Goal: Task Accomplishment & Management: Manage account settings

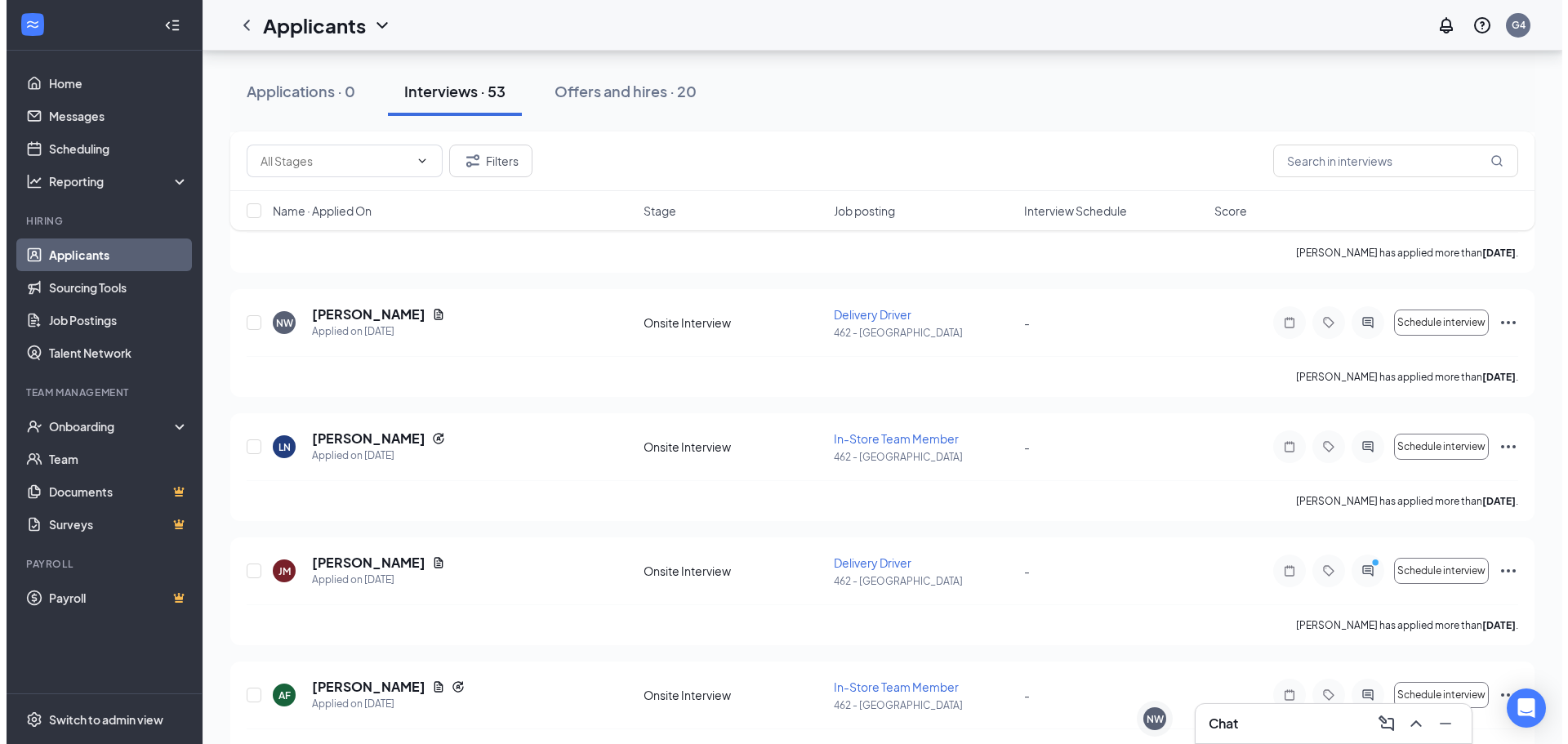
scroll to position [980, 0]
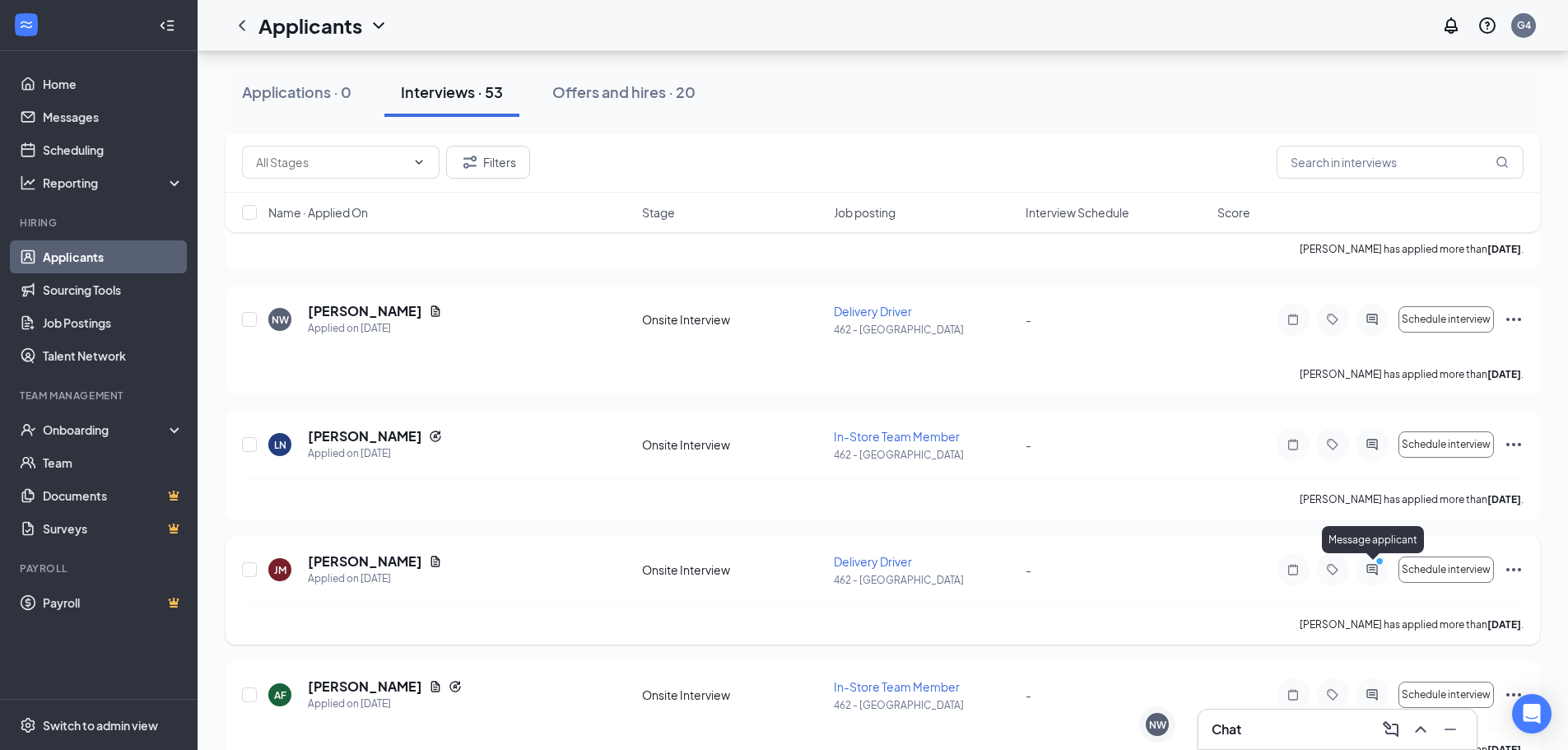
click at [1376, 564] on circle "PrimaryDot" at bounding box center [1379, 561] width 7 height 7
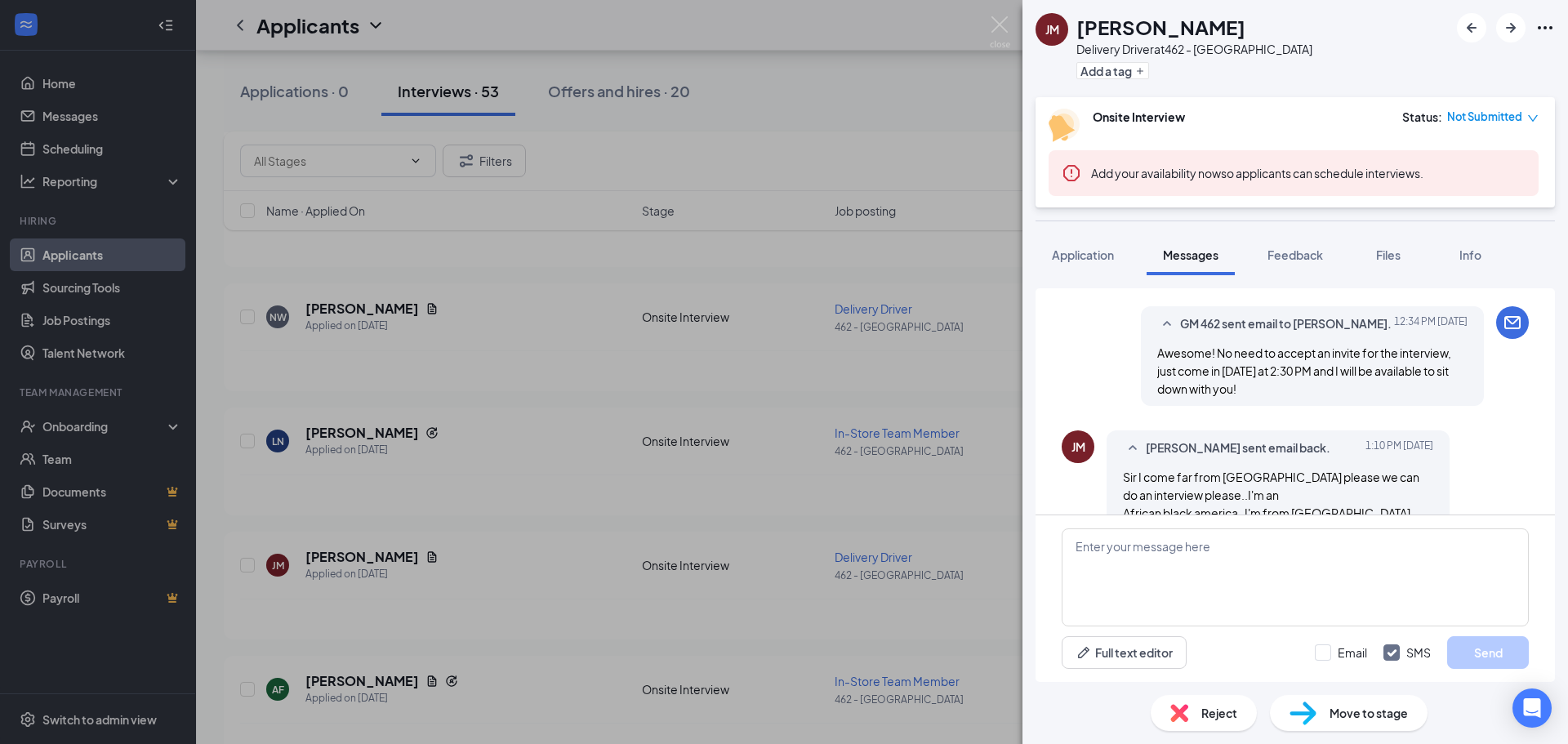
scroll to position [1085, 0]
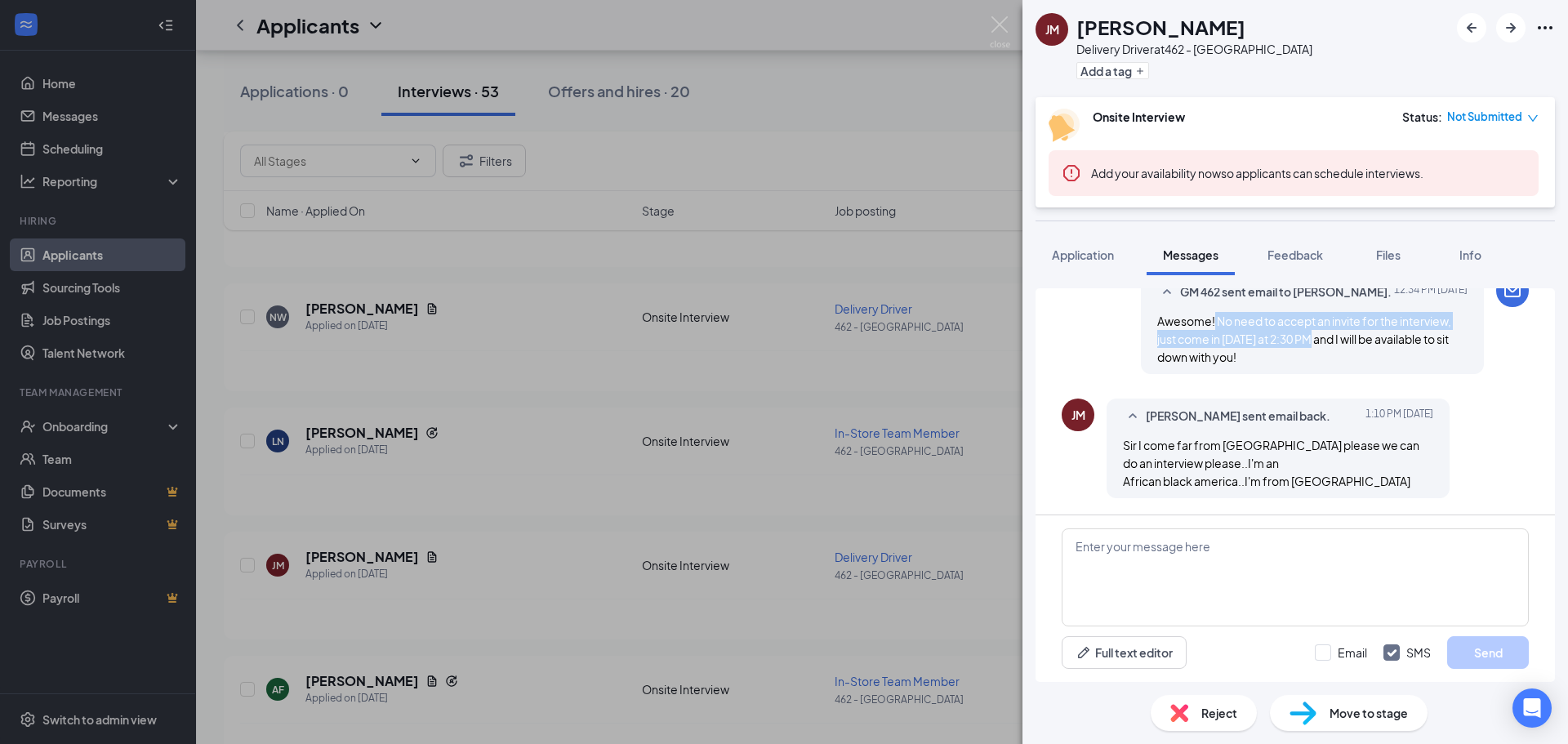
drag, startPoint x: 1202, startPoint y: 327, endPoint x: 1303, endPoint y: 346, distance: 102.8
click at [1303, 346] on div "Awesome! No need to accept an invite for the interview, just come in [DATE] at …" at bounding box center [1312, 339] width 311 height 54
click at [1340, 502] on div "JM JOSEPH MAINA sent email back. Today 1:10 PM Sir I come far from USA please w…" at bounding box center [1295, 452] width 467 height 107
click at [1167, 569] on textarea at bounding box center [1295, 577] width 467 height 98
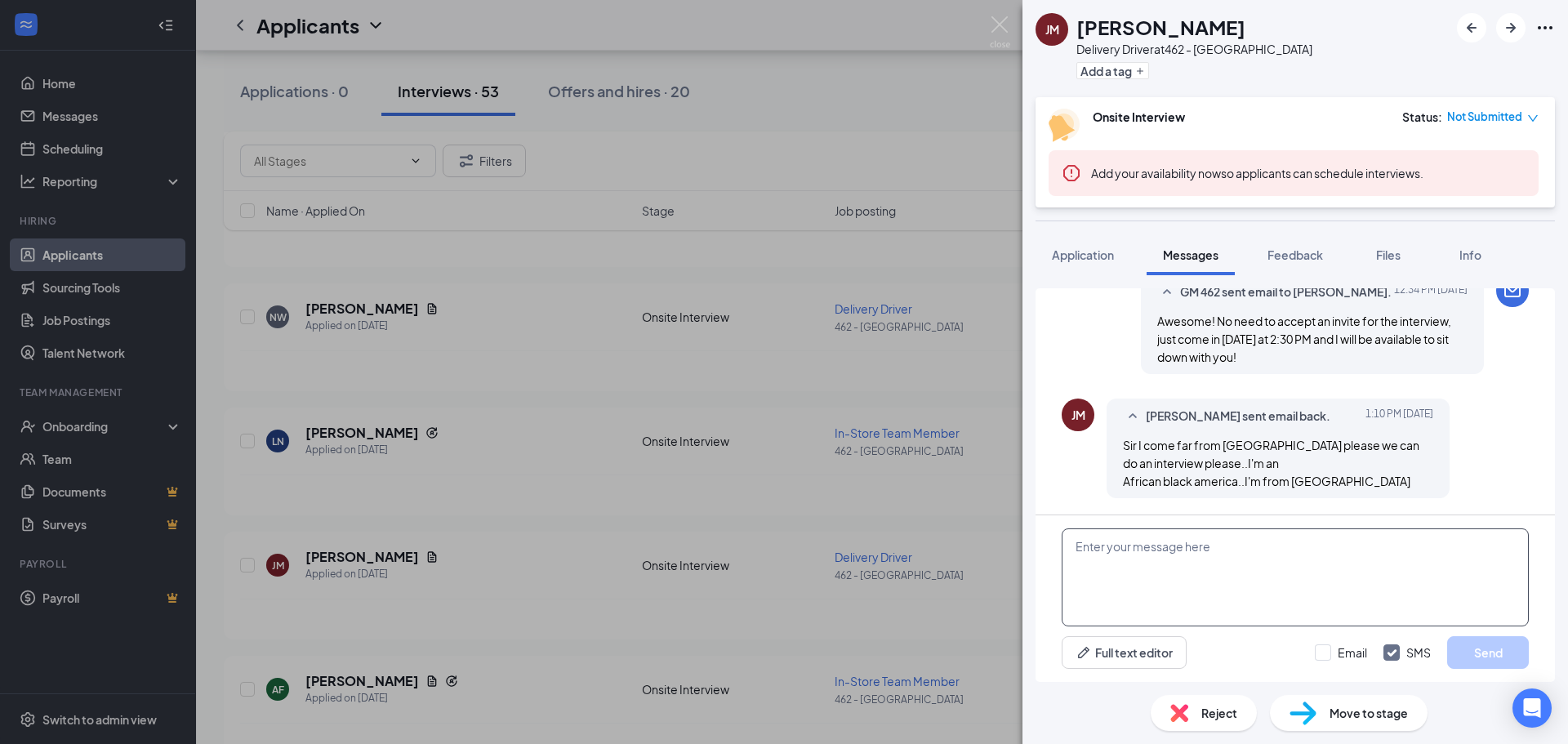
click at [1150, 569] on textarea at bounding box center [1295, 577] width 467 height 98
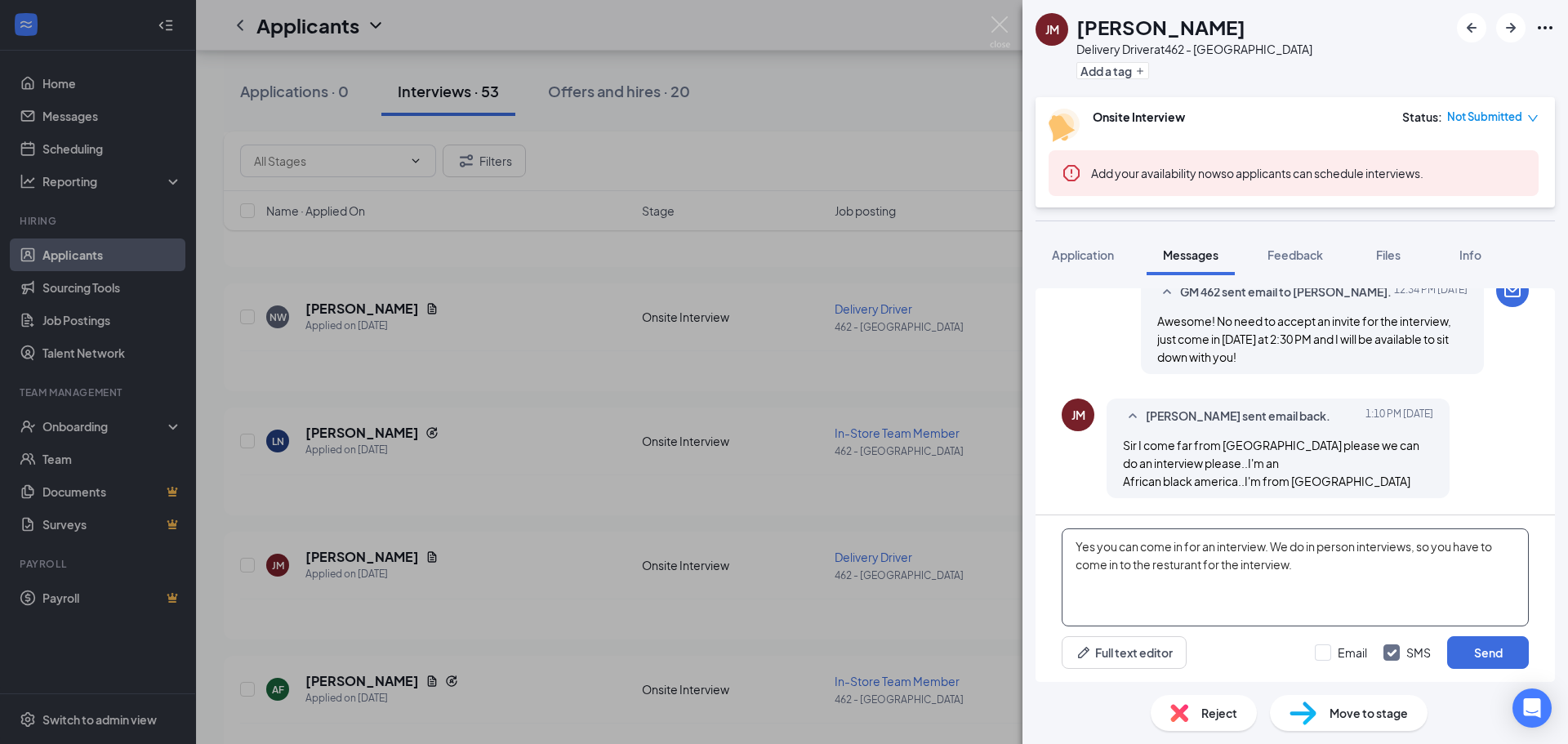
type textarea "Yes you can come in for an interview. We do in person interviews, so you have t…"
drag, startPoint x: 1177, startPoint y: 561, endPoint x: 1275, endPoint y: 255, distance: 321.3
click at [1280, 242] on button "Feedback" at bounding box center [1296, 254] width 88 height 40
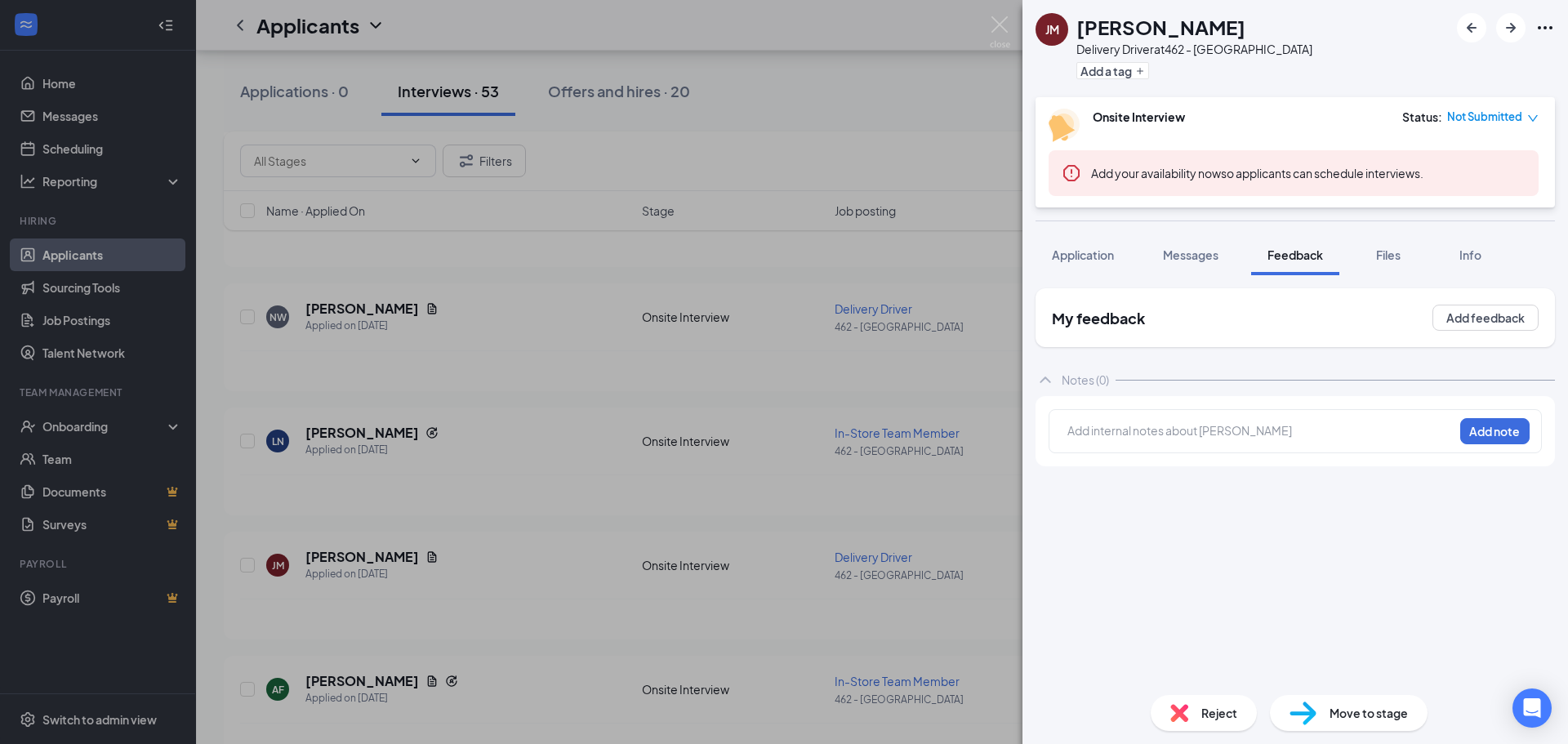
drag, startPoint x: 1086, startPoint y: 254, endPoint x: 0, endPoint y: 39, distance: 1107.1
click at [1085, 254] on span "Application" at bounding box center [1084, 254] width 62 height 15
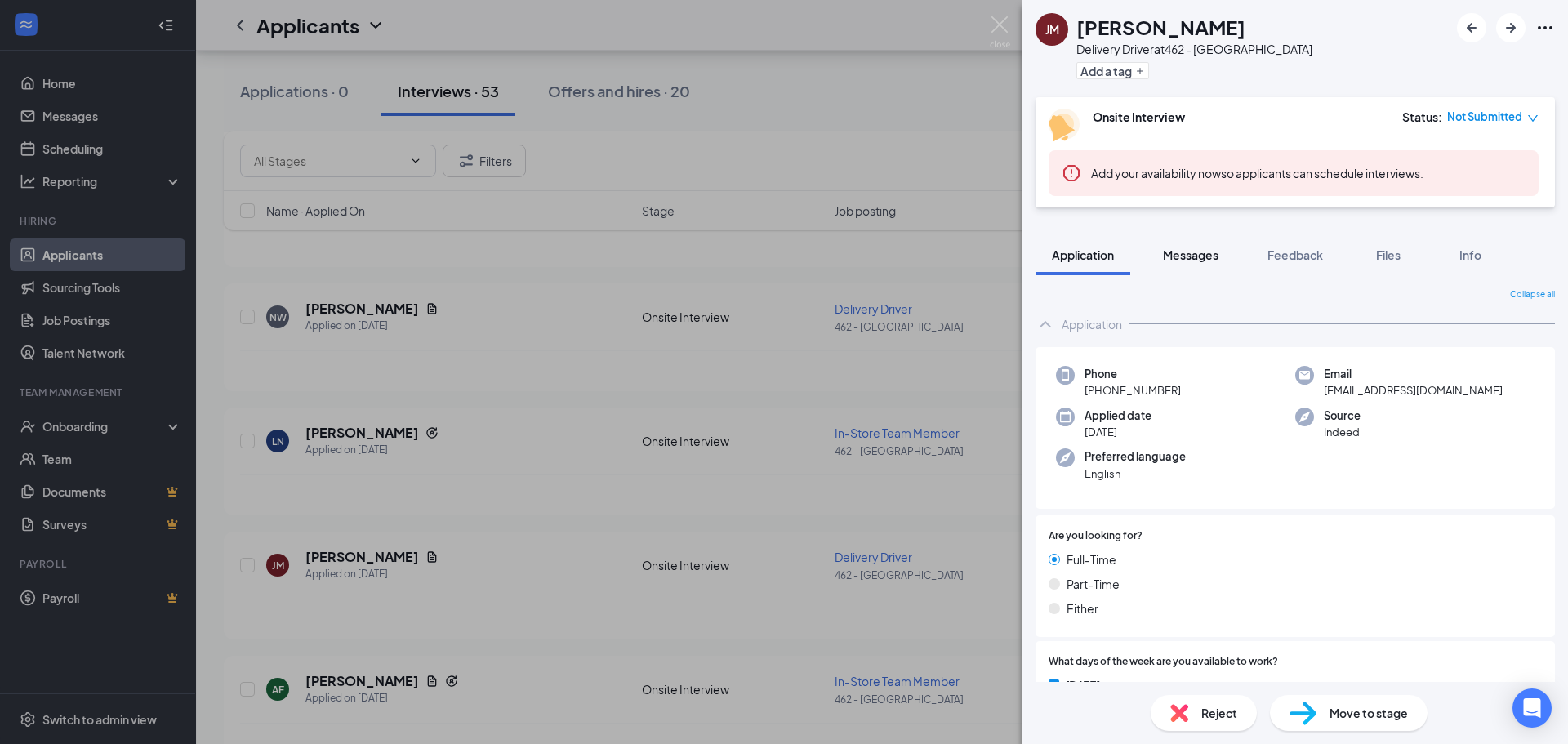
click at [1204, 253] on span "Messages" at bounding box center [1191, 254] width 55 height 15
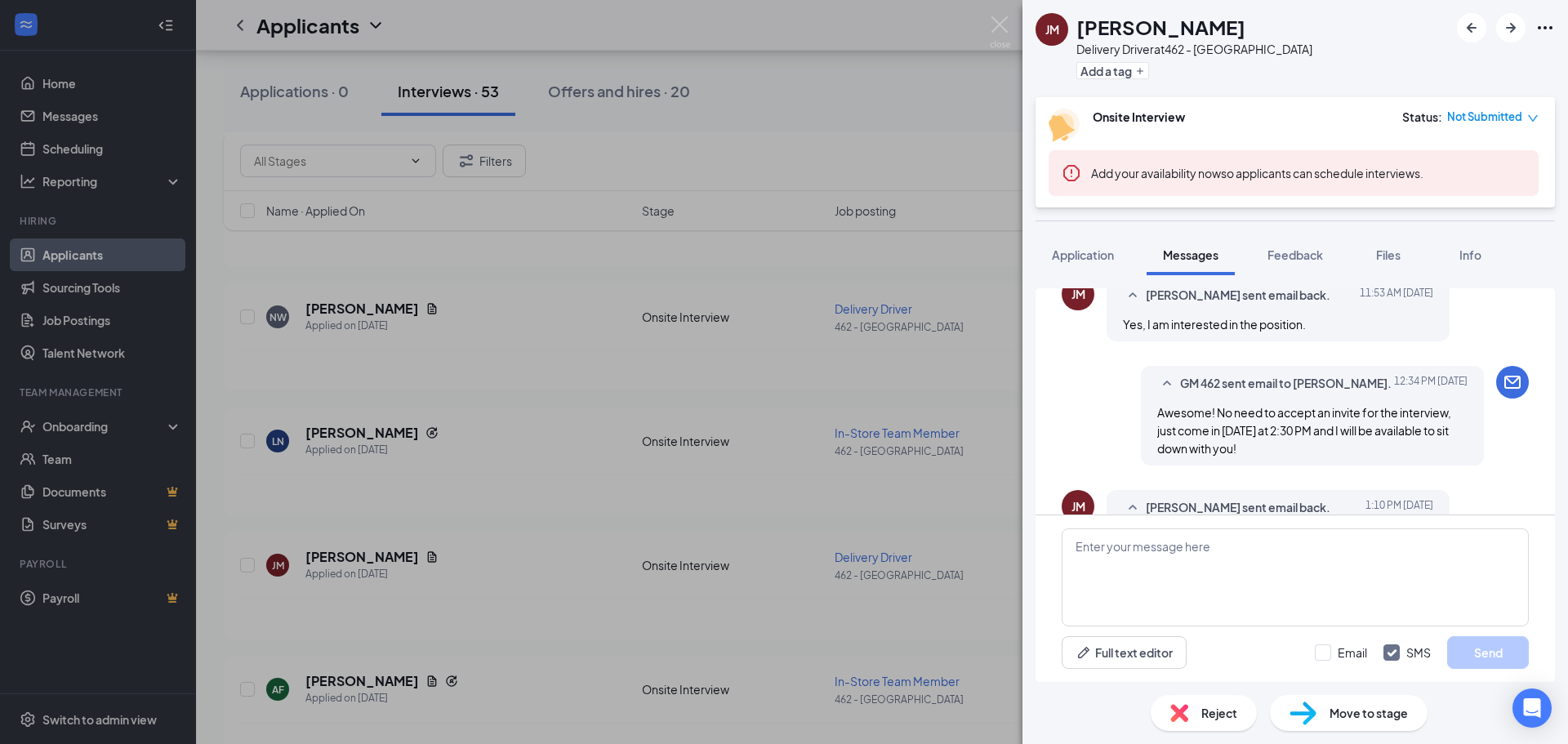
scroll to position [1085, 0]
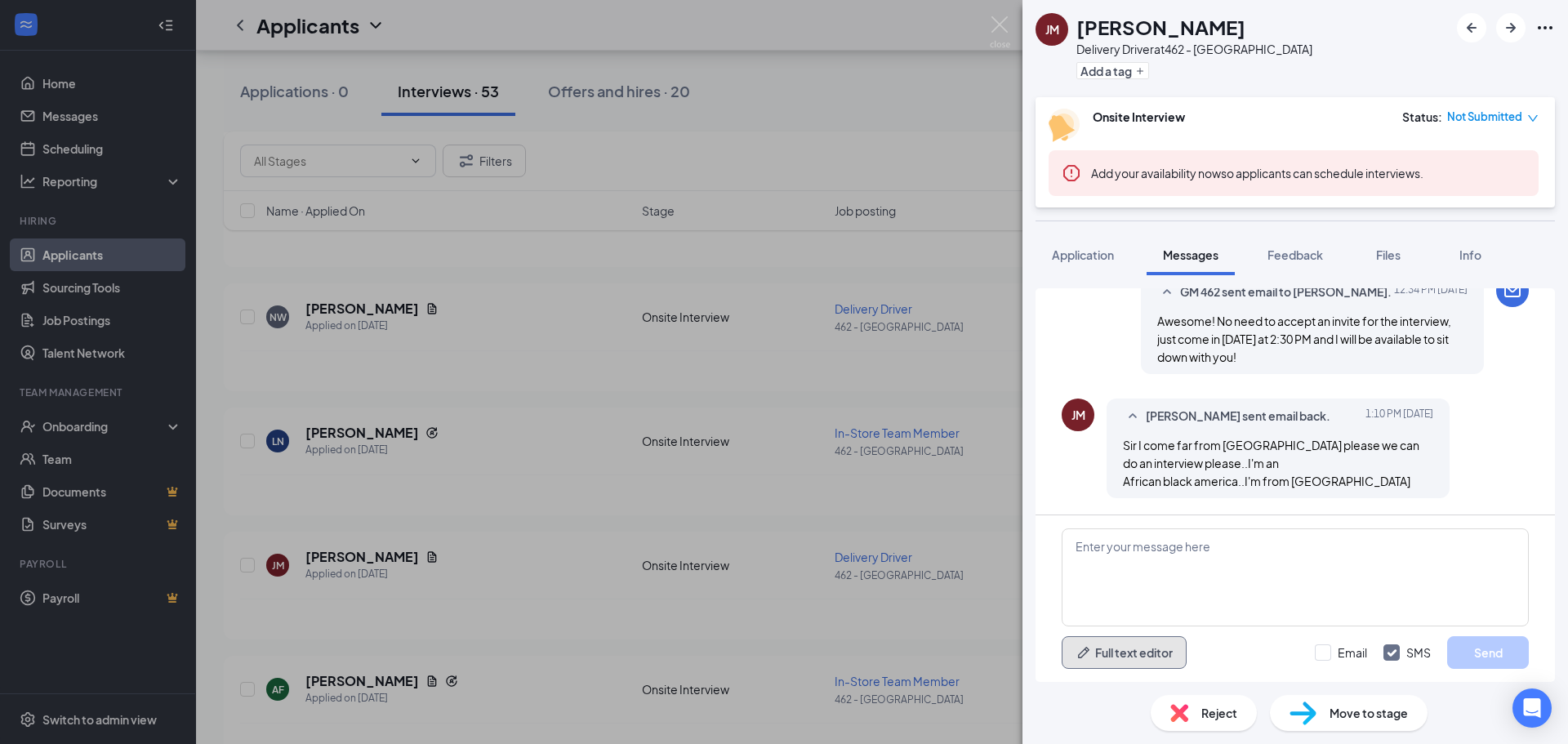
click at [1180, 655] on button "Full text editor" at bounding box center [1124, 652] width 125 height 33
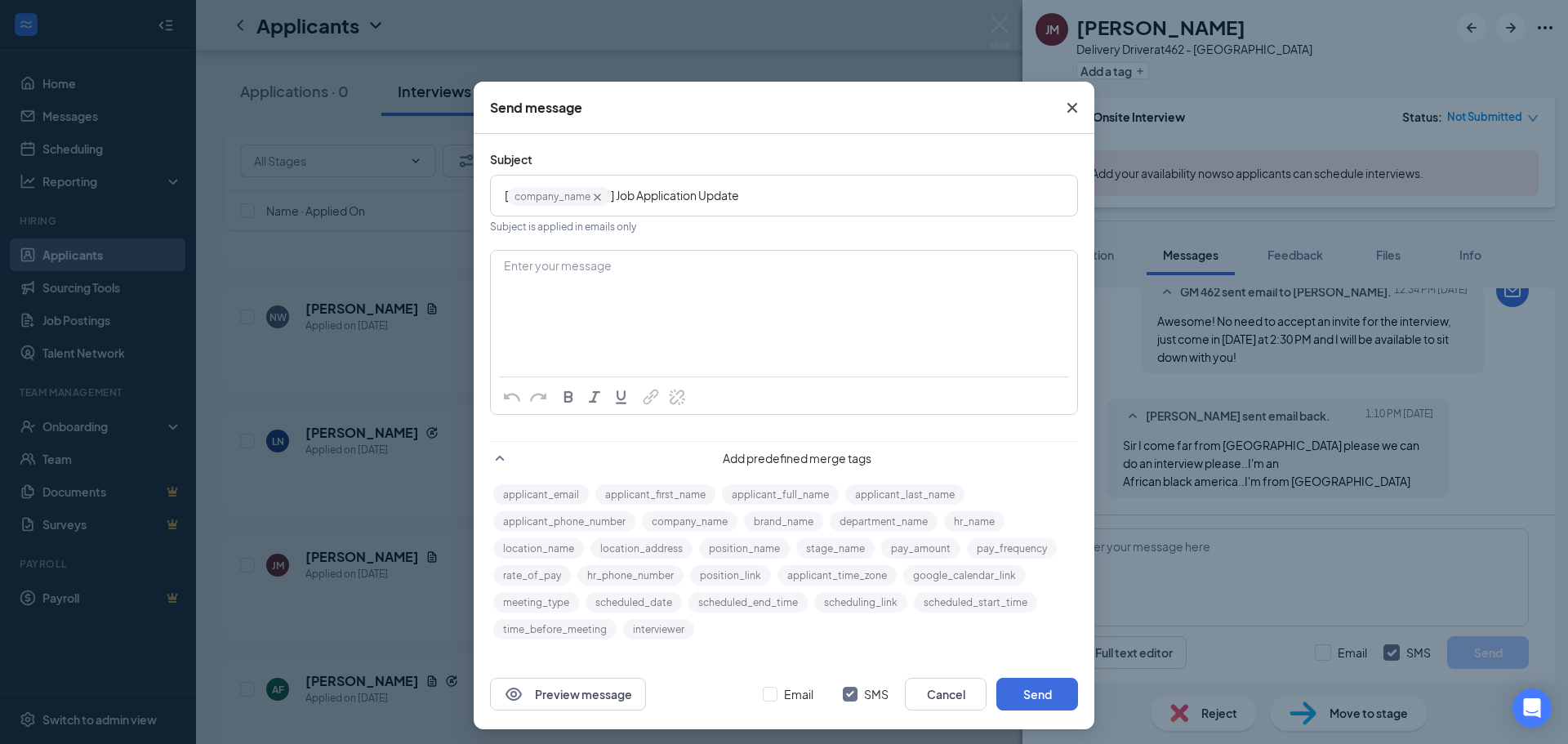
click at [1220, 579] on div "Send message Subject [ company_name‌‌‌‌ {{company_name}} ] Job Application Upda…" at bounding box center [784, 372] width 1568 height 744
click at [1227, 569] on div "Send message Subject [ company_name‌‌‌‌ {{company_name}} ] Job Application Upda…" at bounding box center [784, 372] width 1568 height 744
click at [1062, 107] on icon "Cross" at bounding box center [1072, 107] width 19 height 19
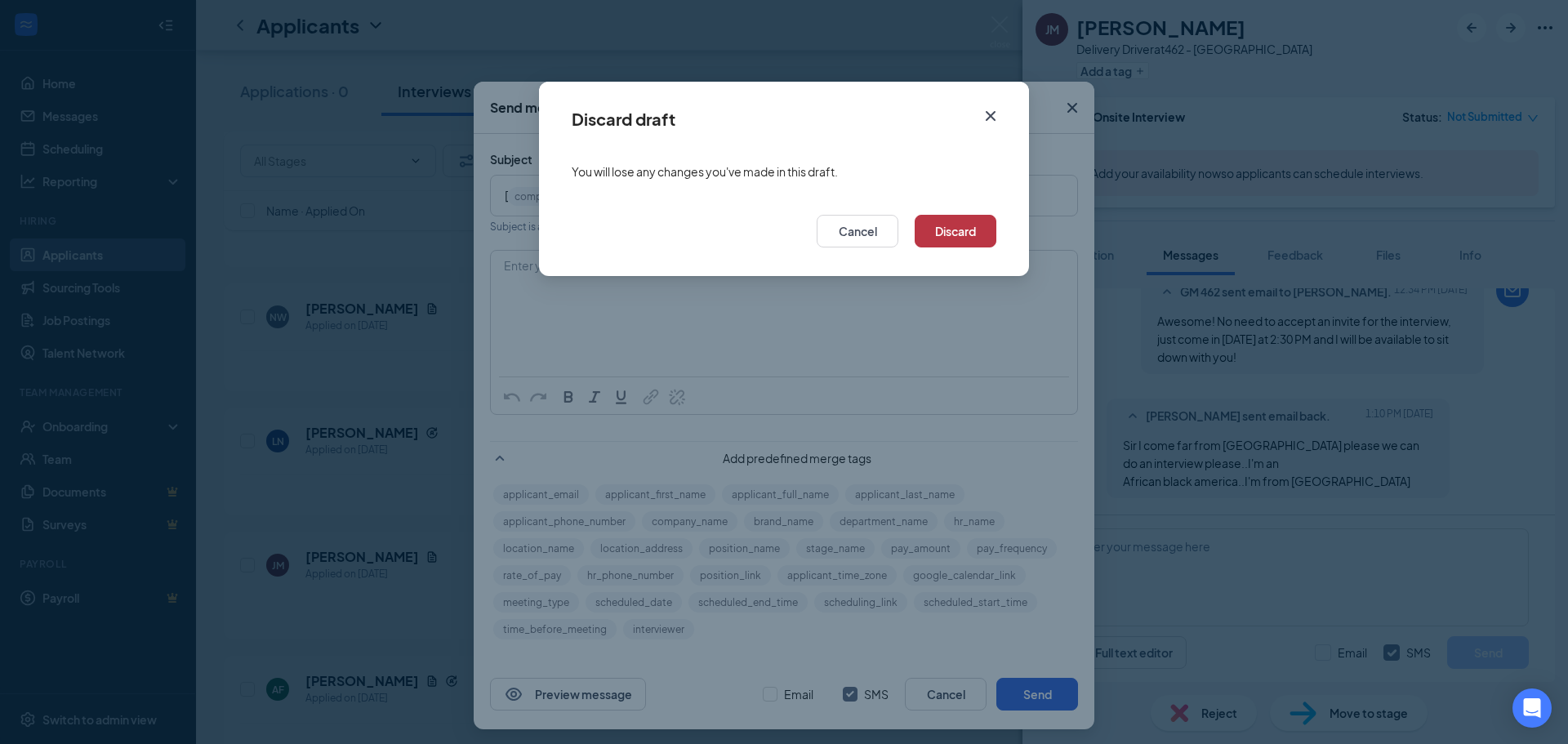
click at [939, 220] on button "Discard" at bounding box center [955, 231] width 82 height 33
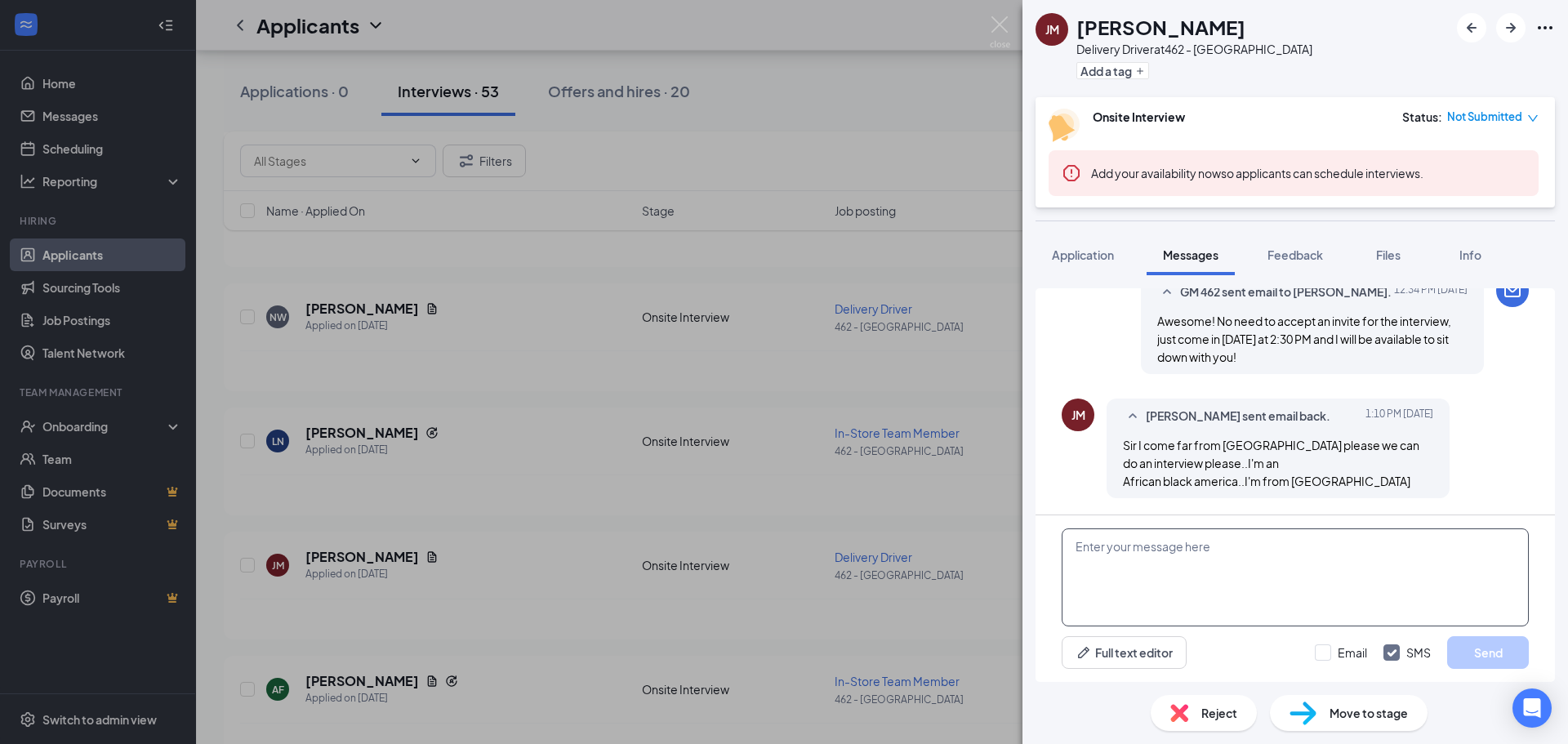
click at [1179, 569] on textarea at bounding box center [1295, 577] width 467 height 98
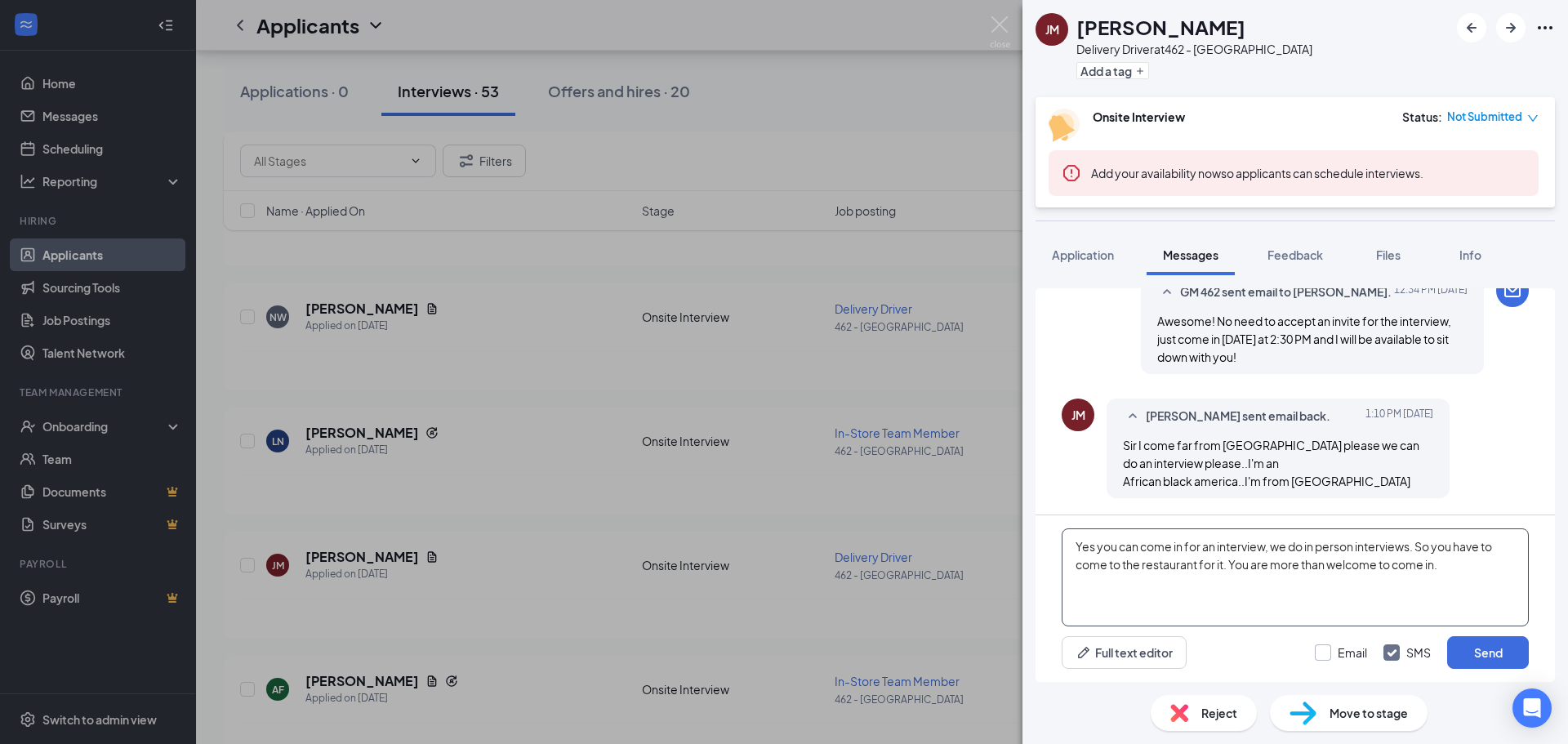
type textarea "Yes you can come in for an interview, we do in person interviews. So you have t…"
click at [1333, 651] on input "Email" at bounding box center [1341, 652] width 52 height 17
checkbox input "true"
click at [1453, 656] on button "Send" at bounding box center [1488, 652] width 82 height 33
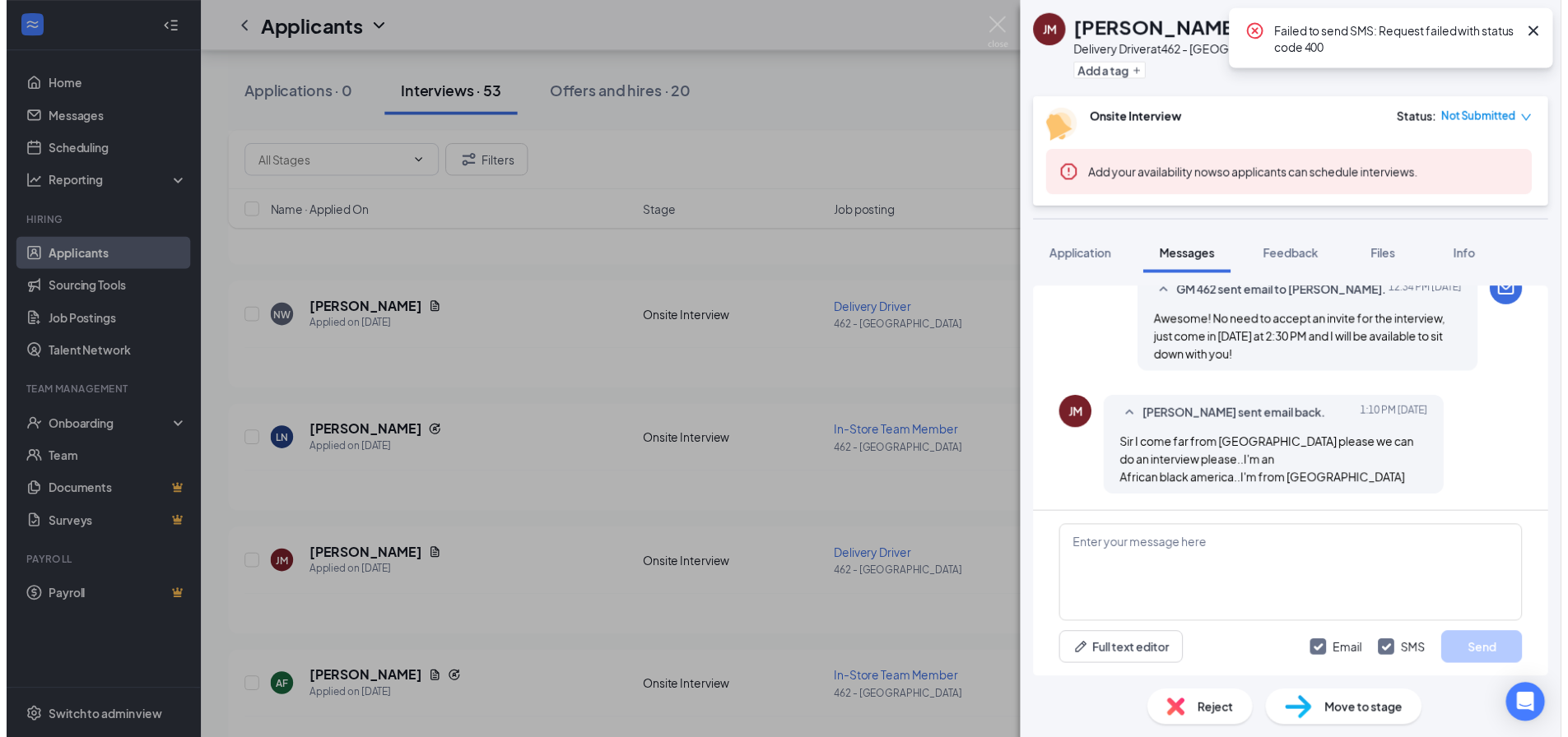
scroll to position [1218, 0]
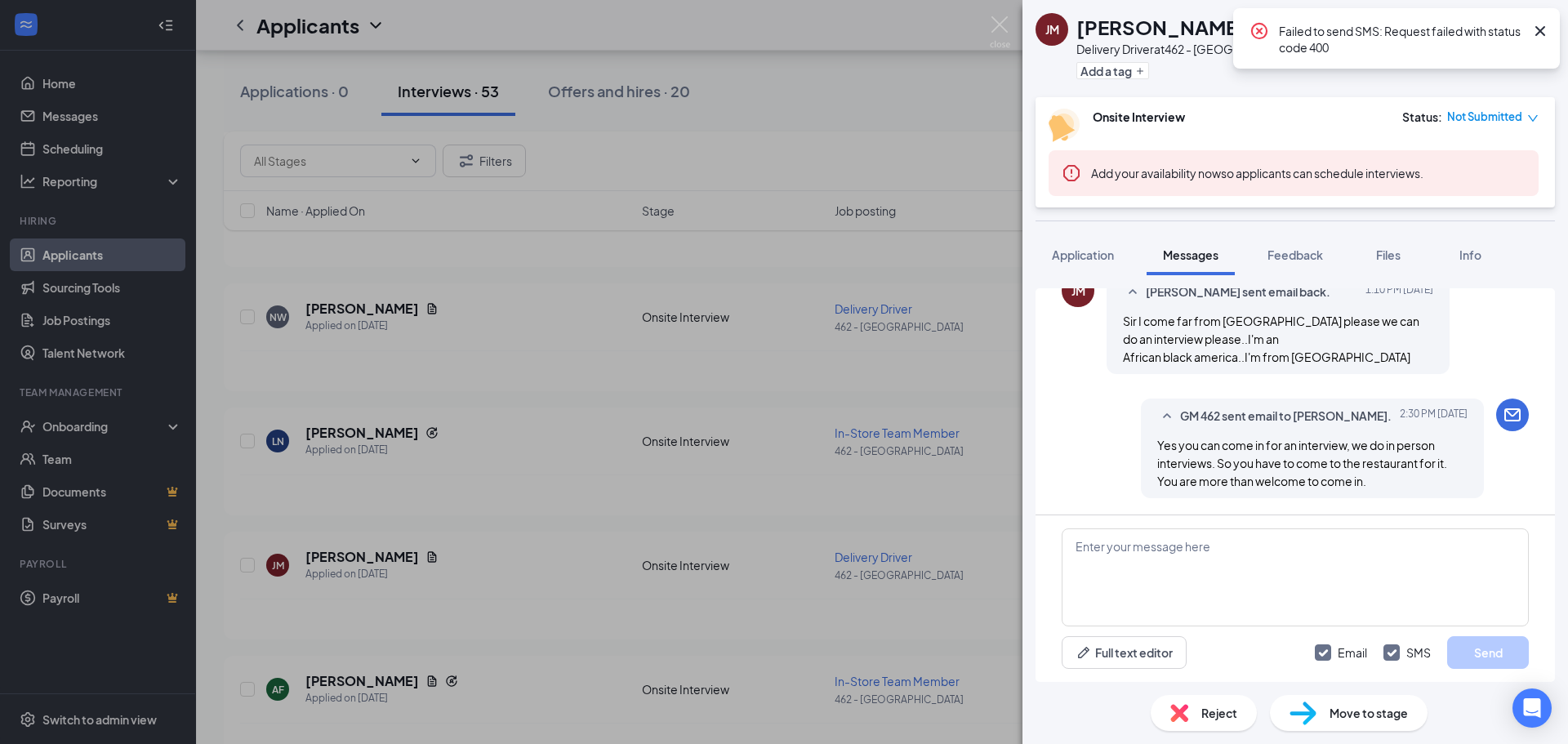
click at [439, 383] on div "JM JOSEPH MAINA Delivery Driver at 462 - Yorkville Add a tag Onsite Interview S…" at bounding box center [784, 372] width 1568 height 744
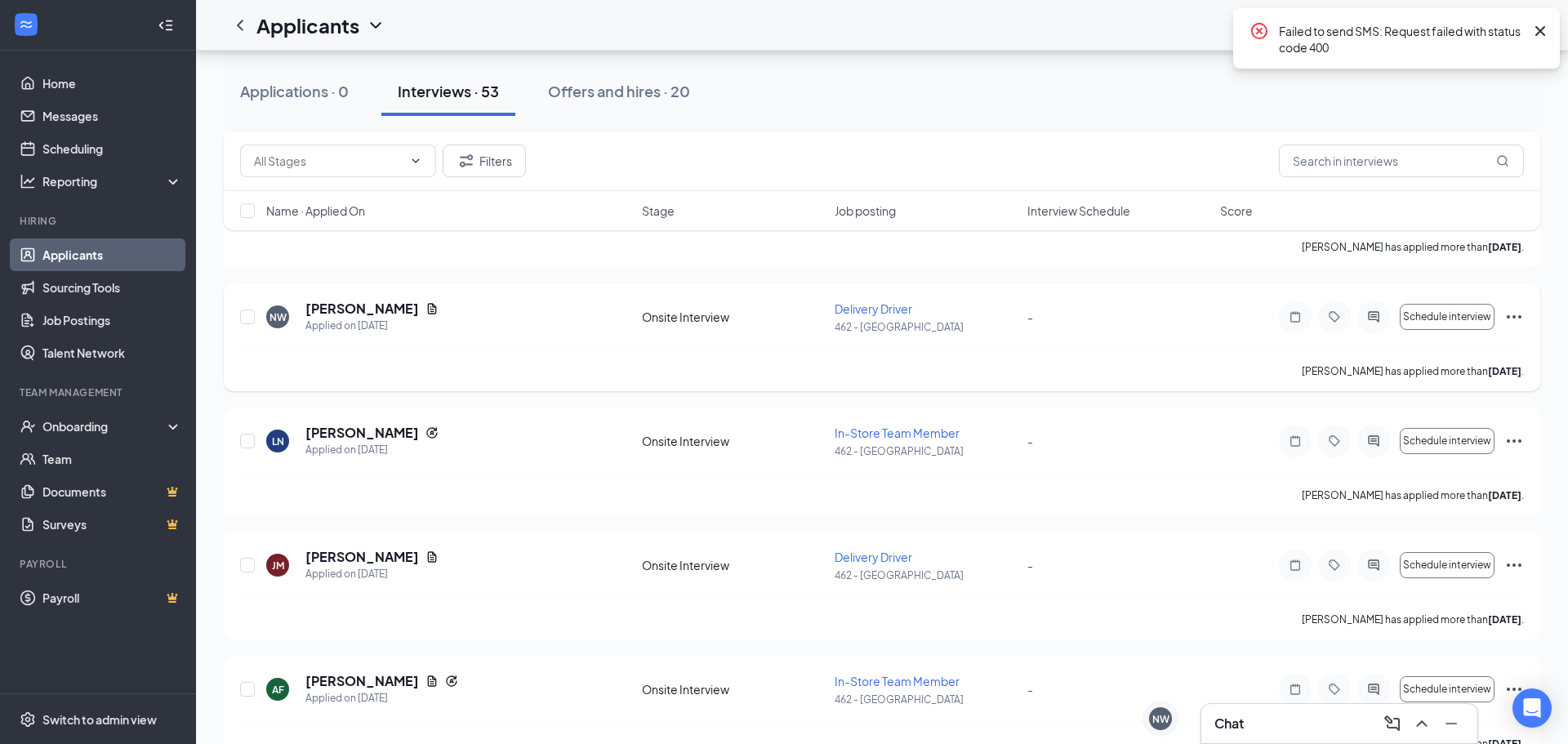
click at [366, 305] on h5 "Nickolas Wotton" at bounding box center [362, 309] width 114 height 18
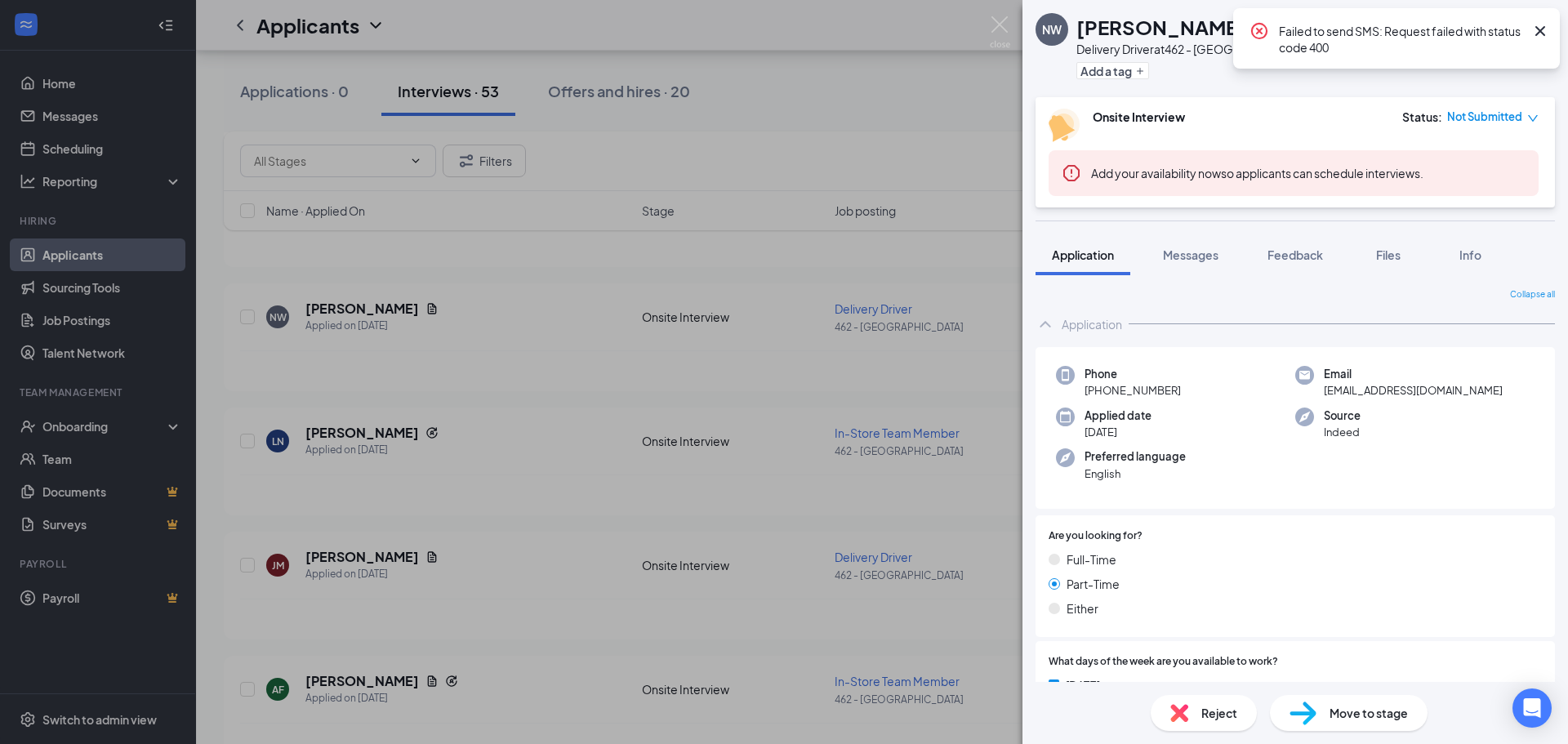
click at [1534, 32] on icon "Cross" at bounding box center [1540, 30] width 19 height 19
click at [1343, 721] on span "Move to stage" at bounding box center [1369, 713] width 78 height 18
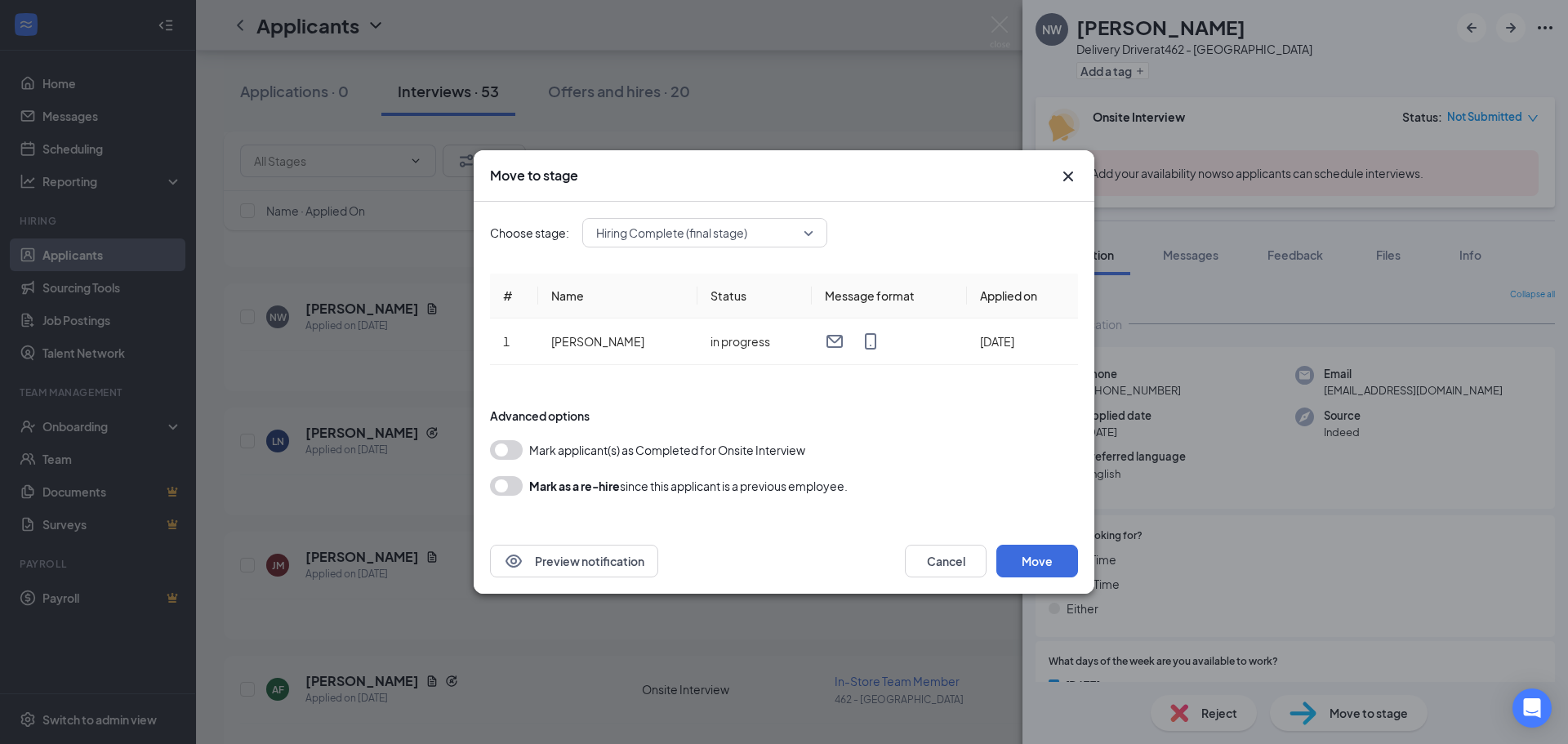
click at [518, 453] on button "button" at bounding box center [506, 449] width 33 height 19
click at [1024, 549] on button "Move" at bounding box center [1037, 561] width 82 height 33
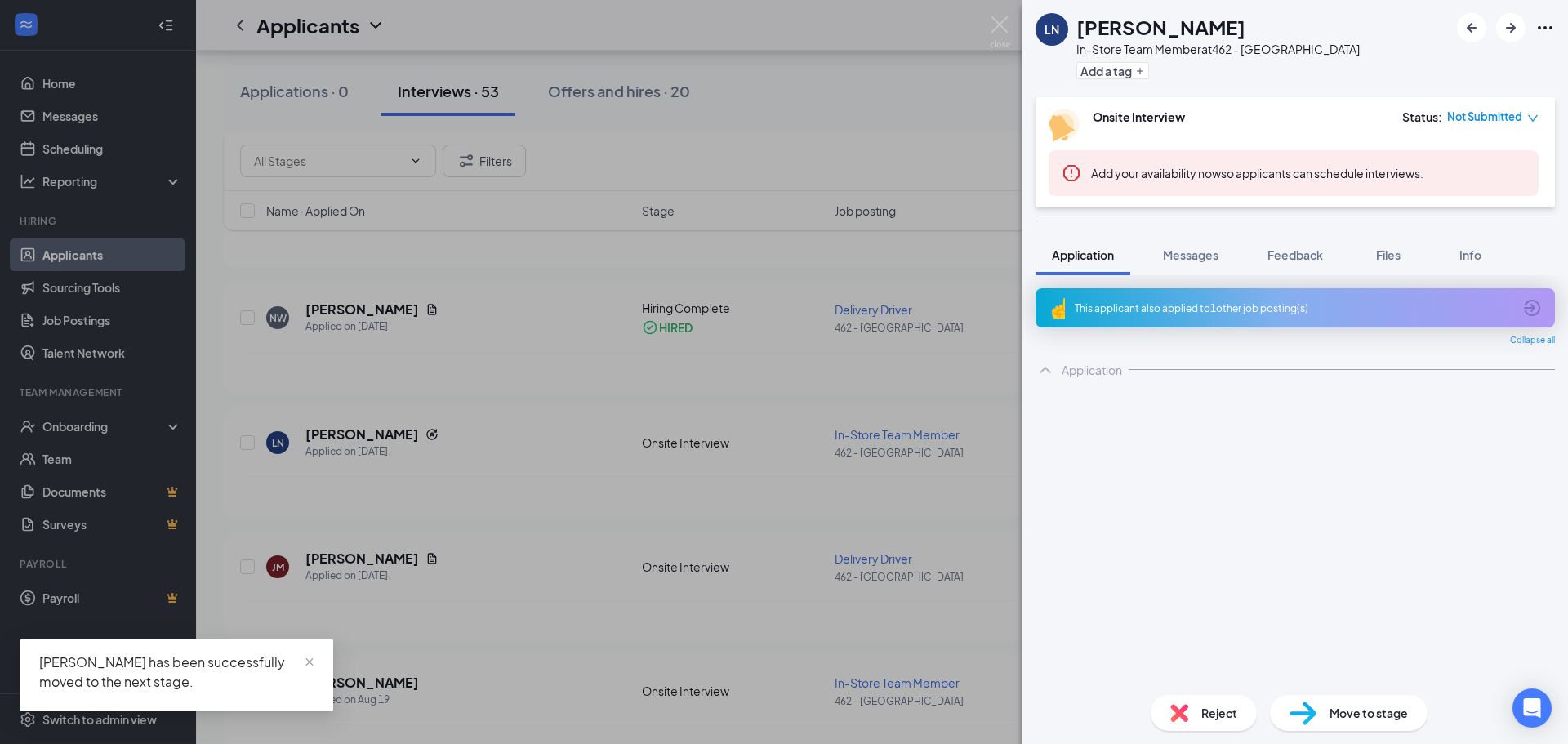
click at [135, 436] on div "LN Laila Nesheim In-Store Team Member at 462 - Yorkville Add a tag Onsite Inter…" at bounding box center [784, 372] width 1568 height 744
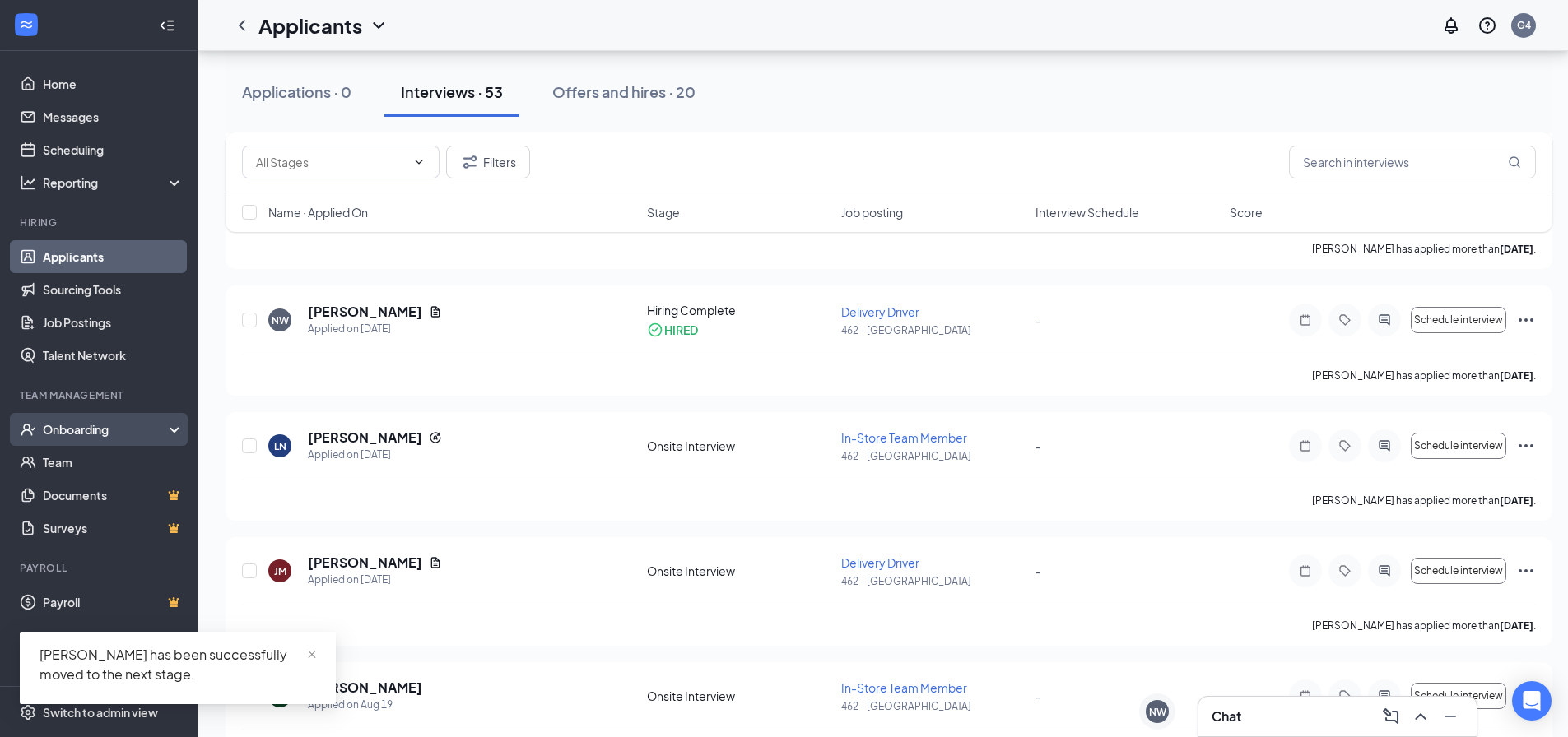
click at [159, 431] on div "Onboarding" at bounding box center [106, 430] width 127 height 17
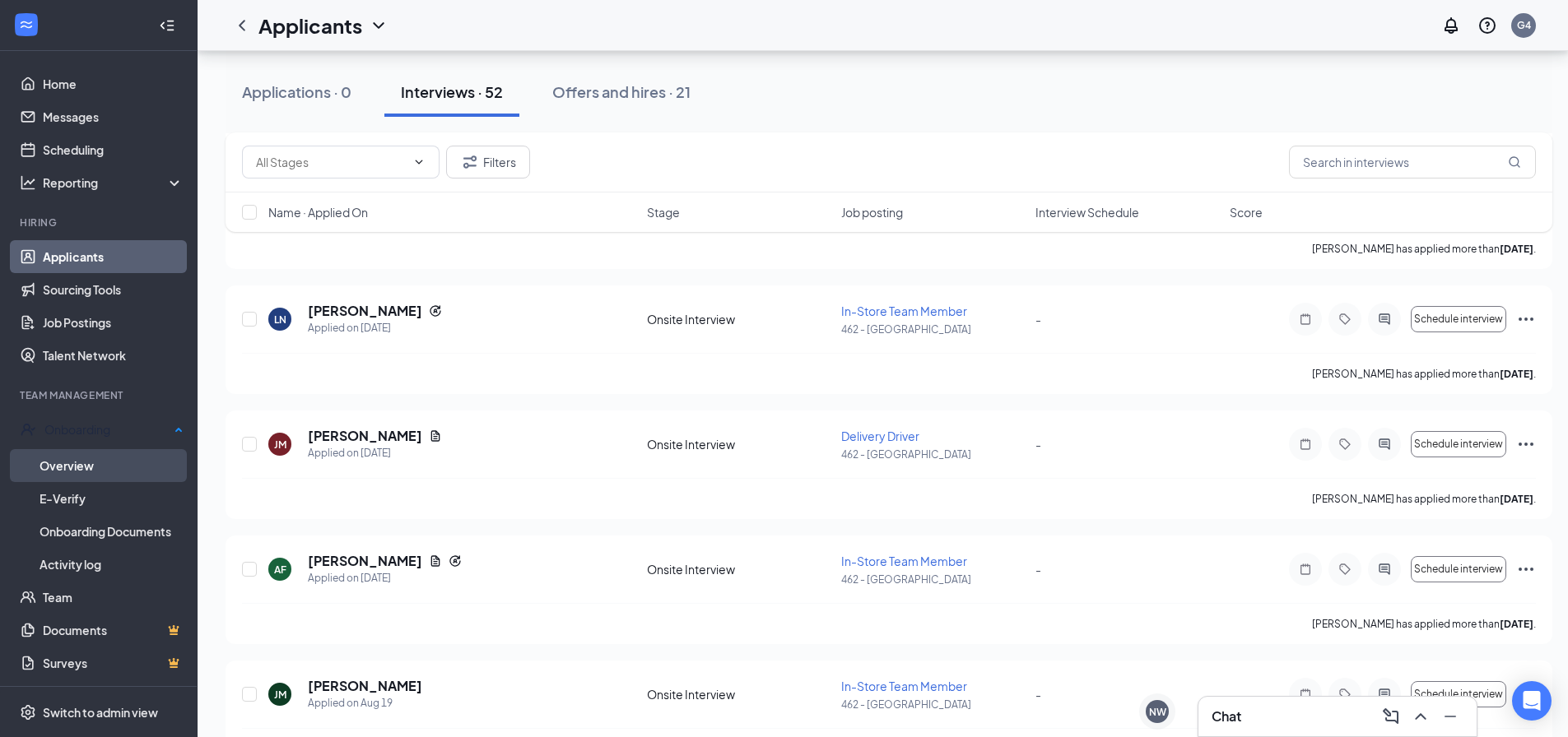
click at [155, 460] on link "Overview" at bounding box center [112, 466] width 144 height 33
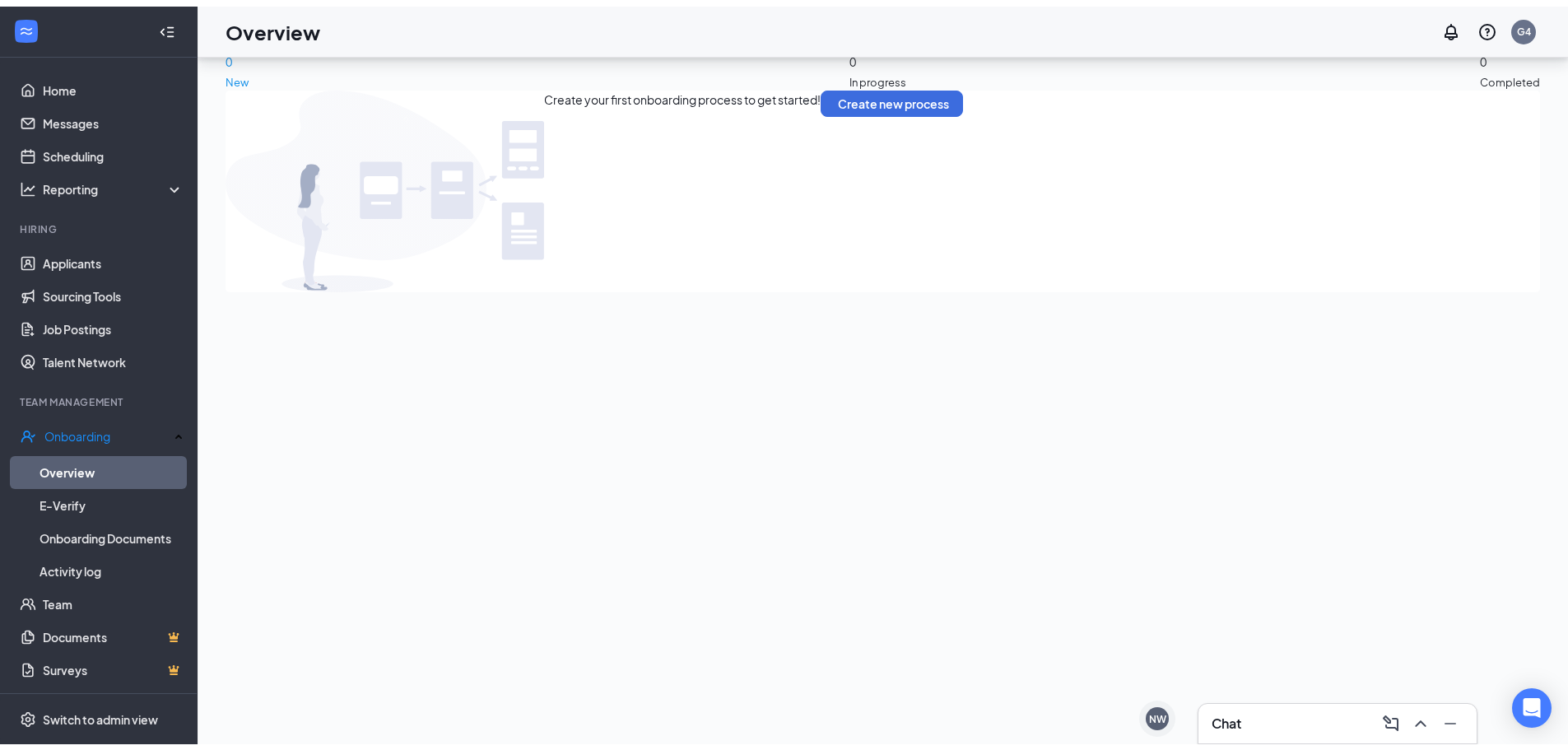
scroll to position [74, 0]
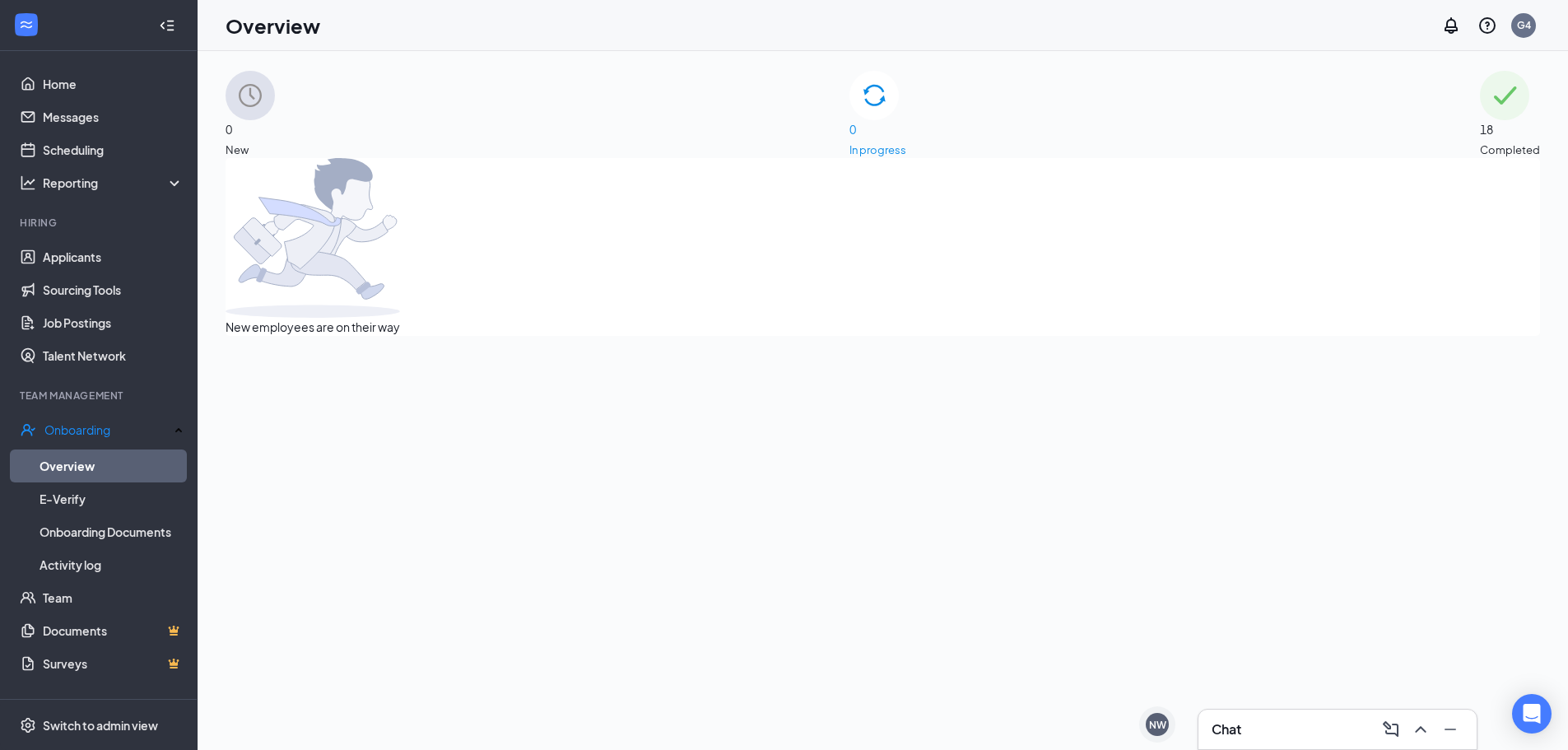
click at [275, 107] on div "0 New" at bounding box center [250, 114] width 49 height 87
click at [907, 130] on div "0 In progress" at bounding box center [877, 114] width 56 height 87
click at [1480, 116] on div "18 Completed" at bounding box center [1510, 114] width 60 height 87
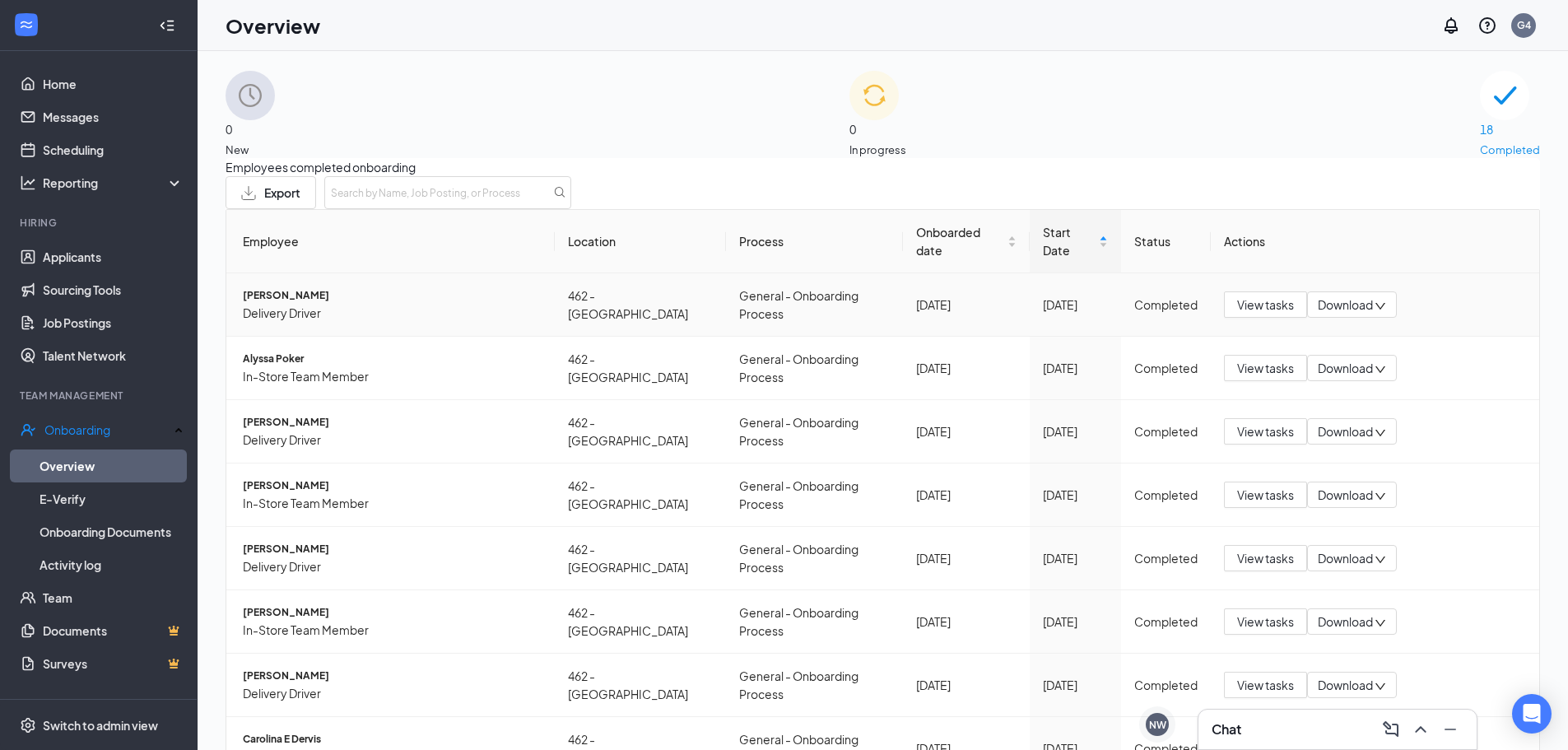
click at [501, 294] on span "Nicholas Winkelman" at bounding box center [392, 295] width 299 height 17
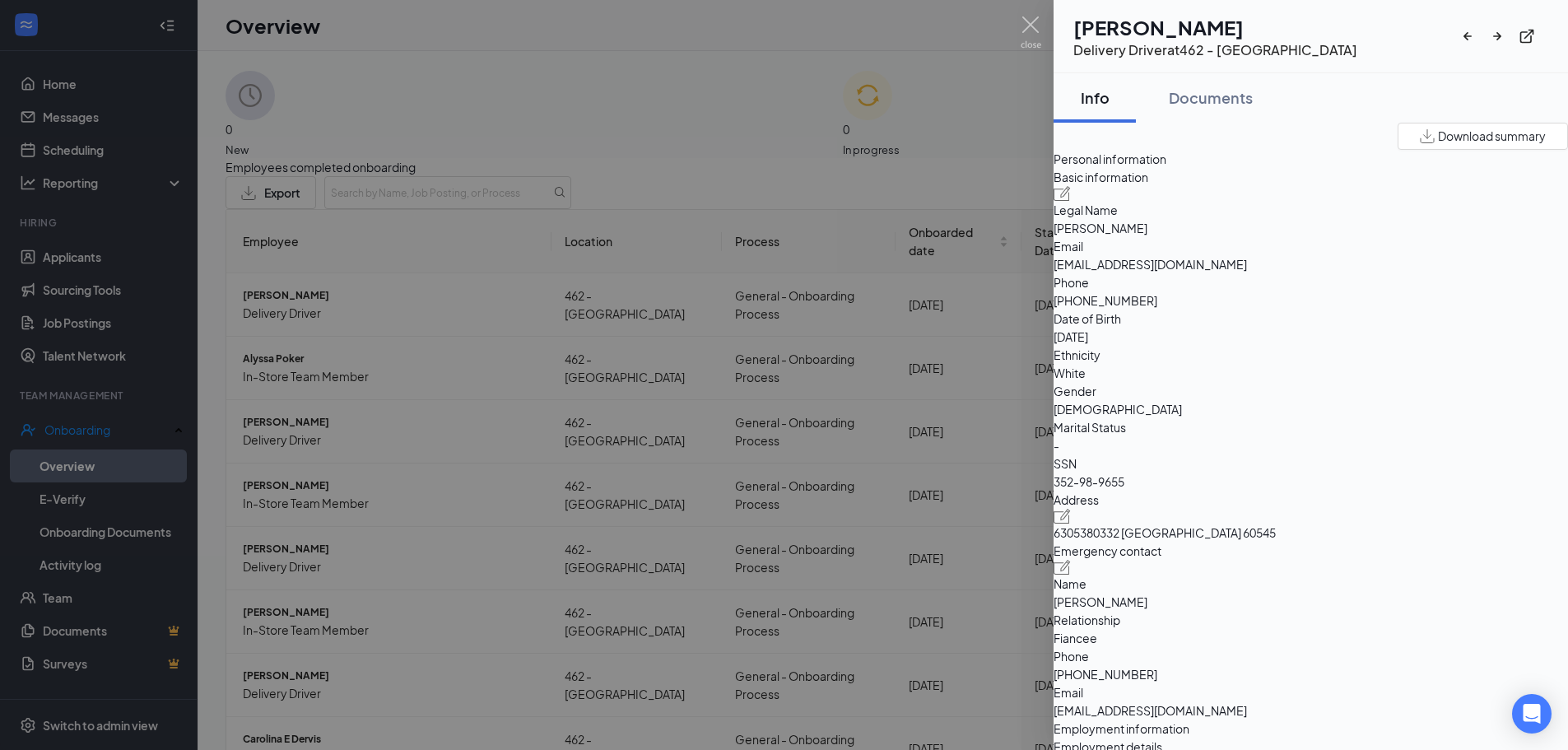
click at [771, 159] on div at bounding box center [784, 375] width 1568 height 750
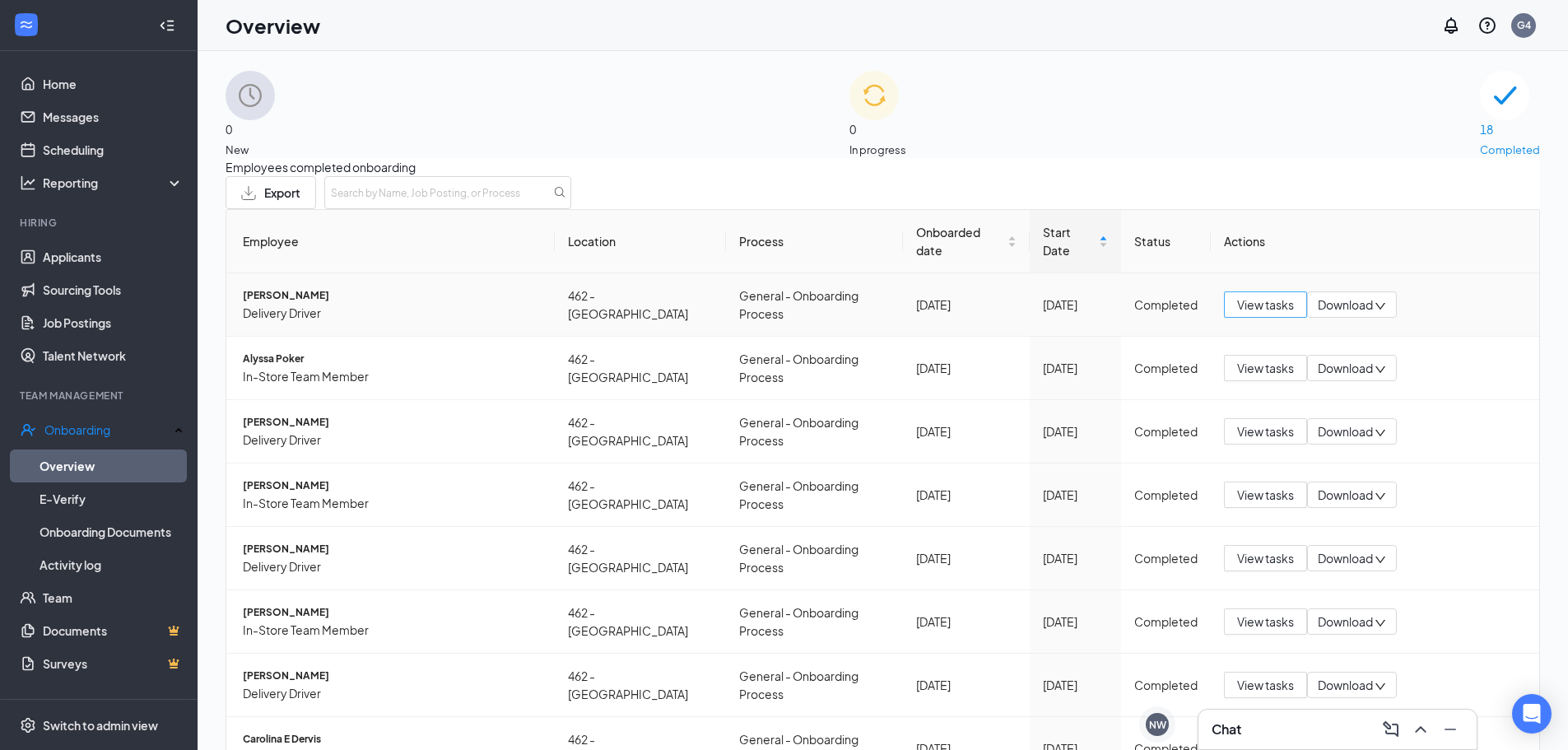
click at [1264, 300] on span "View tasks" at bounding box center [1265, 305] width 56 height 19
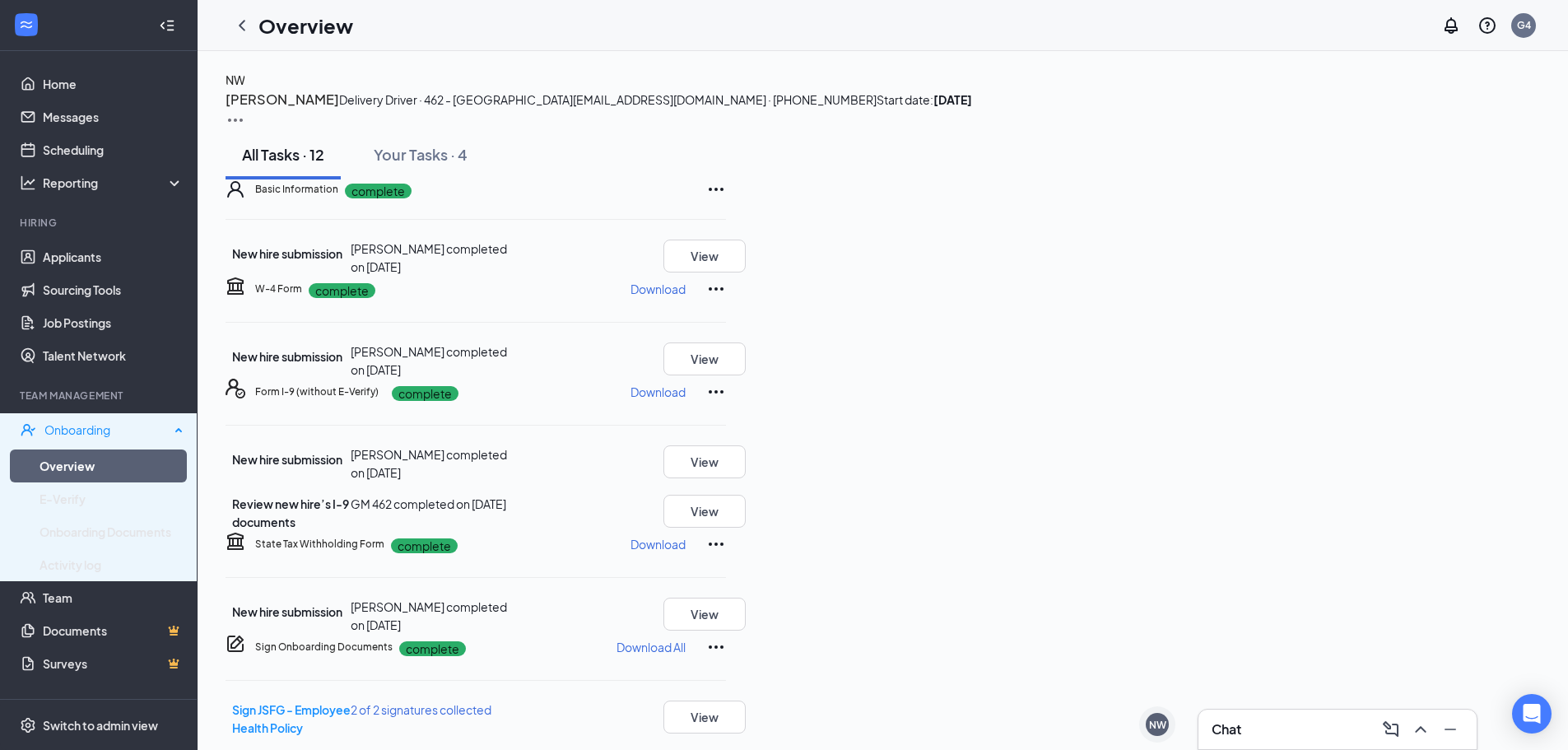
click at [82, 446] on div "Onboarding" at bounding box center [98, 430] width 197 height 33
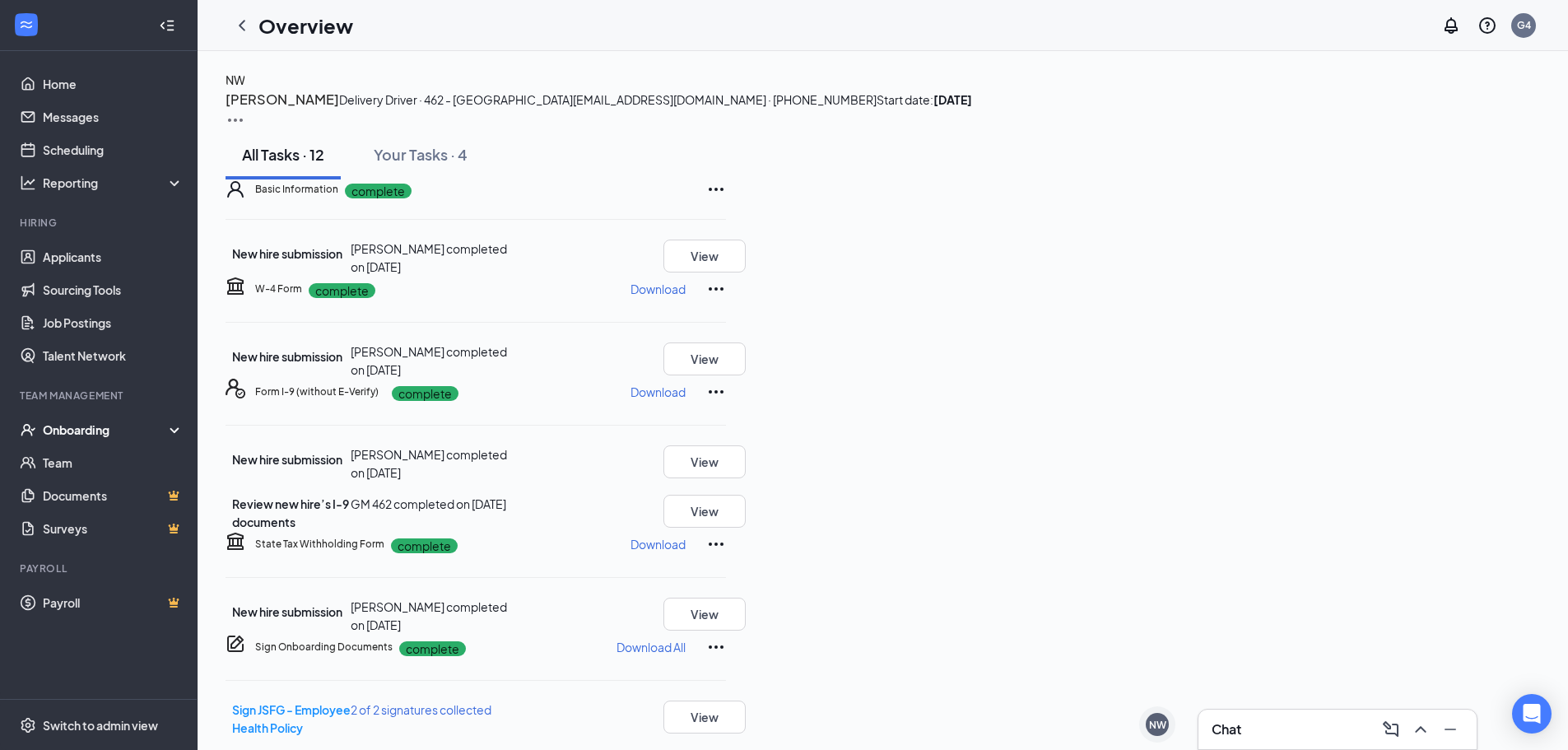
click at [82, 425] on div "Onboarding" at bounding box center [106, 430] width 127 height 17
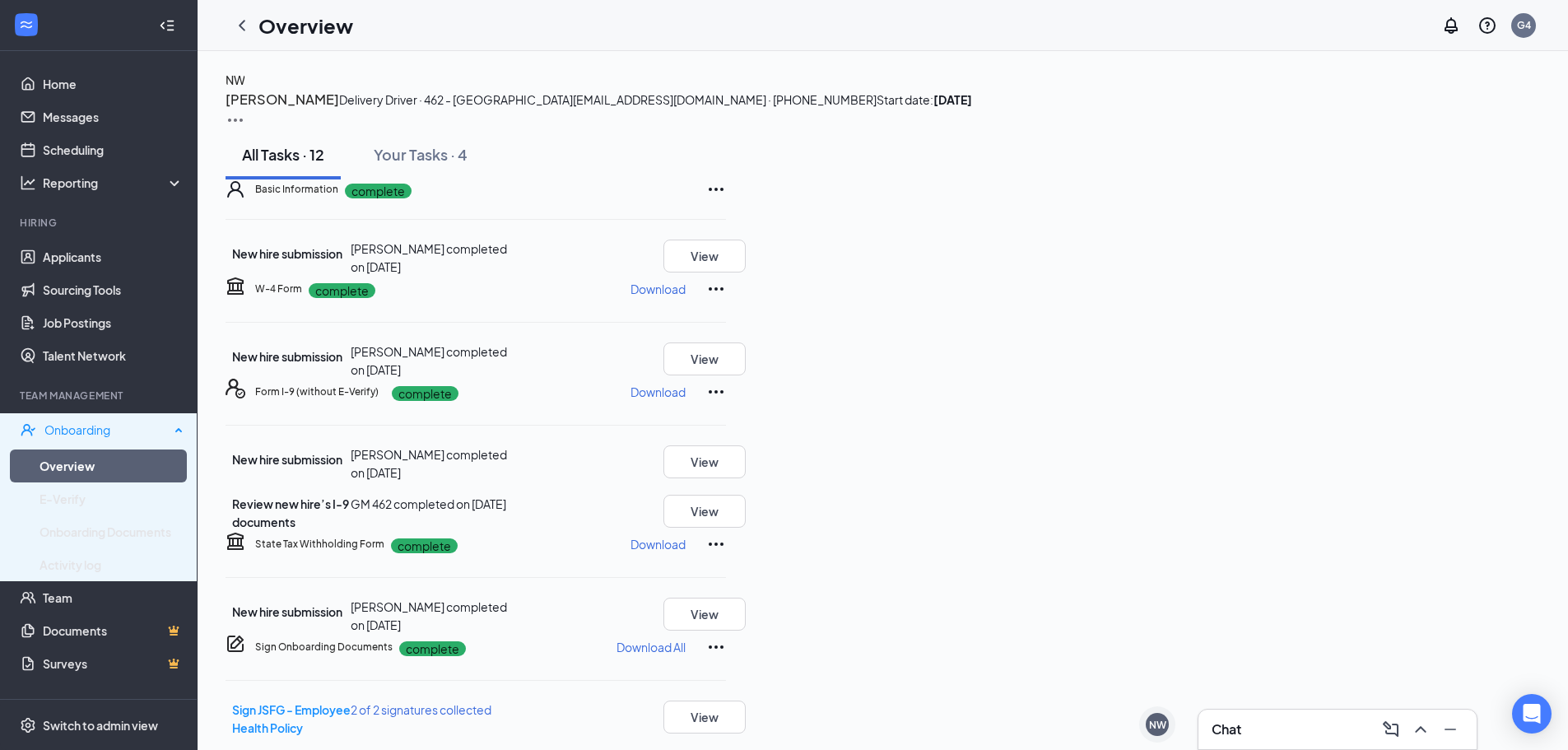
click at [83, 471] on link "Overview" at bounding box center [112, 466] width 144 height 33
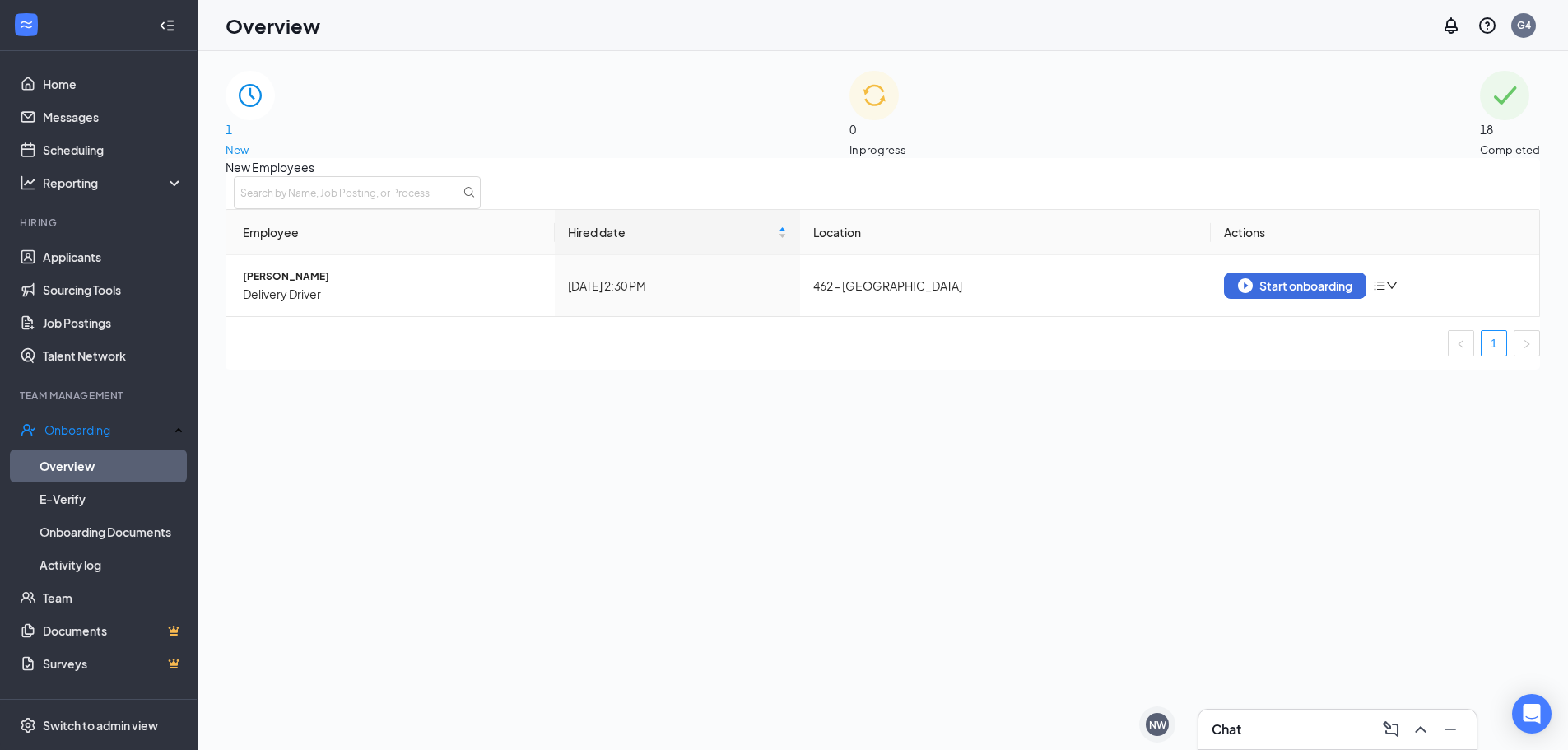
click at [275, 149] on div "1 New" at bounding box center [250, 114] width 49 height 87
click at [1278, 293] on div "Start onboarding" at bounding box center [1296, 285] width 115 height 15
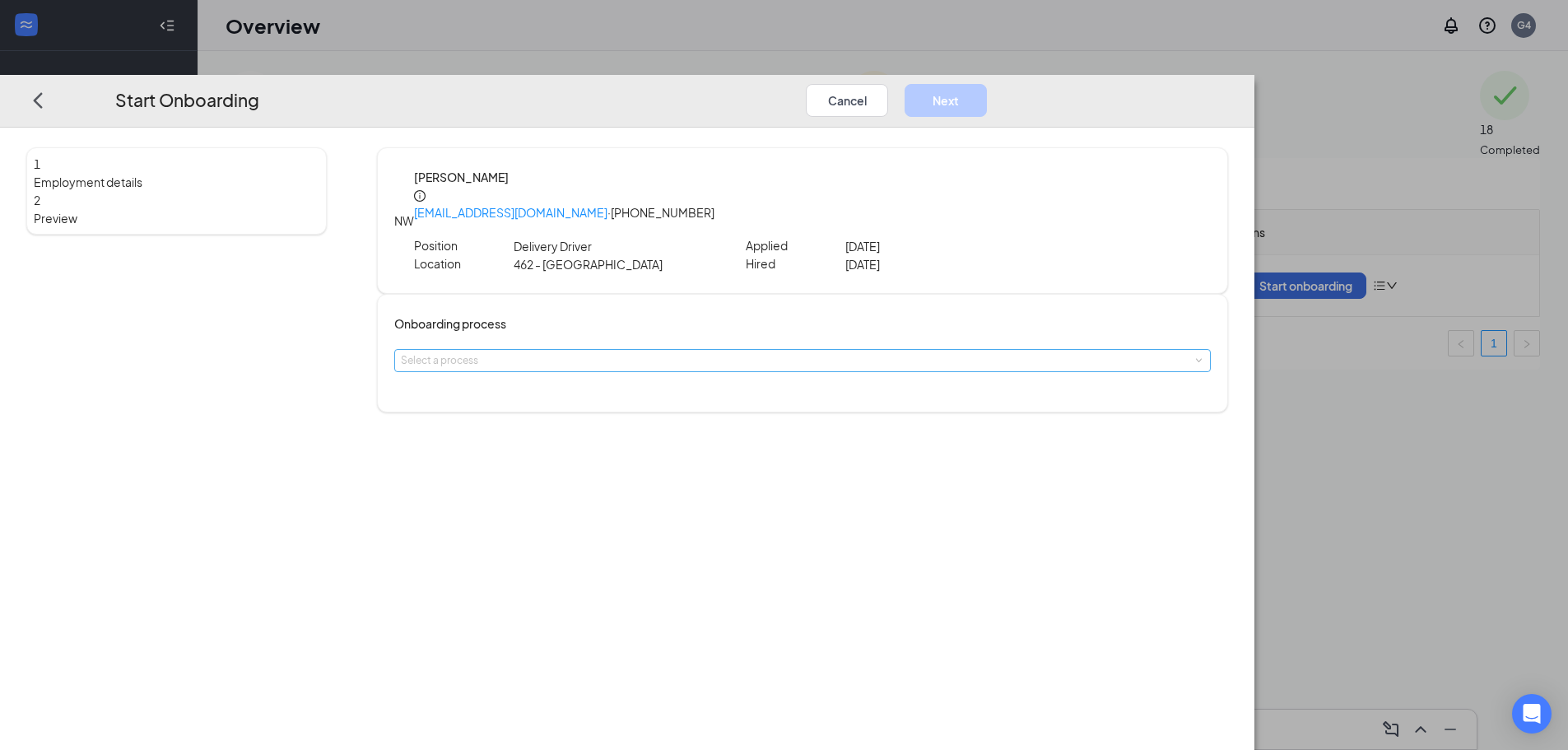
click at [731, 352] on div "Select a process" at bounding box center [798, 360] width 796 height 17
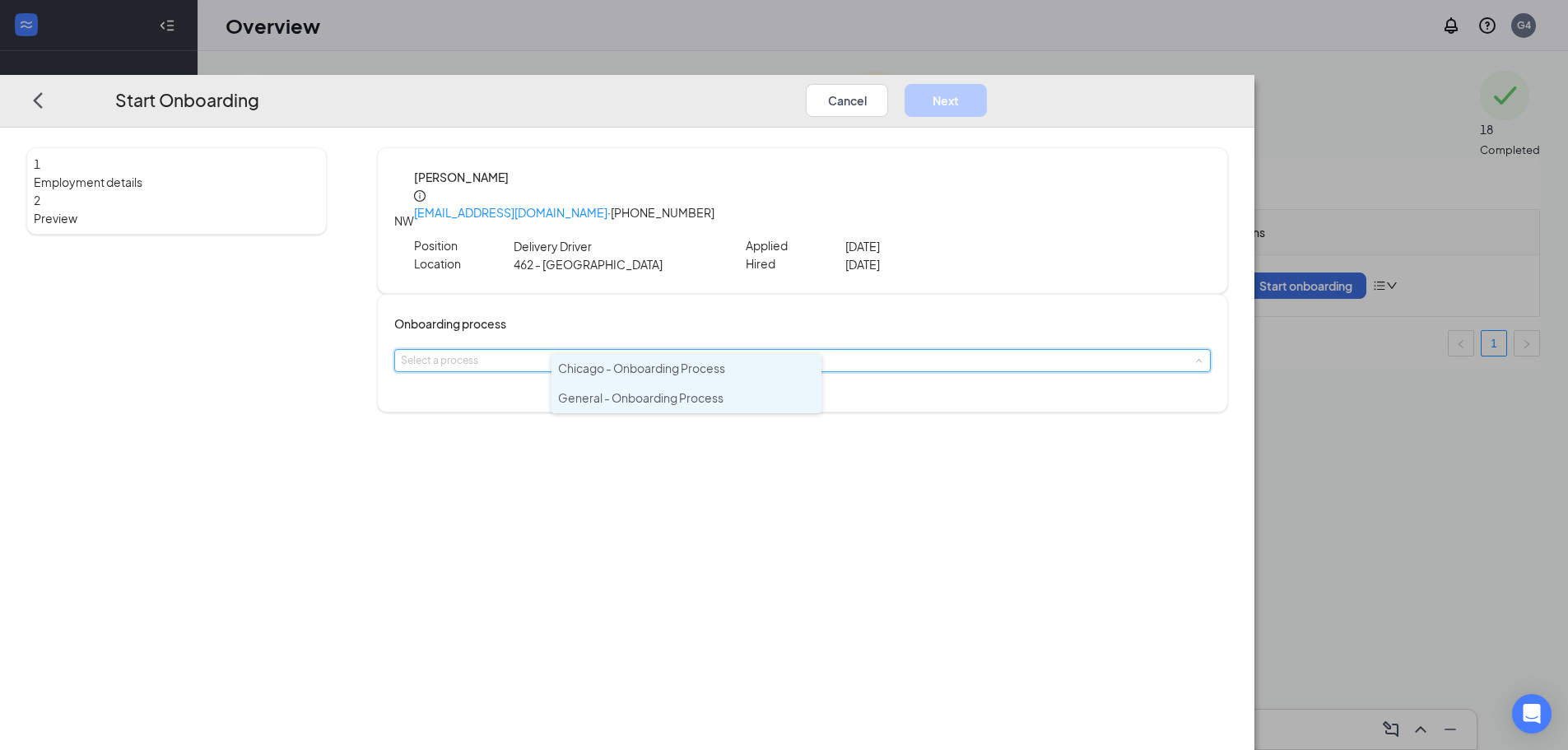
click at [727, 390] on li "General - Onboarding Process" at bounding box center [686, 398] width 270 height 30
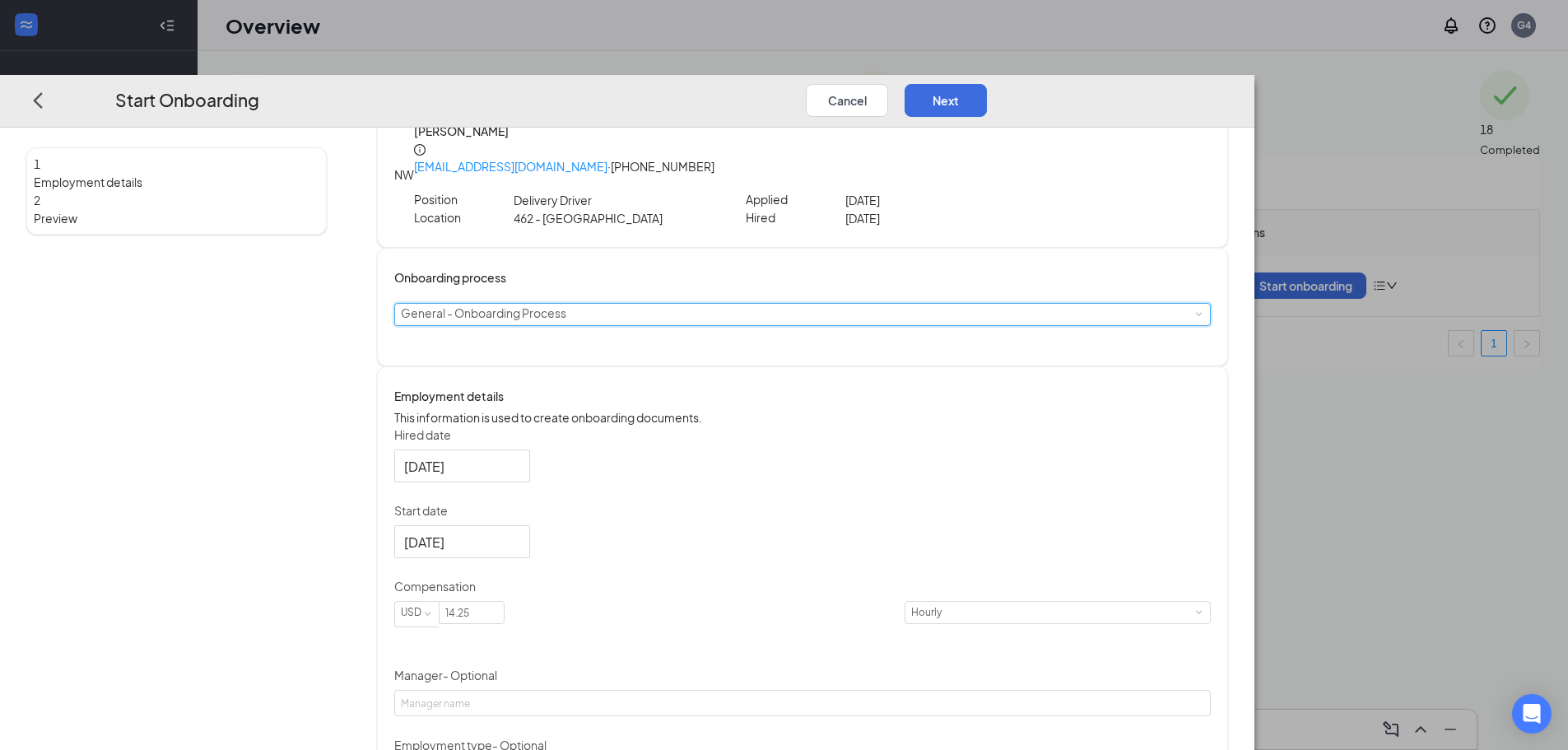
scroll to position [120, 0]
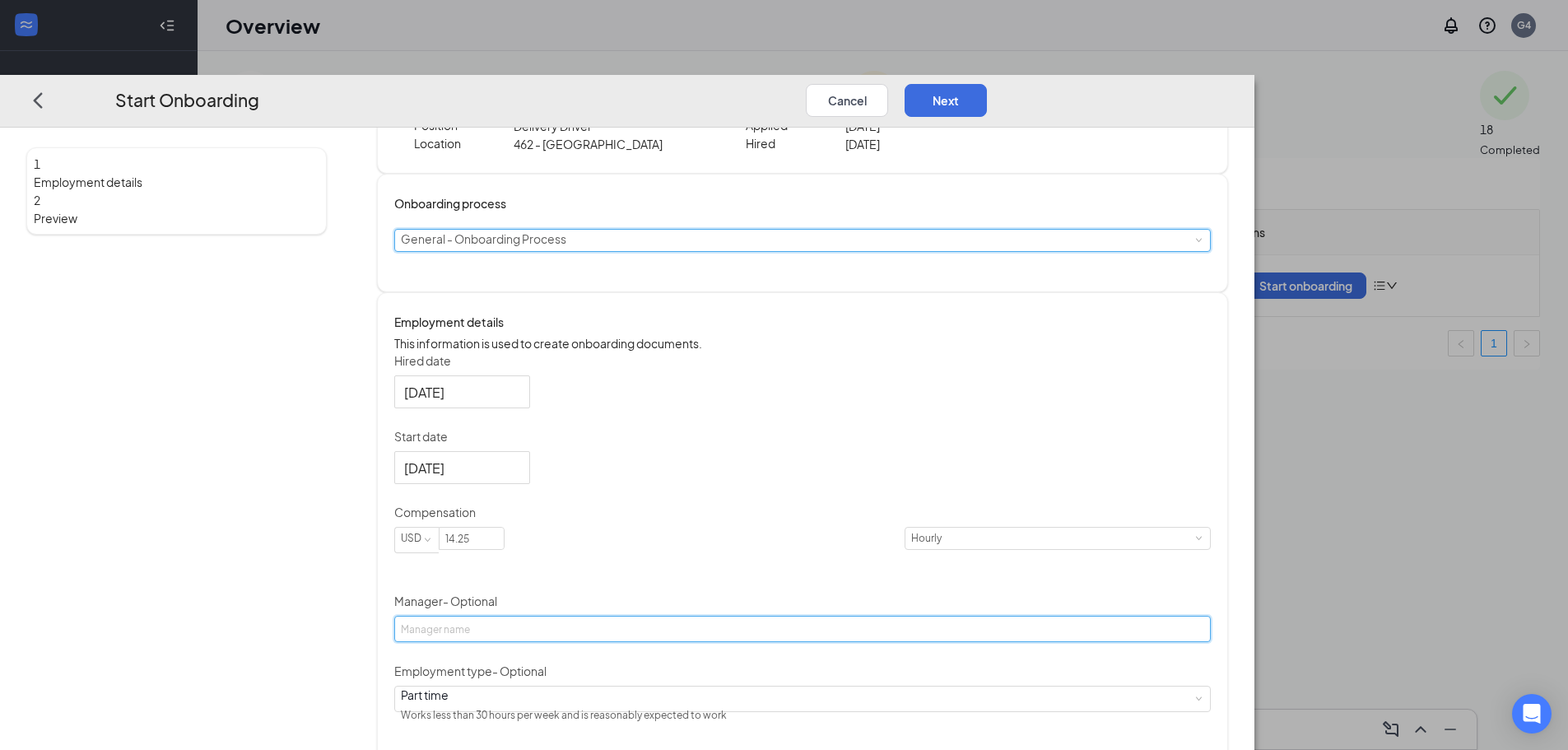
click at [667, 616] on input "Manager - Optional" at bounding box center [803, 629] width 817 height 26
type input "Kyle McGinley"
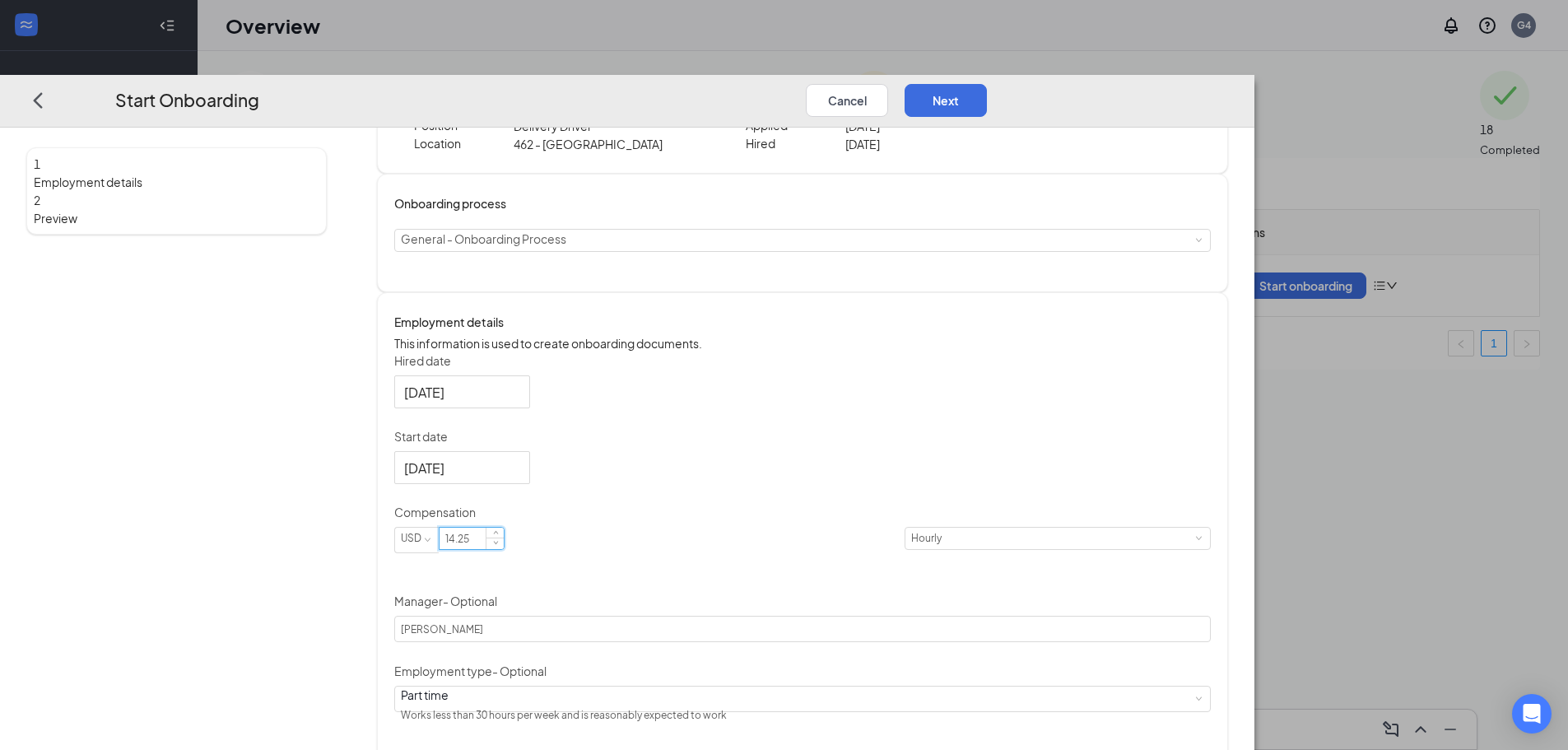
drag, startPoint x: 677, startPoint y: 547, endPoint x: 606, endPoint y: 551, distance: 71.1
click at [504, 549] on input "14.25" at bounding box center [471, 538] width 64 height 21
type input "15"
click at [1057, 537] on div "Hired date Jan 19, 2024 Start date Jan 19, 2024 Compensation USD 15 Hourly Mana…" at bounding box center [803, 539] width 817 height 375
click at [530, 391] on div "Jan 19, 2024" at bounding box center [462, 392] width 136 height 33
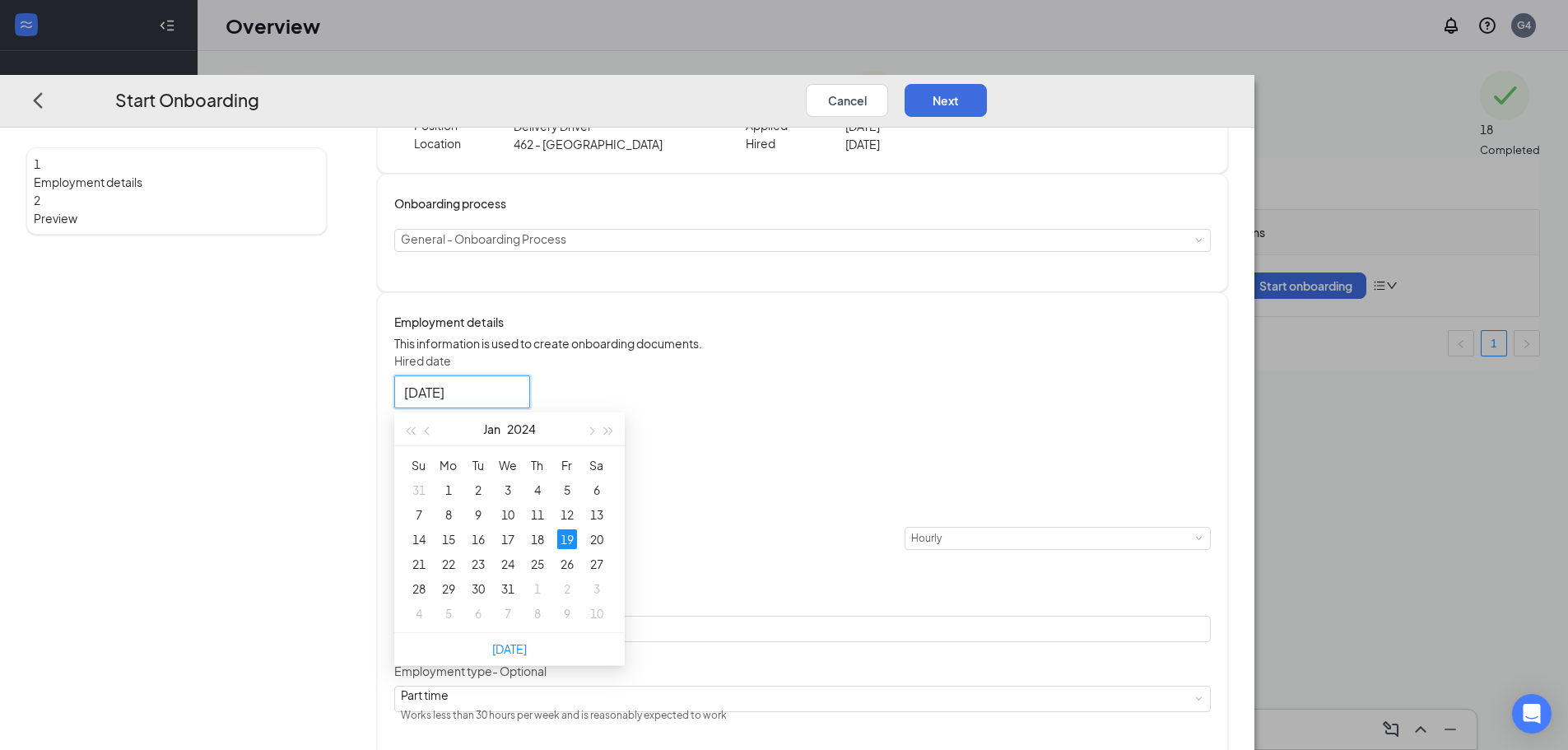
click at [581, 426] on div "Jan 2024" at bounding box center [509, 429] width 144 height 33
click at [500, 426] on button "Jan" at bounding box center [492, 429] width 18 height 33
click at [534, 584] on div "Aug" at bounding box center [508, 581] width 49 height 19
type input "Aug 26, 2024"
click at [458, 583] on div "26" at bounding box center [448, 588] width 19 height 19
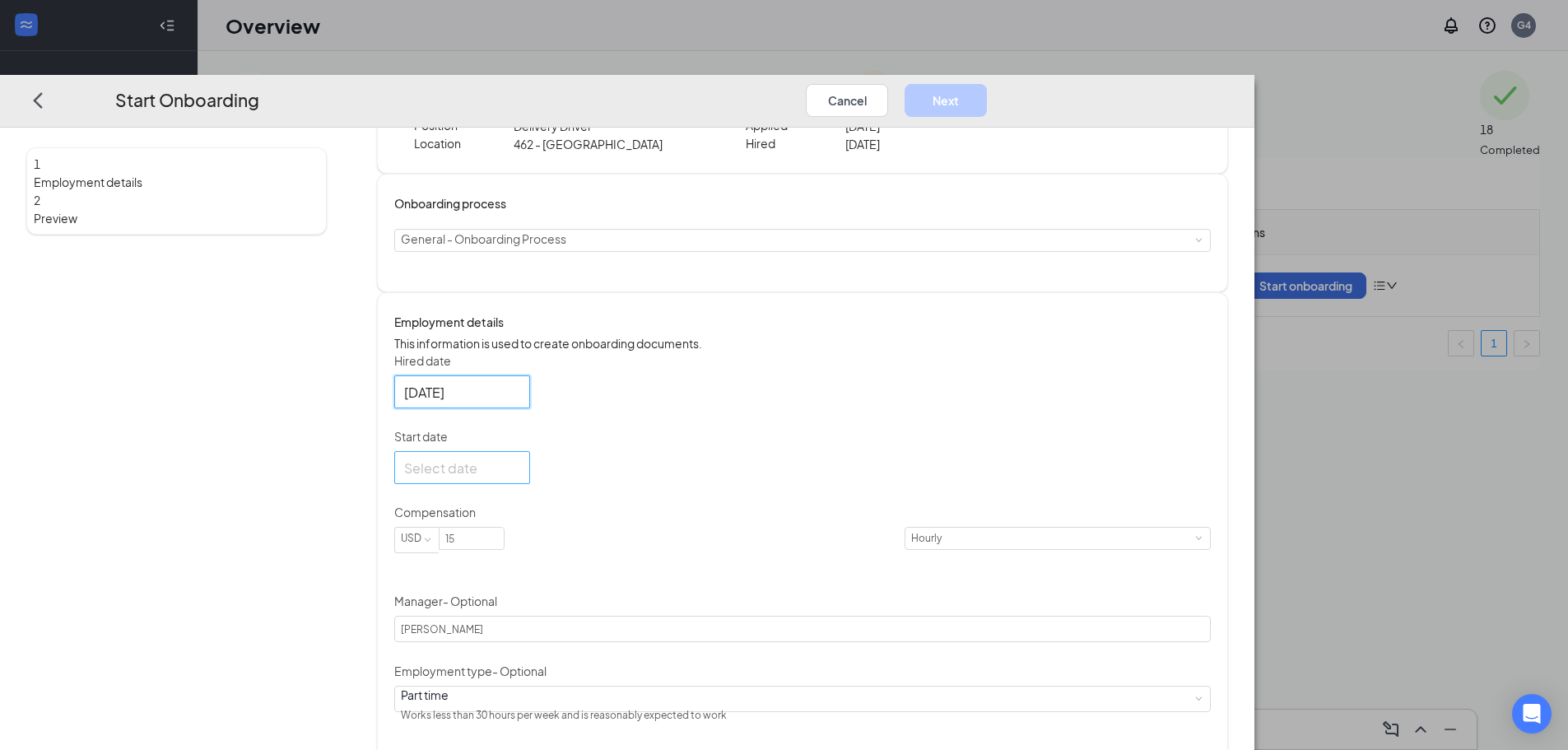
click at [521, 469] on div at bounding box center [461, 468] width 116 height 20
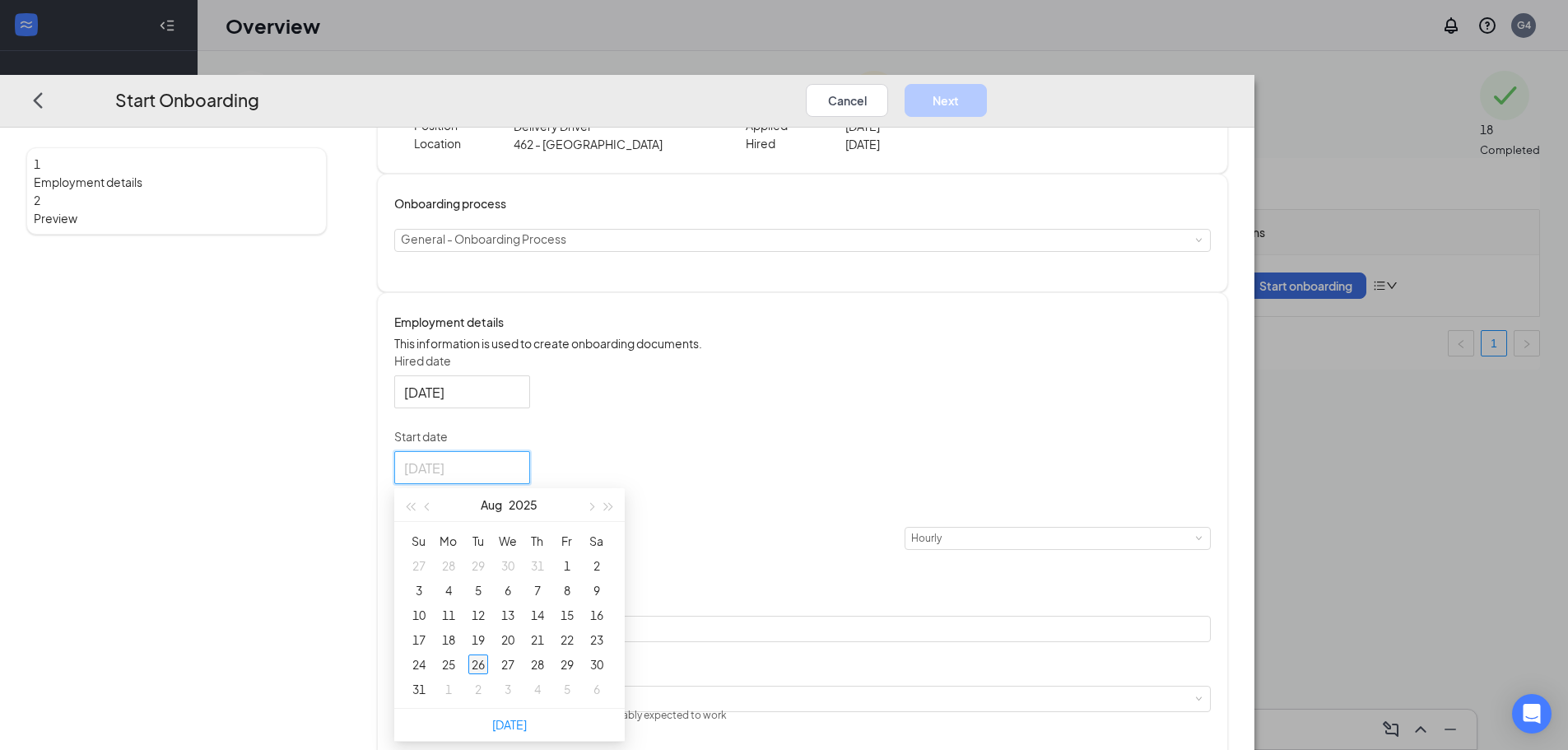
type input "Aug 26, 2025"
click at [488, 655] on div "26" at bounding box center [478, 664] width 19 height 19
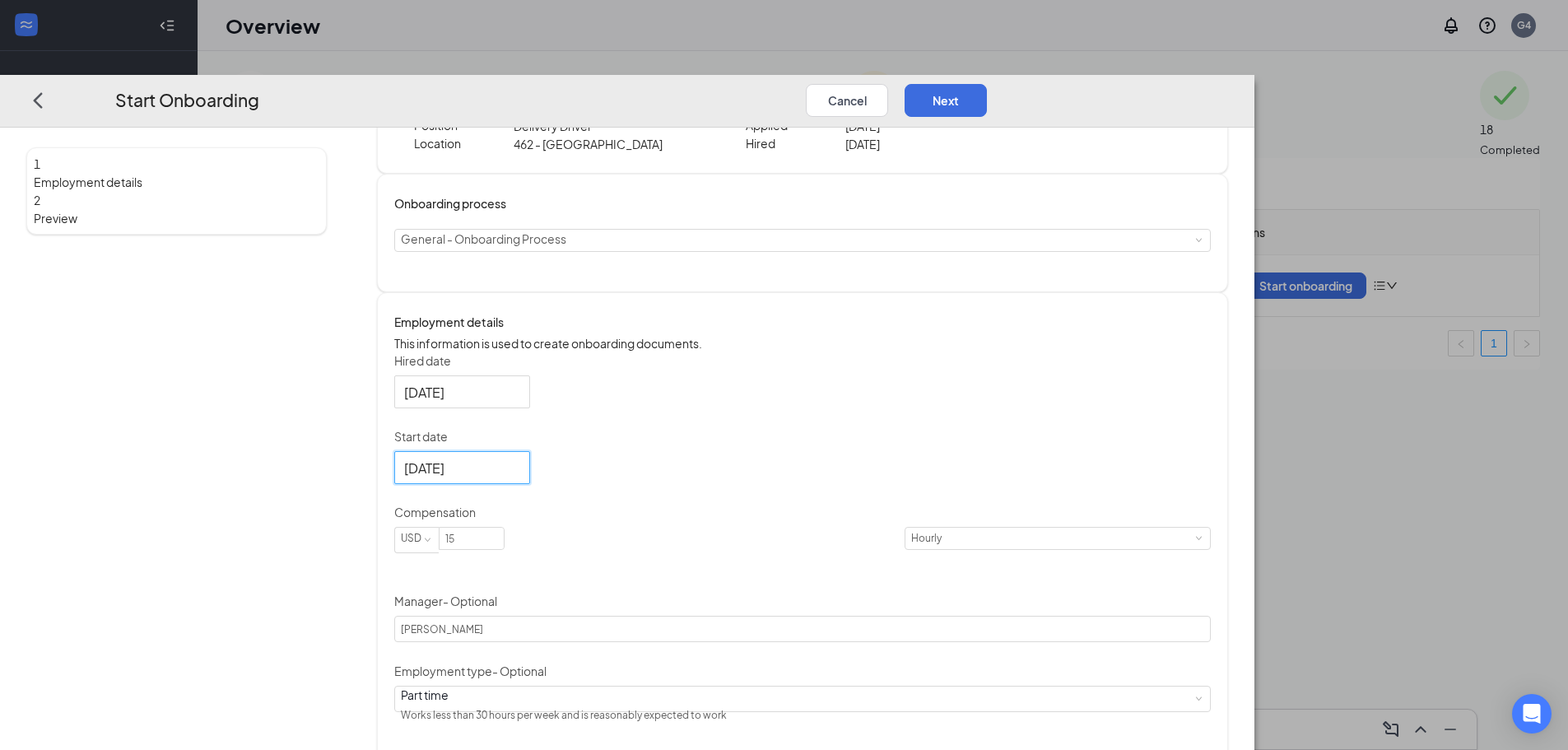
click at [1002, 558] on div "Hired date Aug 26, 2024 Aug 2024 Su Mo Tu We Th Fr Sa 28 29 30 31 1 2 3 4 5 6 7…" at bounding box center [803, 539] width 817 height 375
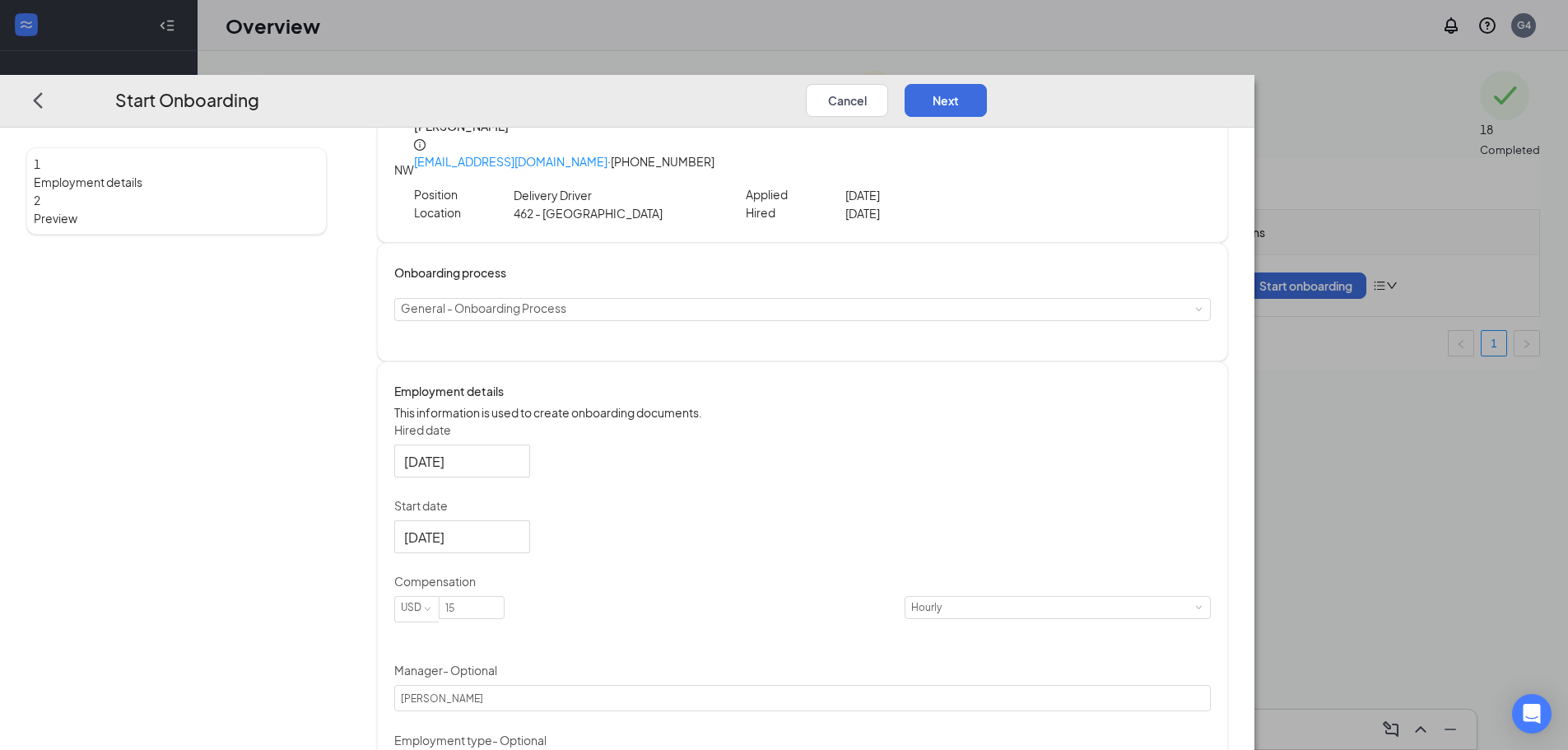
scroll to position [0, 0]
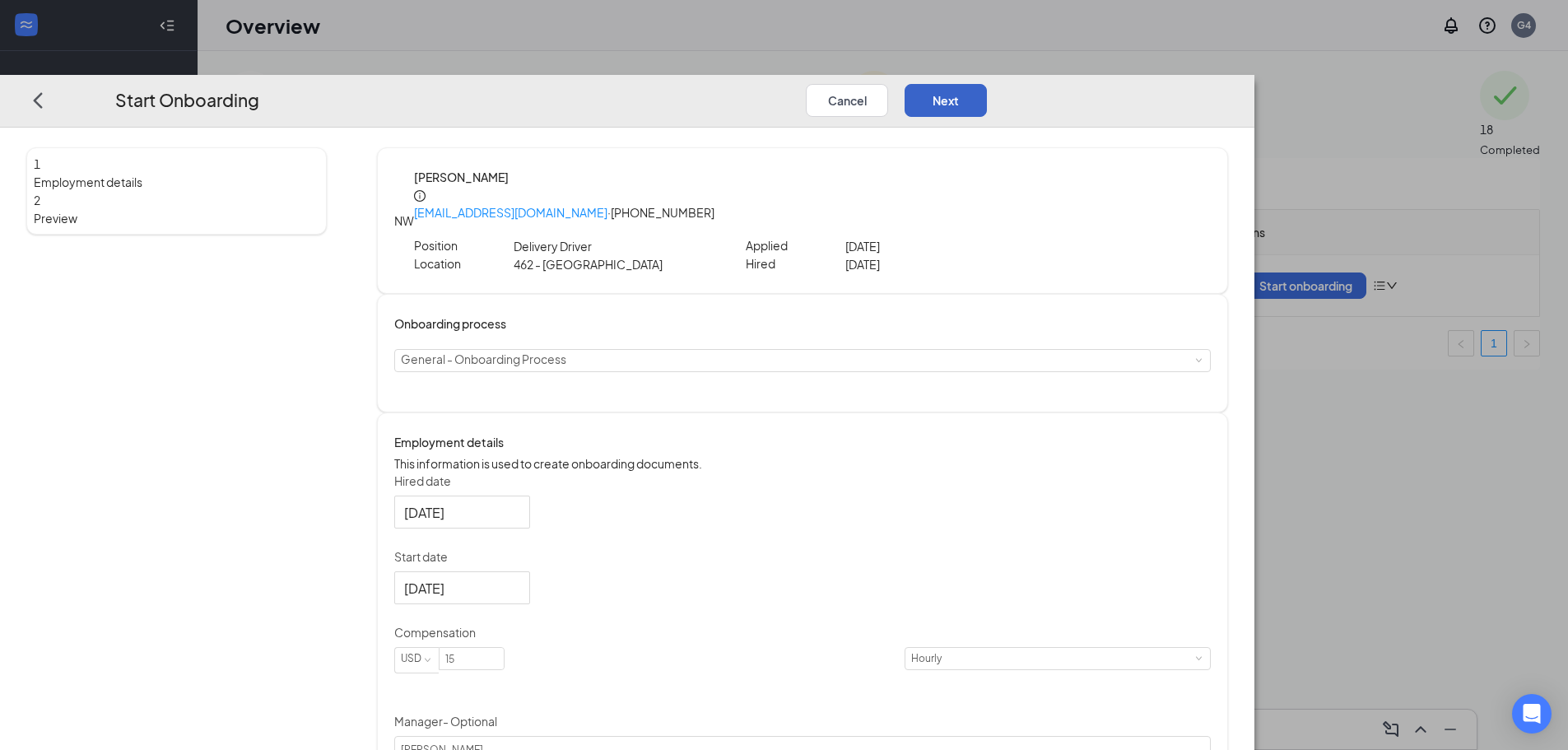
click at [987, 84] on button "Next" at bounding box center [946, 101] width 82 height 33
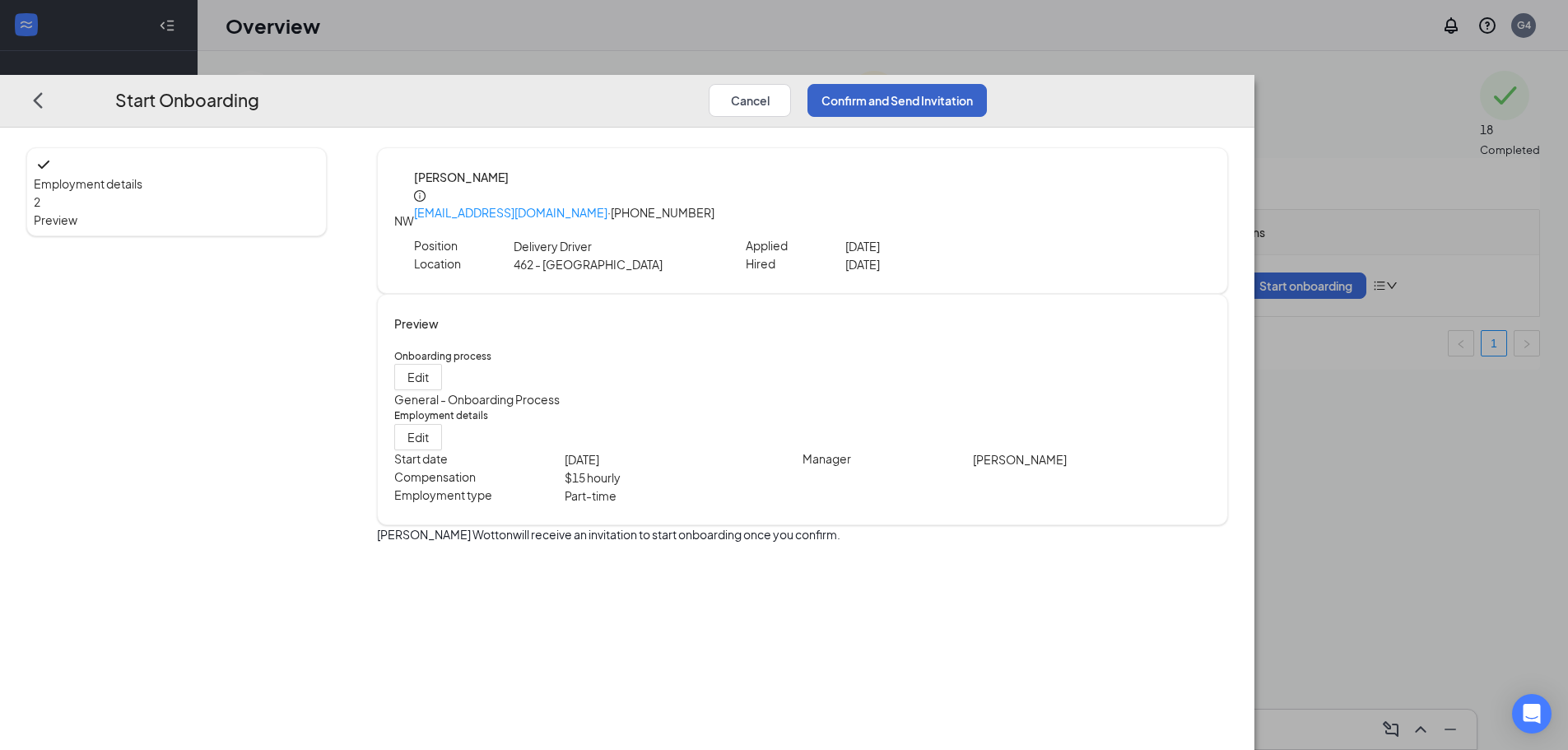
click at [987, 84] on button "Confirm and Send Invitation" at bounding box center [897, 101] width 180 height 33
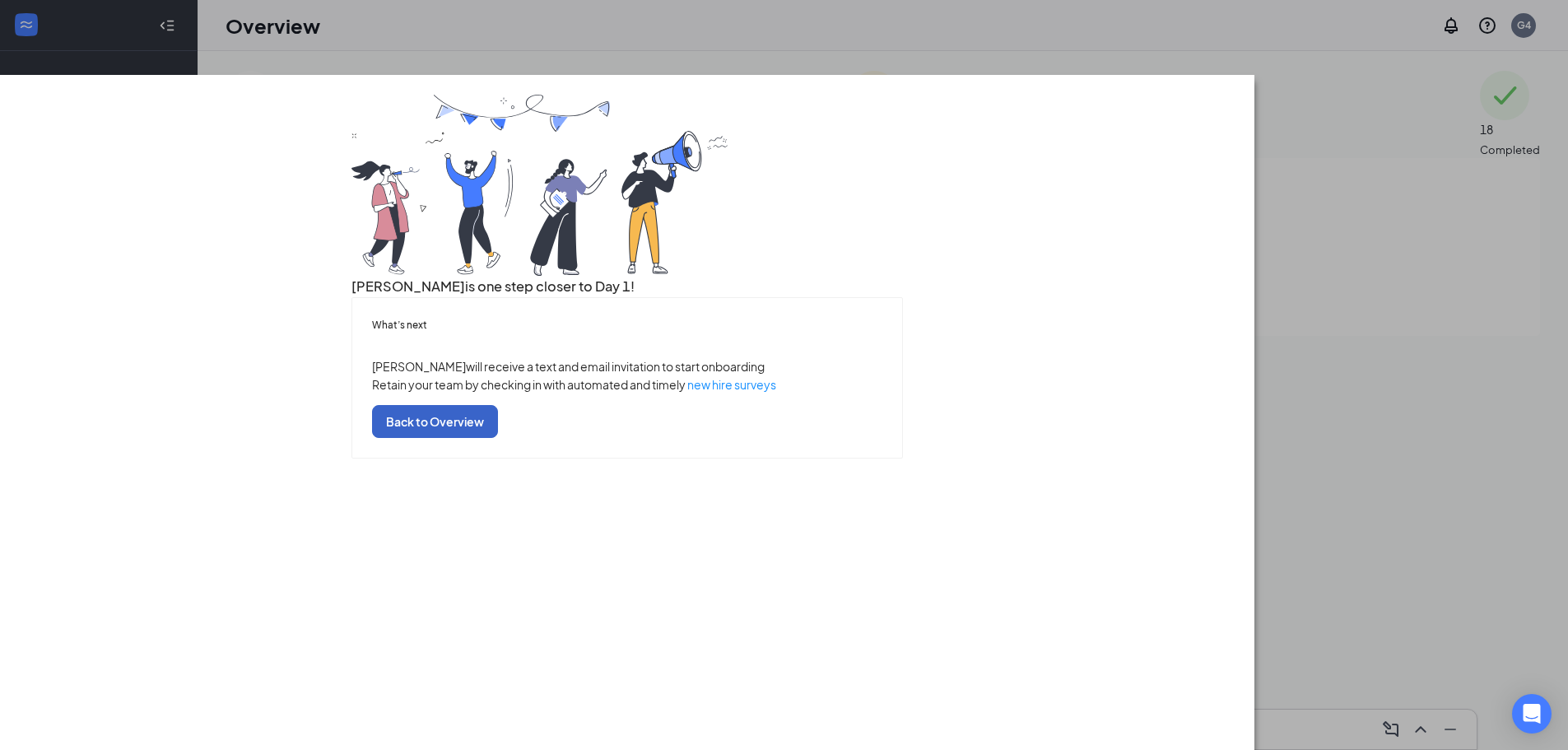
click at [498, 438] on button "Back to Overview" at bounding box center [435, 421] width 126 height 33
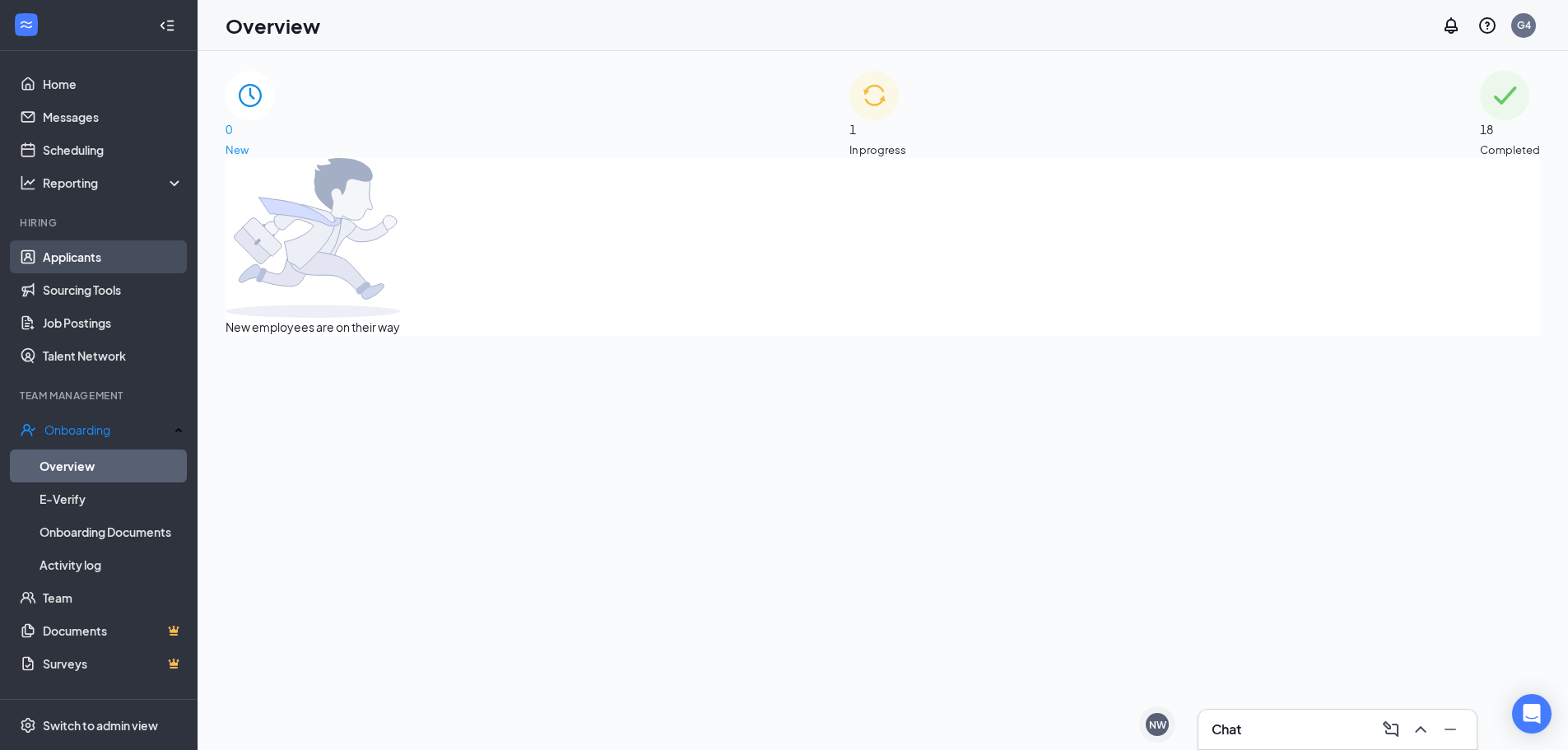
click at [132, 263] on link "Applicants" at bounding box center [113, 257] width 141 height 33
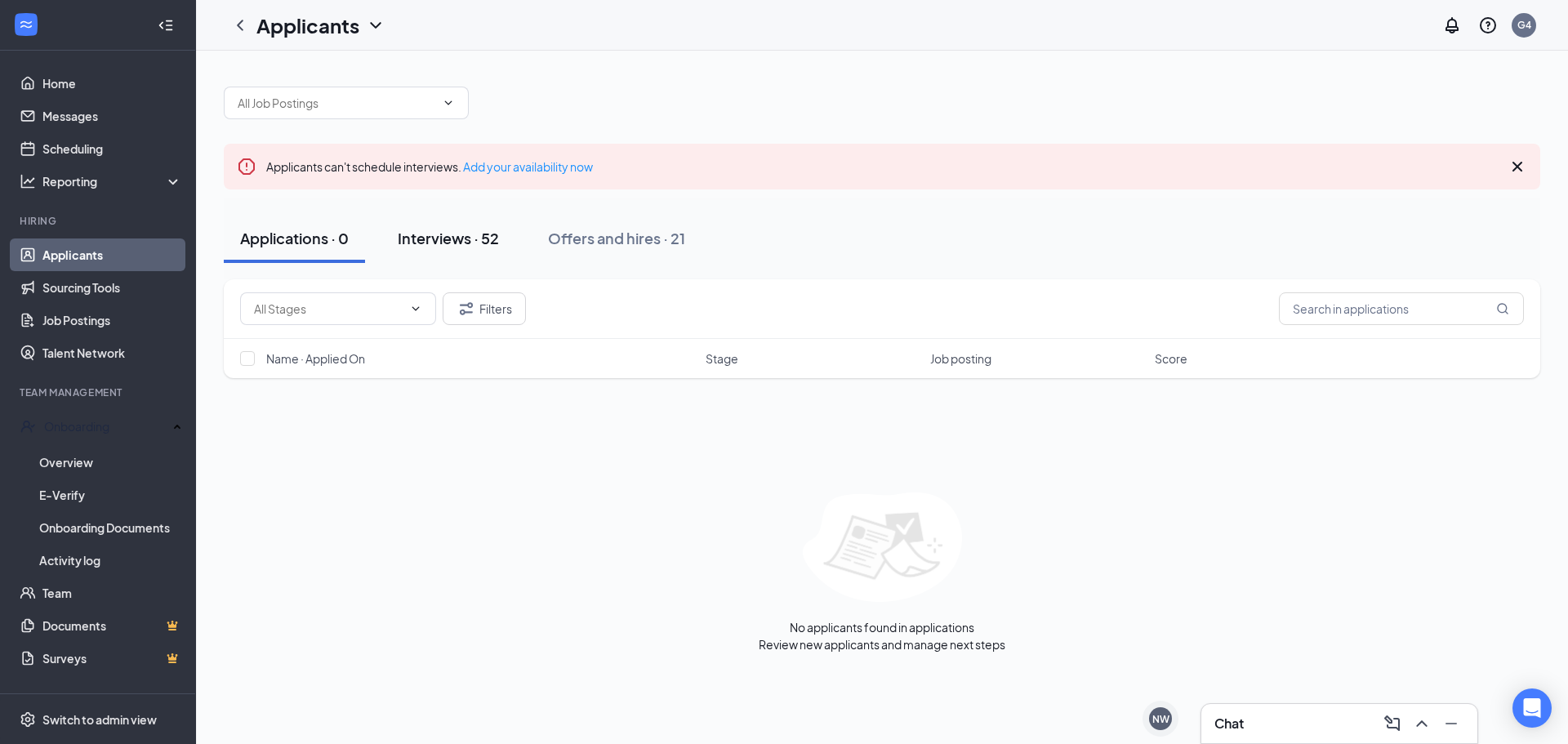
click at [453, 254] on button "Interviews · 52" at bounding box center [449, 238] width 134 height 49
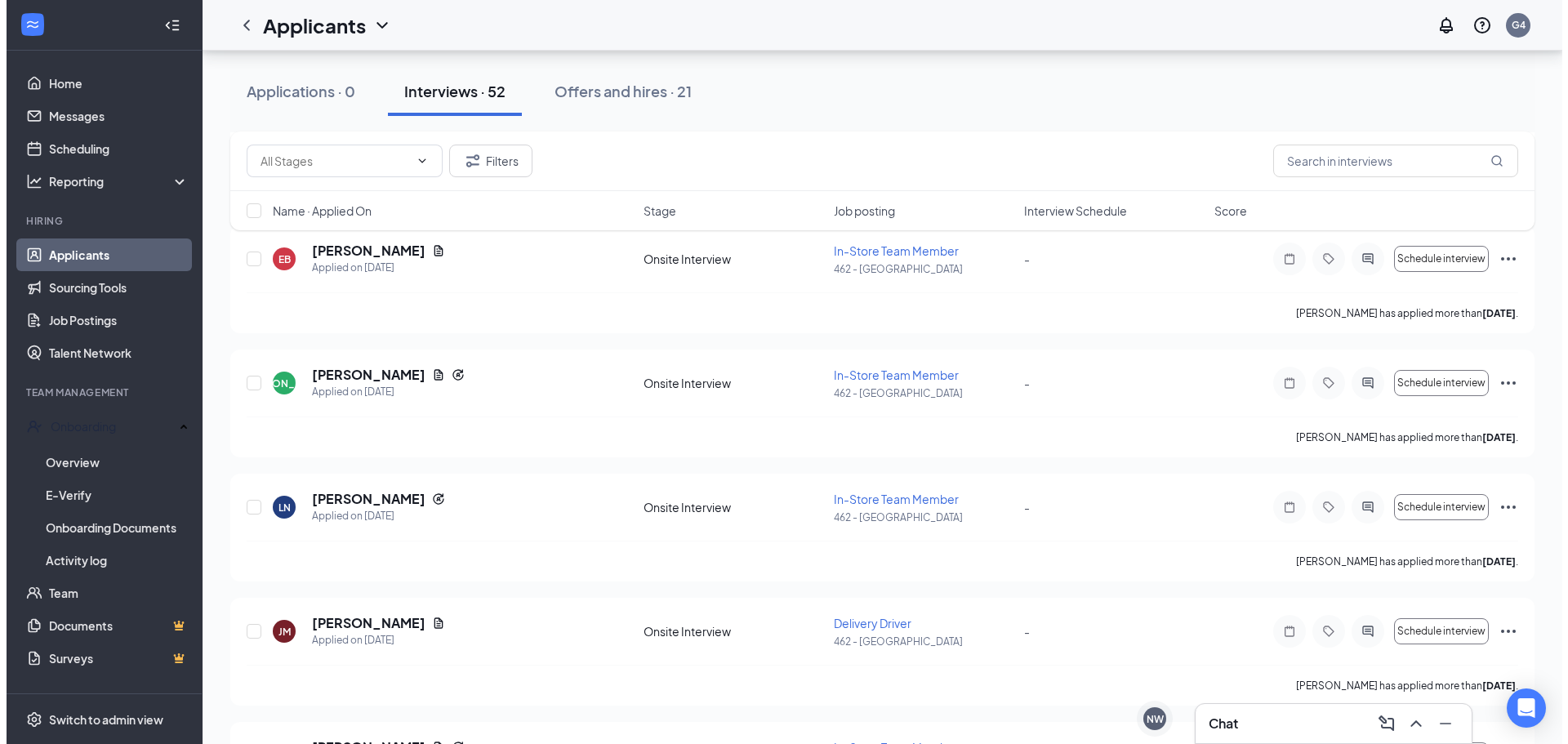
scroll to position [980, 0]
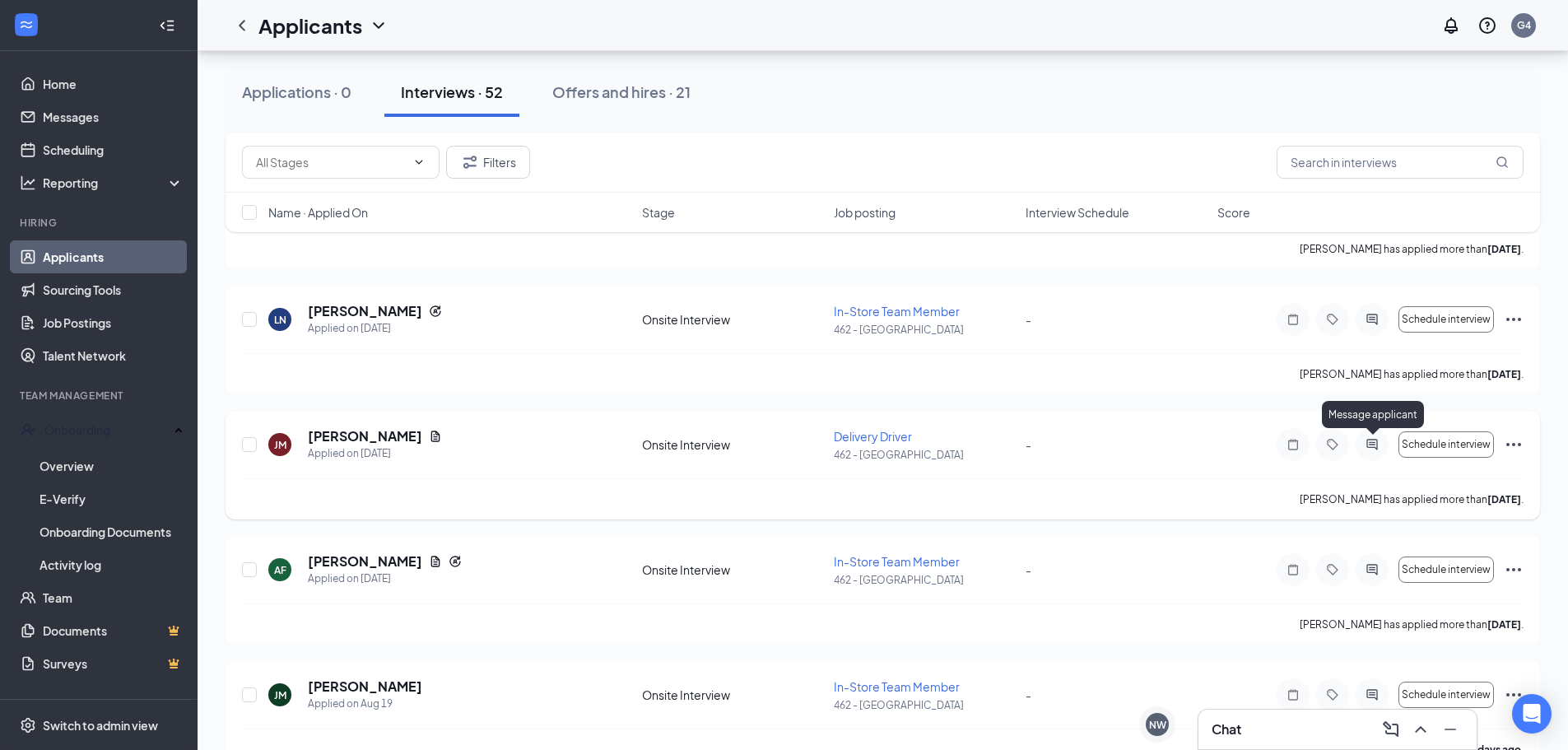
click at [1371, 444] on icon "ActiveChat" at bounding box center [1372, 444] width 11 height 11
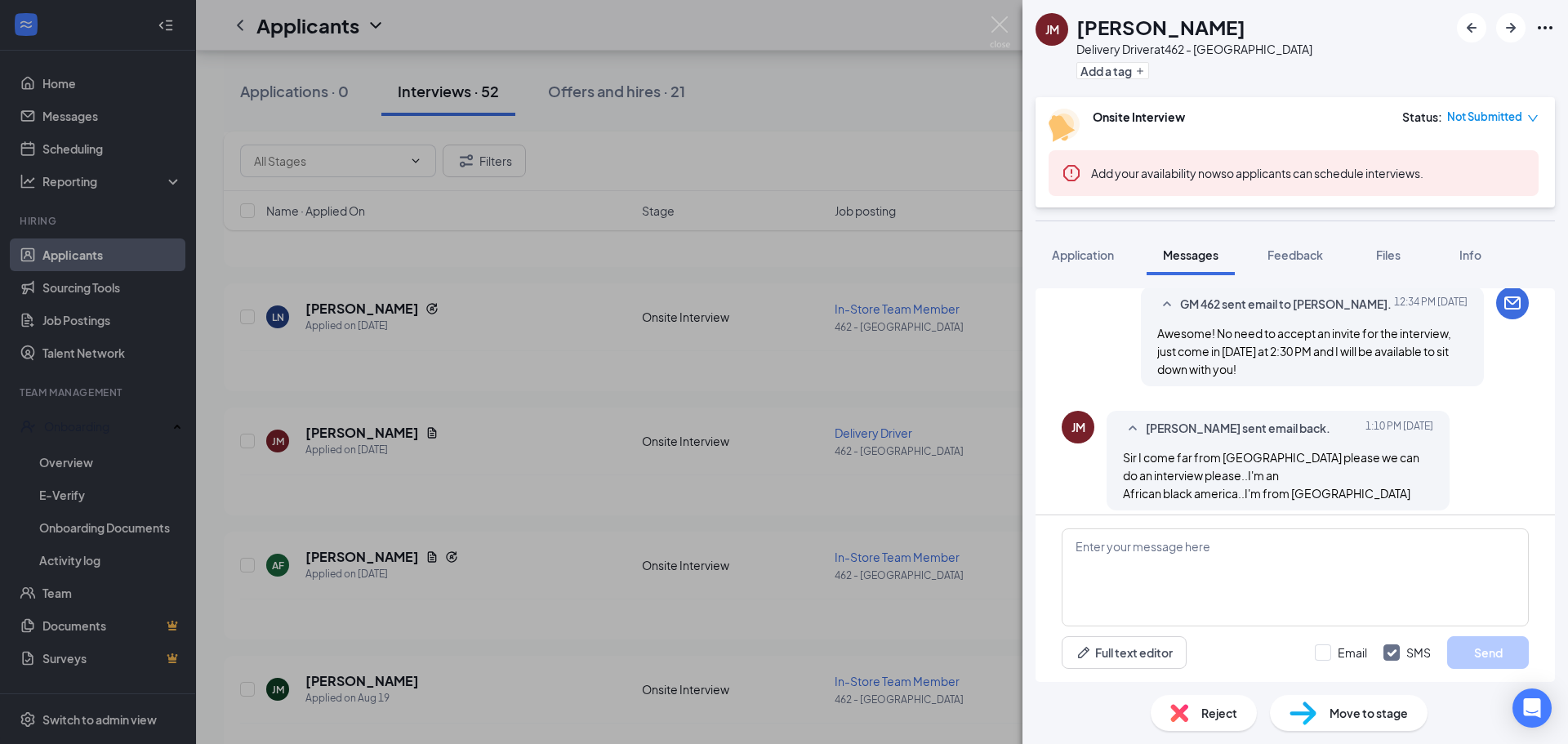
scroll to position [914, 0]
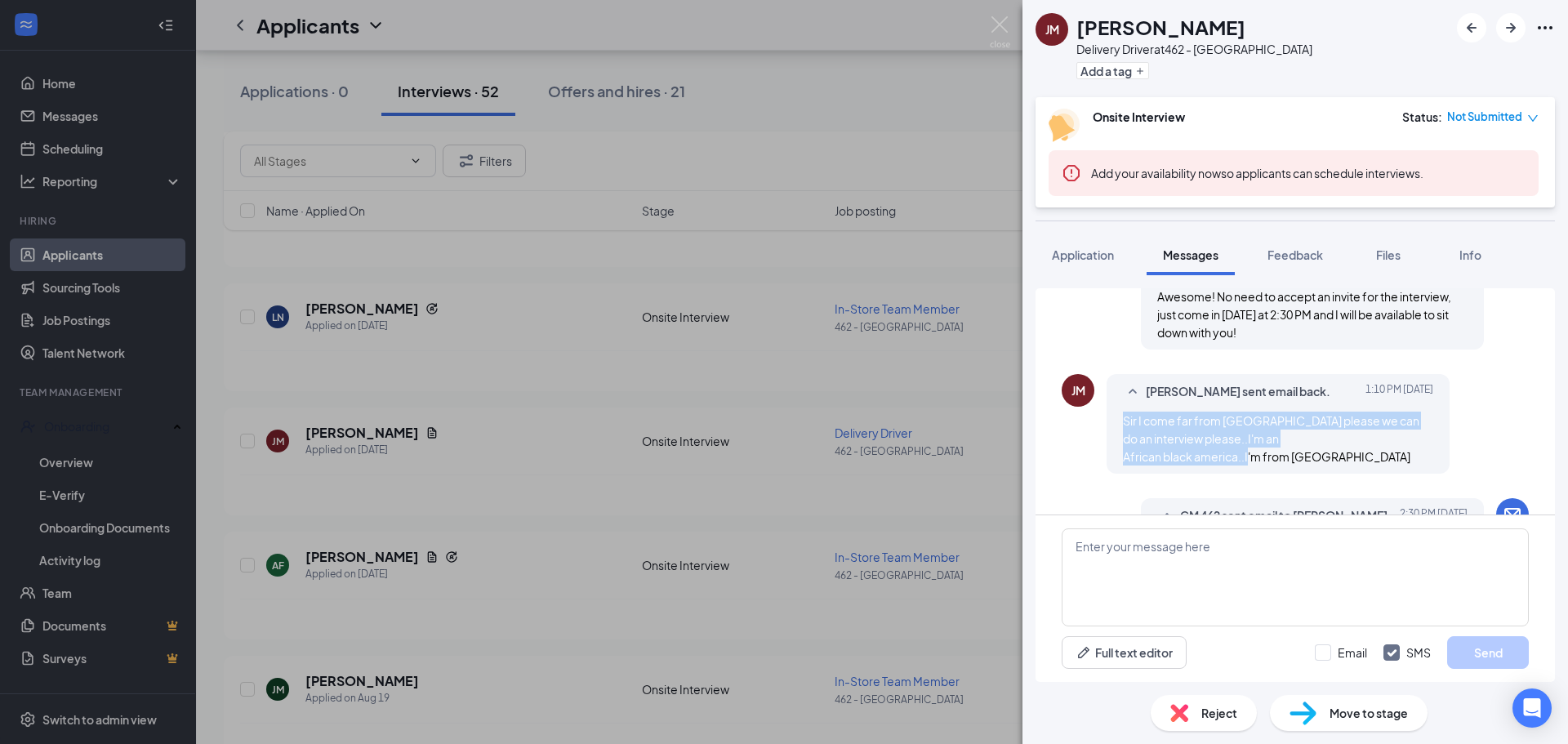
drag, startPoint x: 1320, startPoint y: 442, endPoint x: 1125, endPoint y: 407, distance: 198.1
click at [1125, 413] on span "Sir I come far from [GEOGRAPHIC_DATA] please we can do an interview please..I'm…" at bounding box center [1271, 438] width 297 height 51
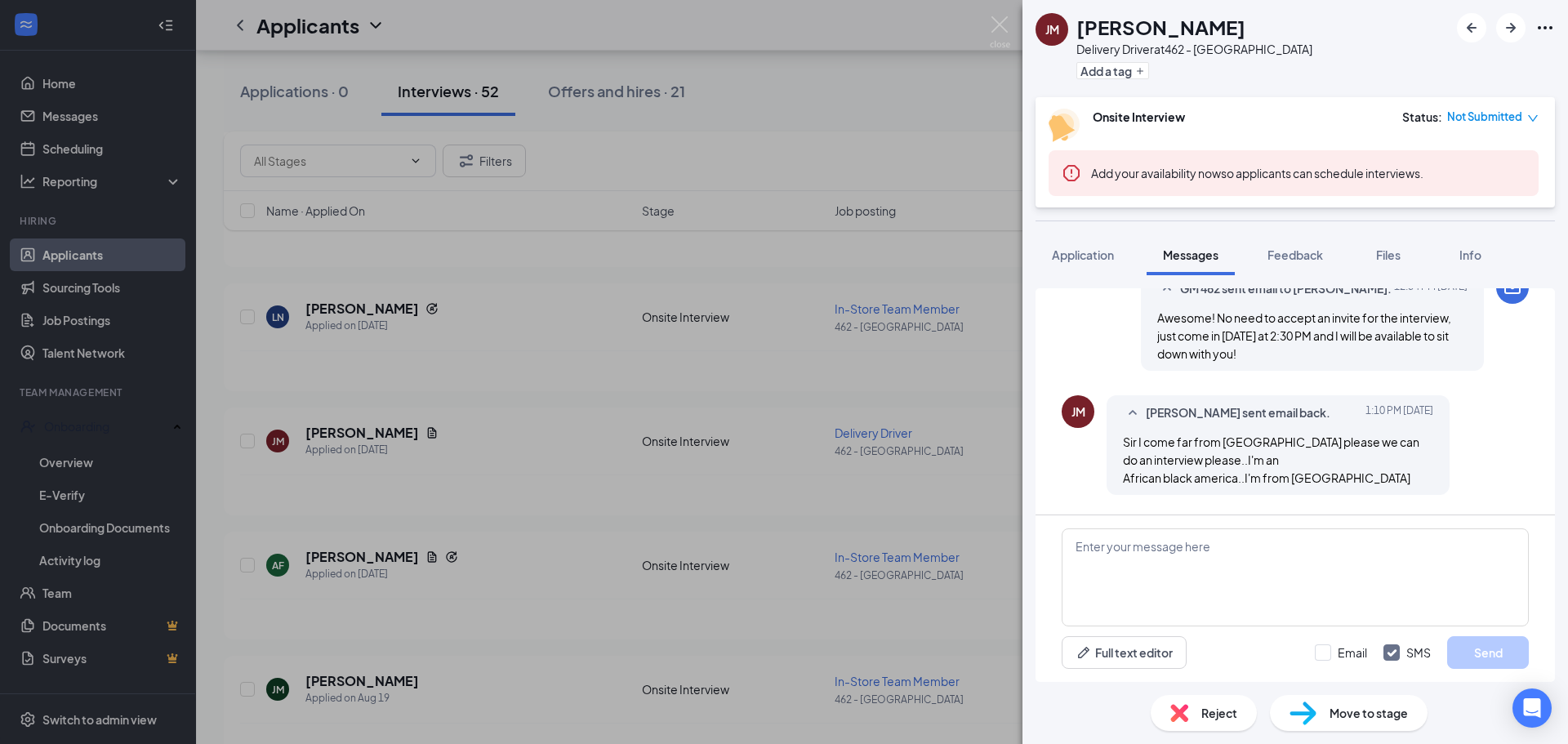
scroll to position [832, 0]
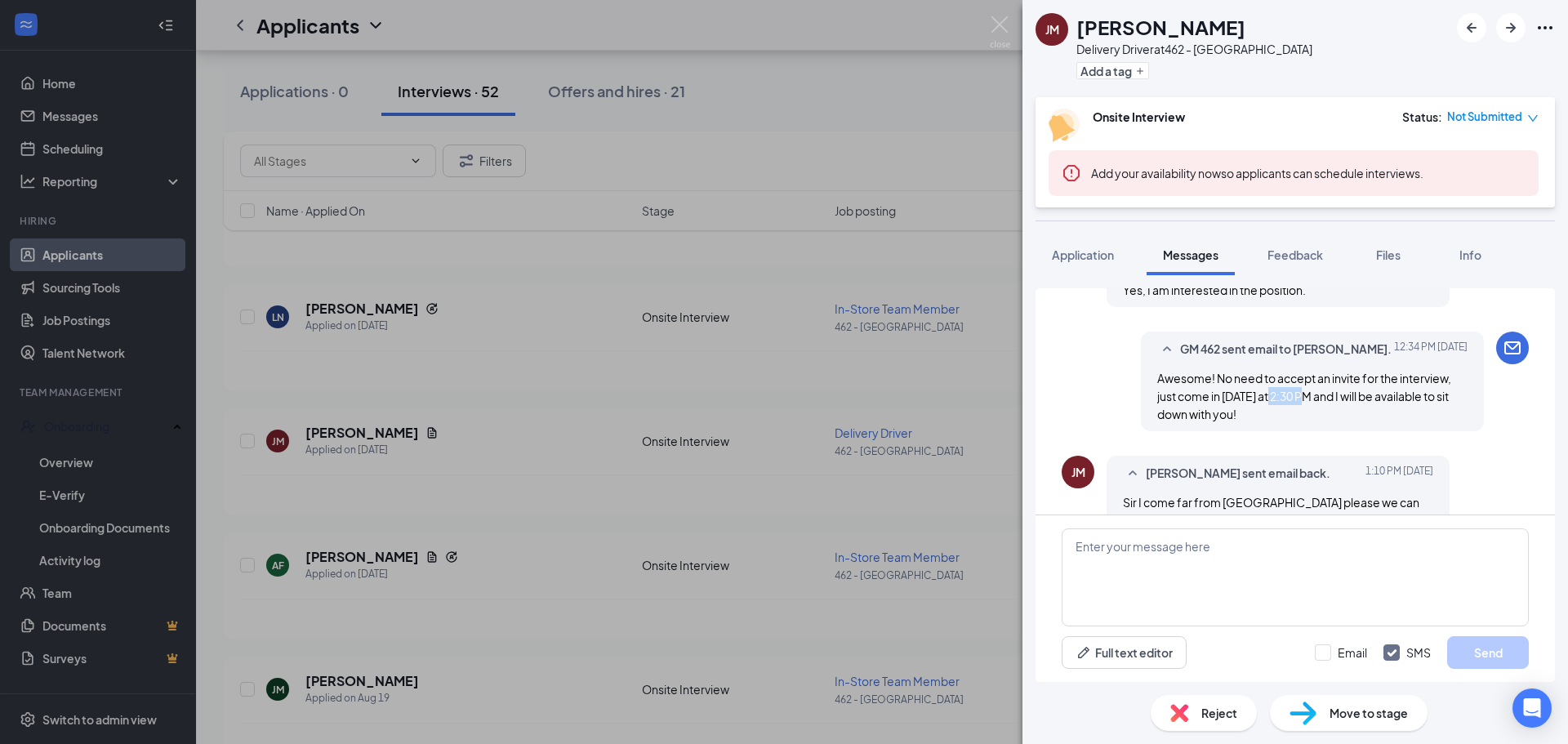
drag, startPoint x: 1262, startPoint y: 378, endPoint x: 1300, endPoint y: 376, distance: 38.1
click at [1300, 376] on span "Awesome! No need to accept an invite for the interview, just come in [DATE] at …" at bounding box center [1304, 395] width 294 height 51
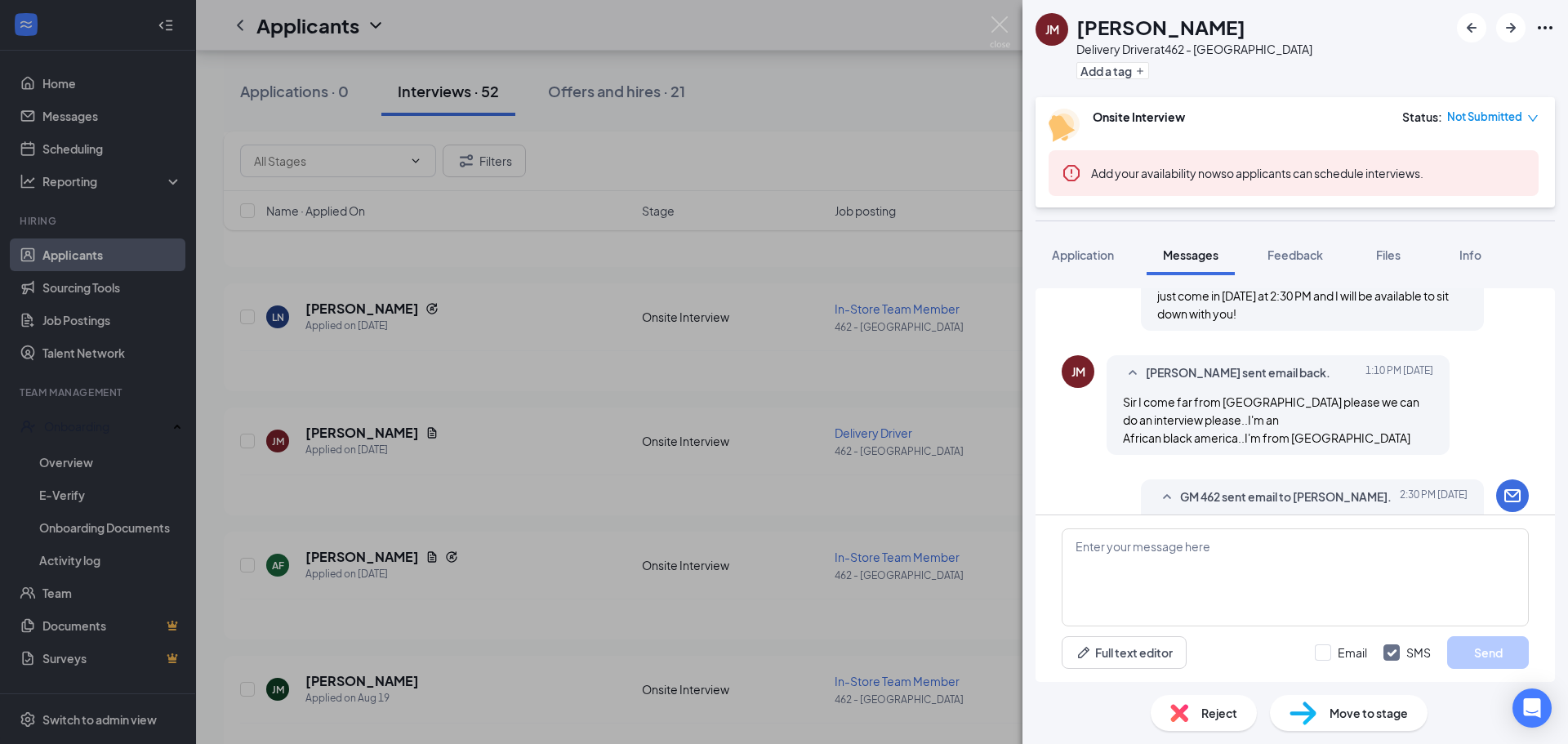
scroll to position [995, 0]
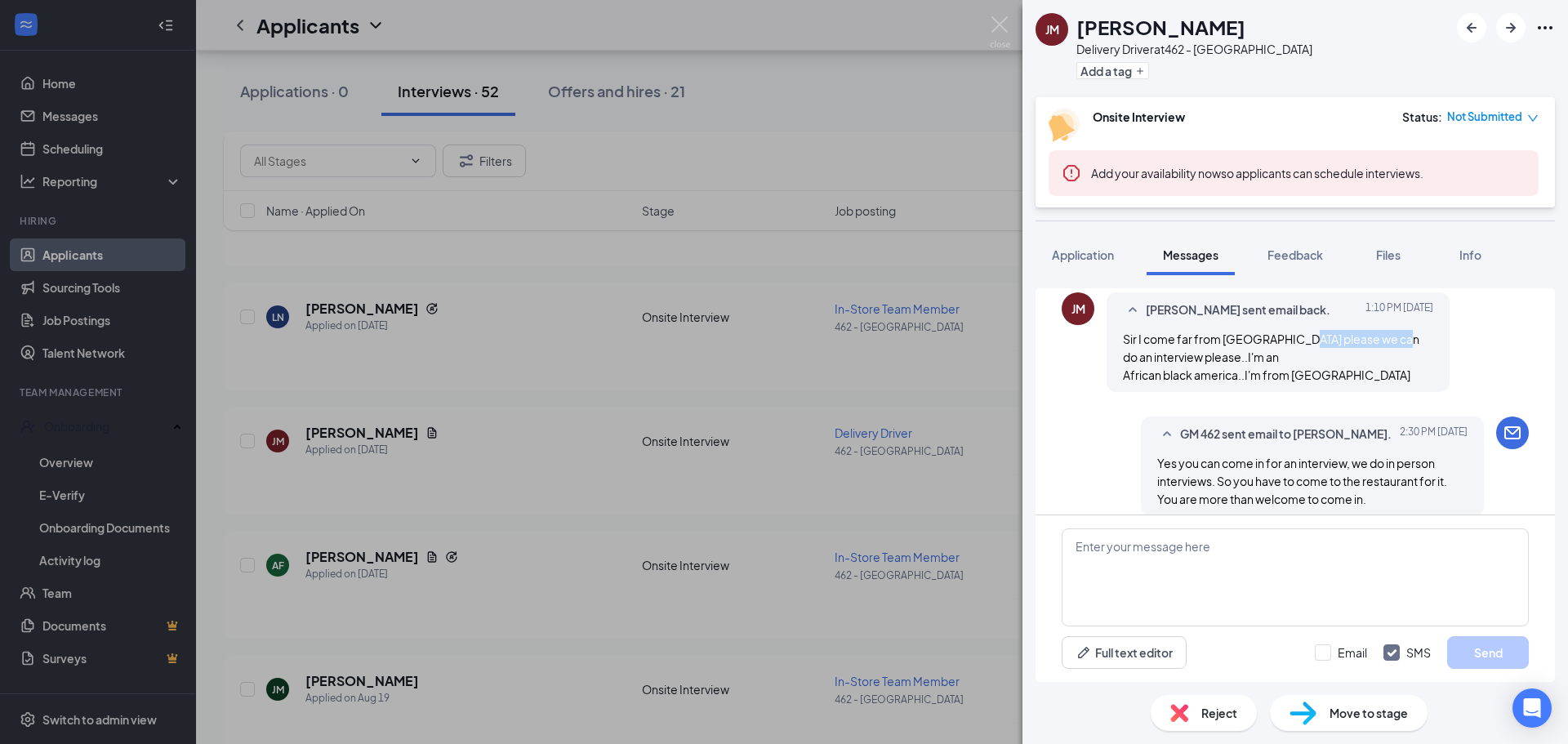
drag, startPoint x: 1308, startPoint y: 321, endPoint x: 1387, endPoint y: 326, distance: 79.2
click at [1387, 332] on span "Sir I come far from [GEOGRAPHIC_DATA] please we can do an interview please..I'm…" at bounding box center [1271, 356] width 297 height 51
click at [966, 385] on div "JM JOSEPH MAINA Delivery Driver at 462 - Yorkville Add a tag Onsite Interview S…" at bounding box center [784, 372] width 1568 height 744
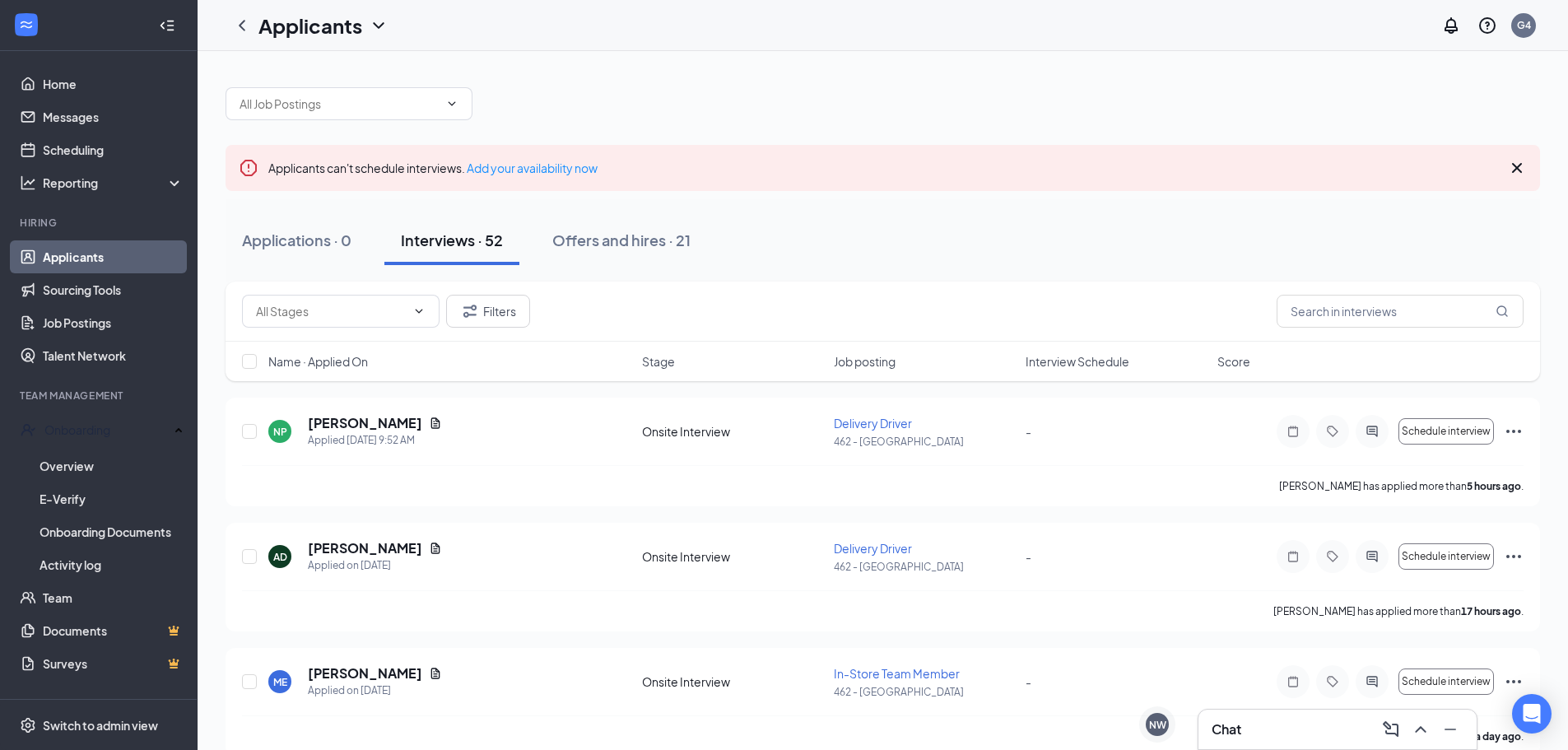
click at [1271, 728] on div "Chat" at bounding box center [1337, 729] width 252 height 26
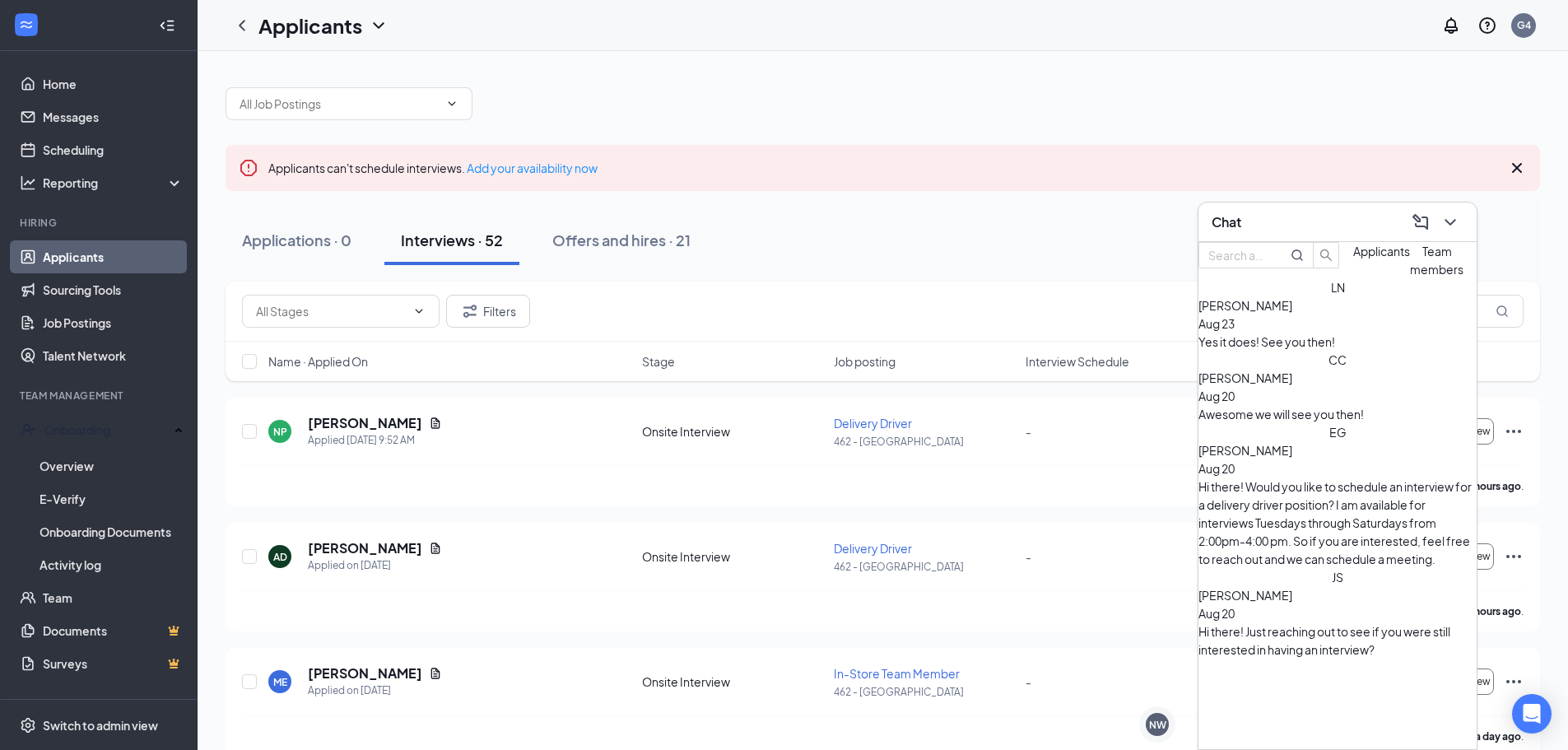
click at [1353, 258] on span "Applicants" at bounding box center [1381, 251] width 56 height 15
click at [1410, 278] on button "Team members" at bounding box center [1436, 259] width 54 height 36
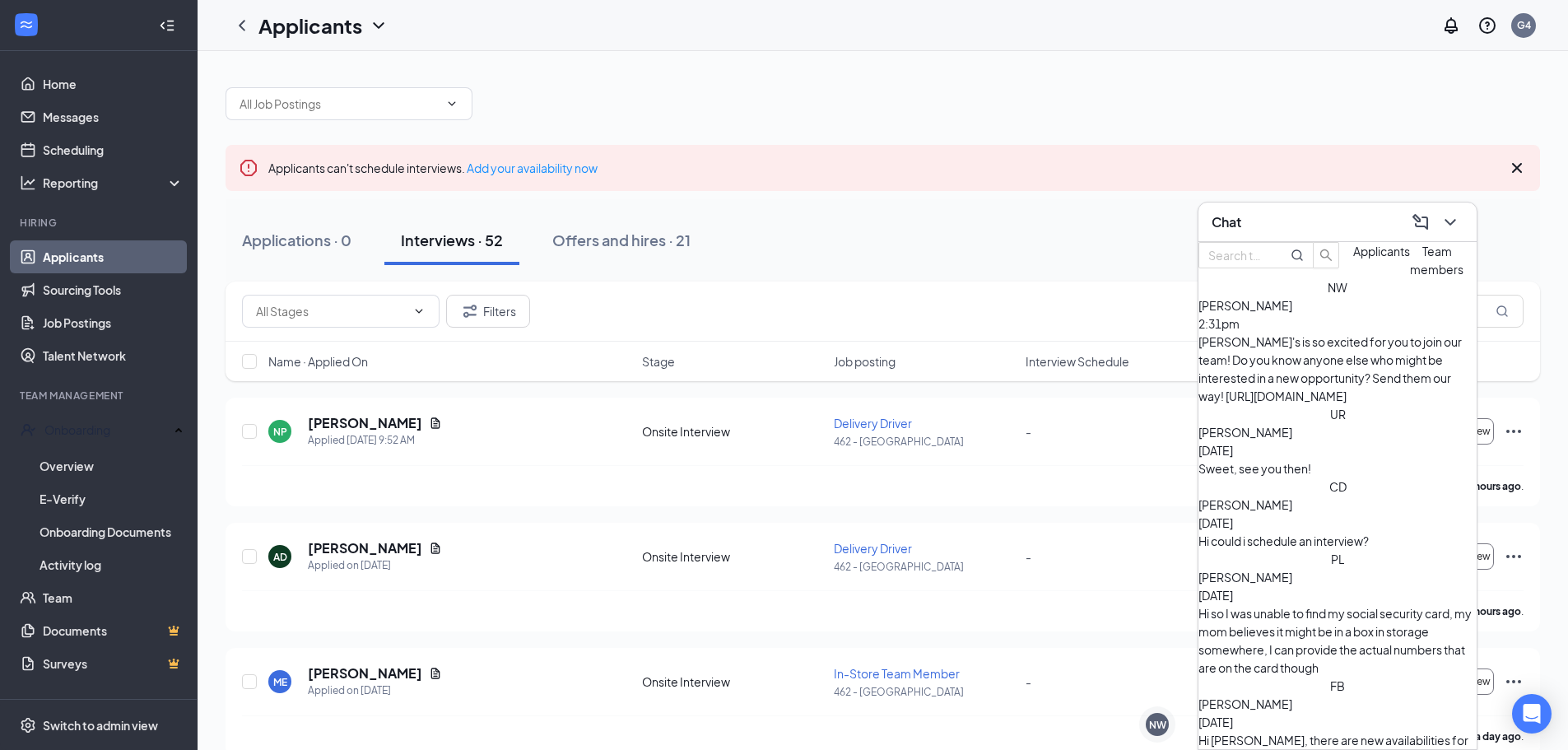
click at [1353, 258] on span "Applicants" at bounding box center [1381, 251] width 56 height 15
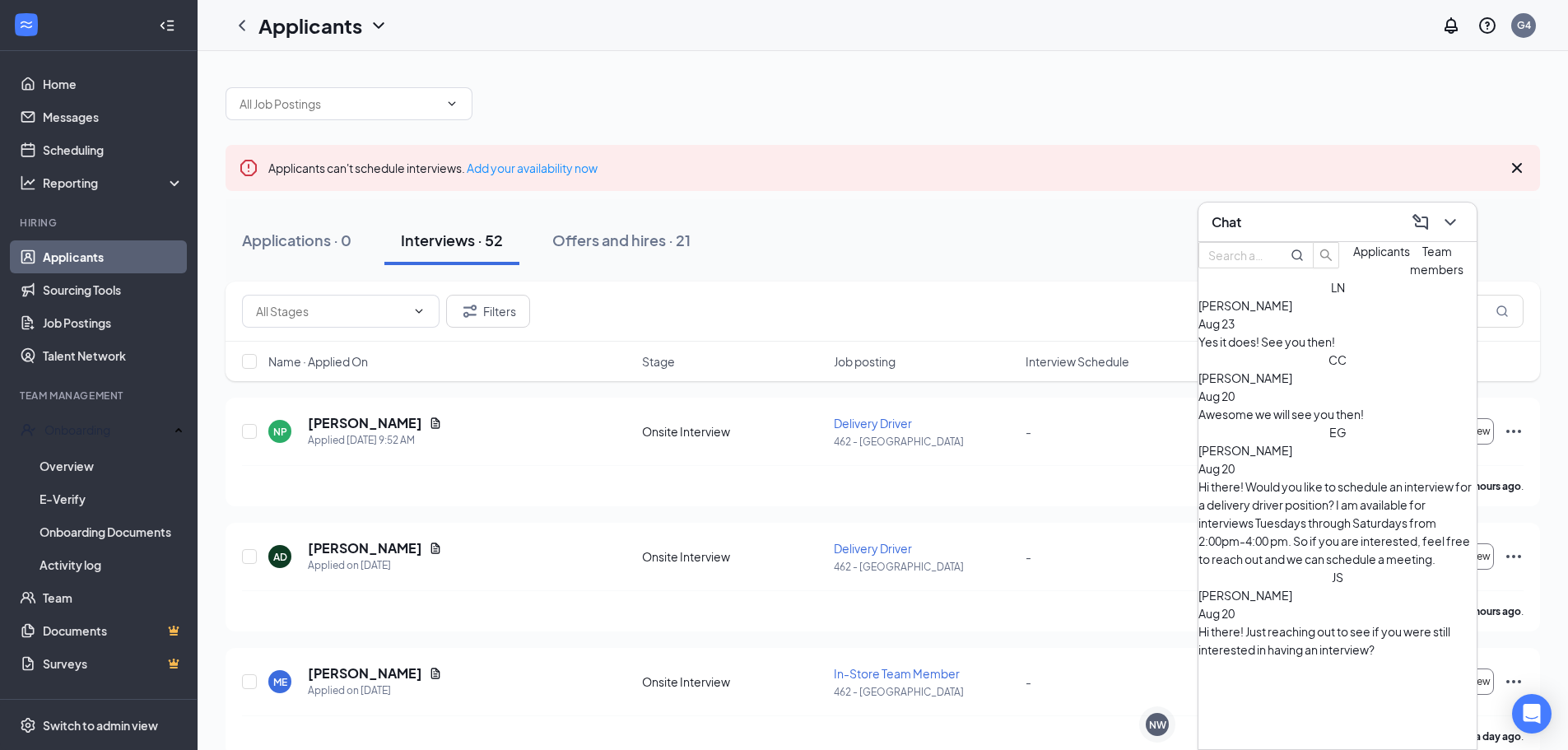
click at [1353, 278] on div "Applicants Team members" at bounding box center [1408, 259] width 110 height 36
click at [1410, 278] on button "Team members" at bounding box center [1436, 259] width 54 height 36
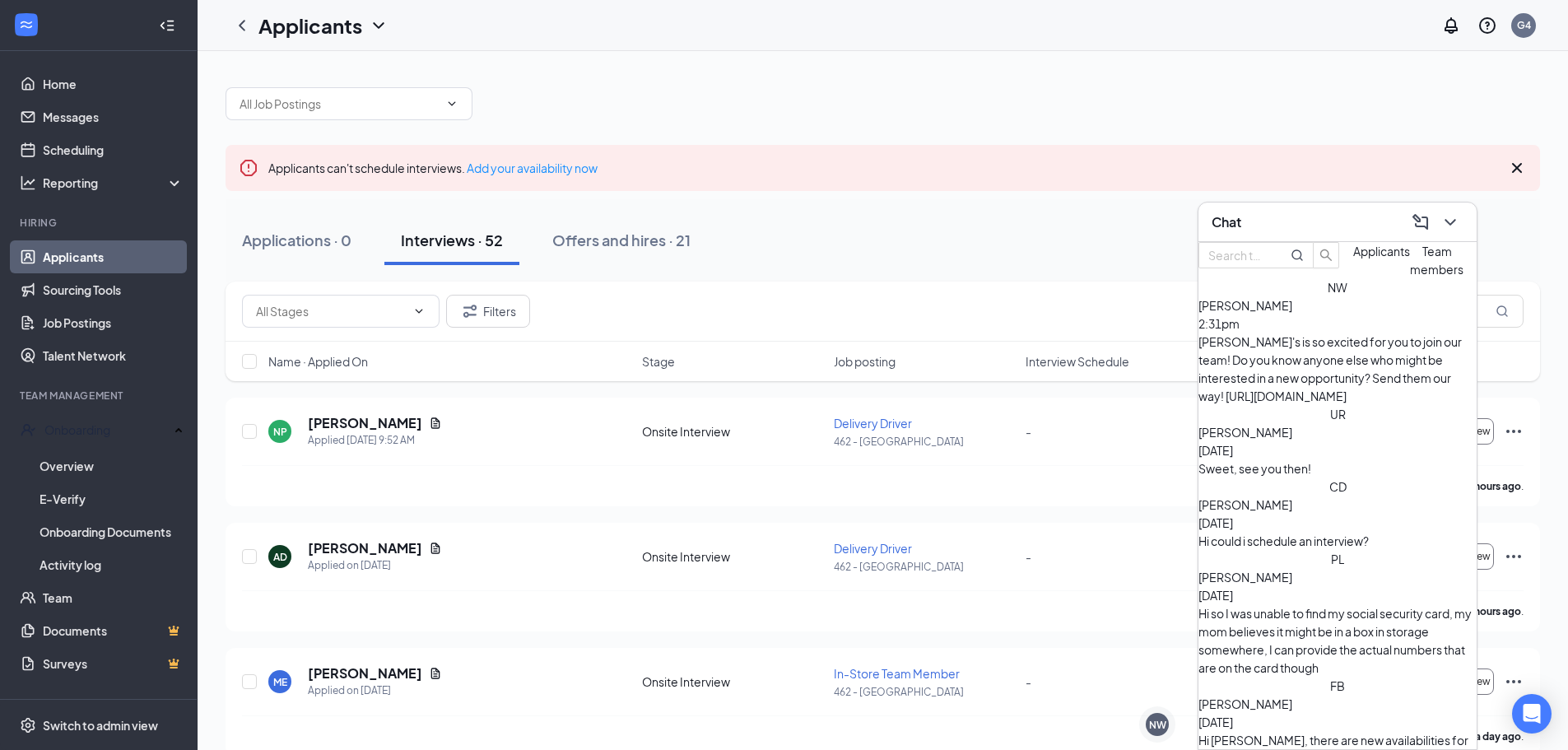
click at [1292, 313] on span "Nickolas Wotton" at bounding box center [1245, 306] width 94 height 15
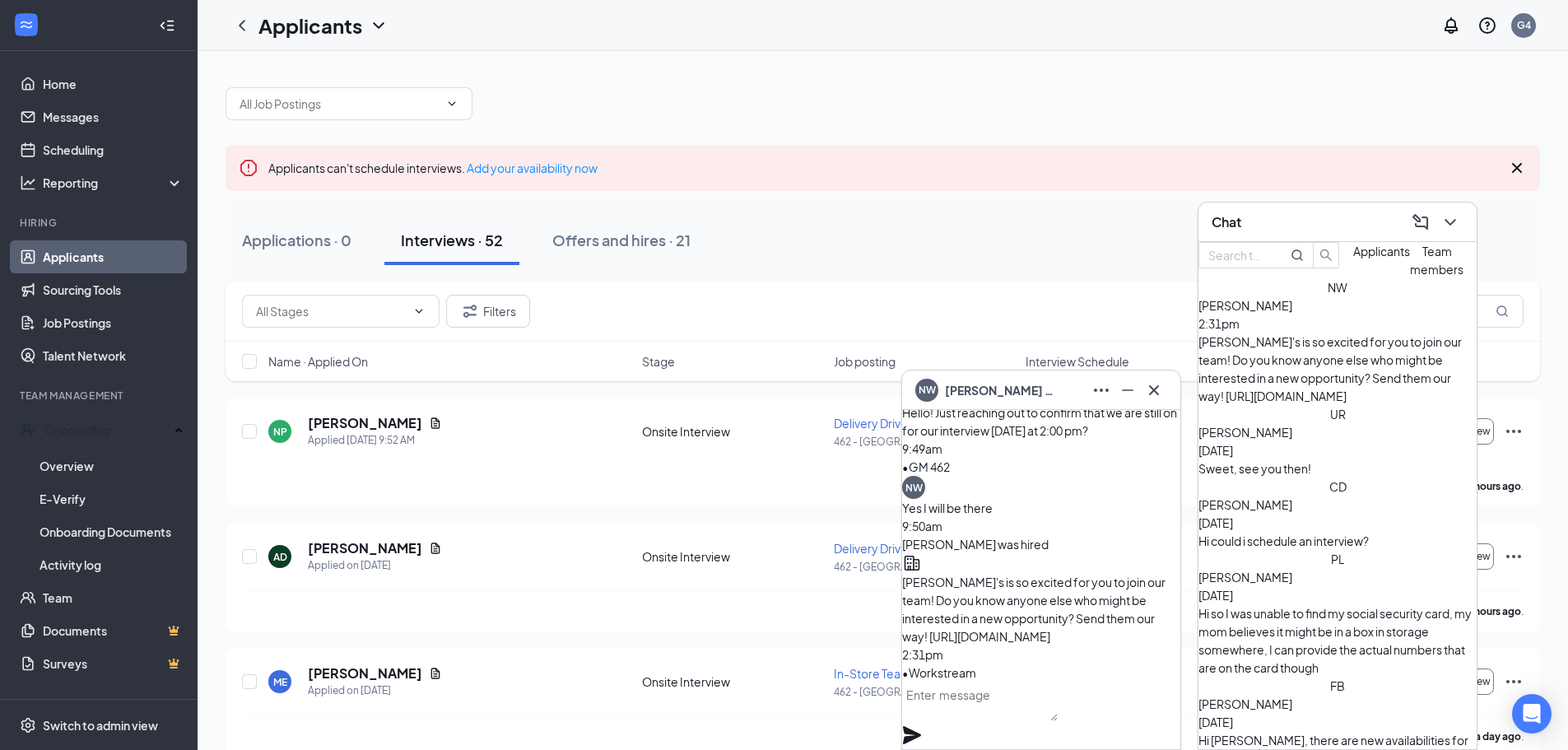
drag, startPoint x: 936, startPoint y: 517, endPoint x: 1014, endPoint y: 632, distance: 139.0
click at [1014, 632] on div "Jimmy John's is so excited for you to join our team! Do you know anyone else wh…" at bounding box center [1041, 609] width 278 height 72
click at [985, 156] on div "Applicants can't schedule interviews. Add your availability now" at bounding box center [883, 168] width 1314 height 46
click at [1164, 382] on button at bounding box center [1154, 390] width 26 height 26
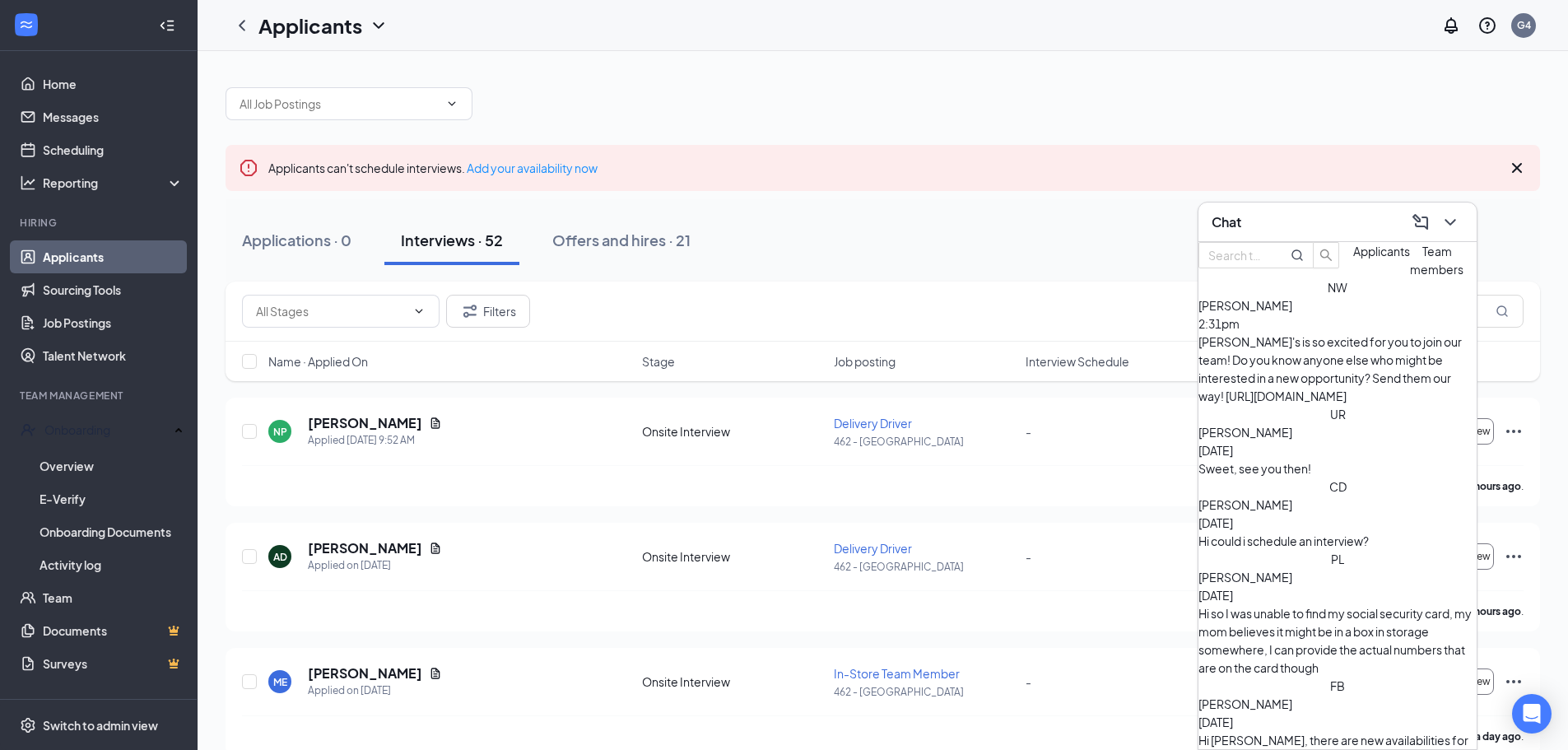
click at [1363, 332] on div "Nickolas Wotton 2:31pm" at bounding box center [1337, 314] width 278 height 36
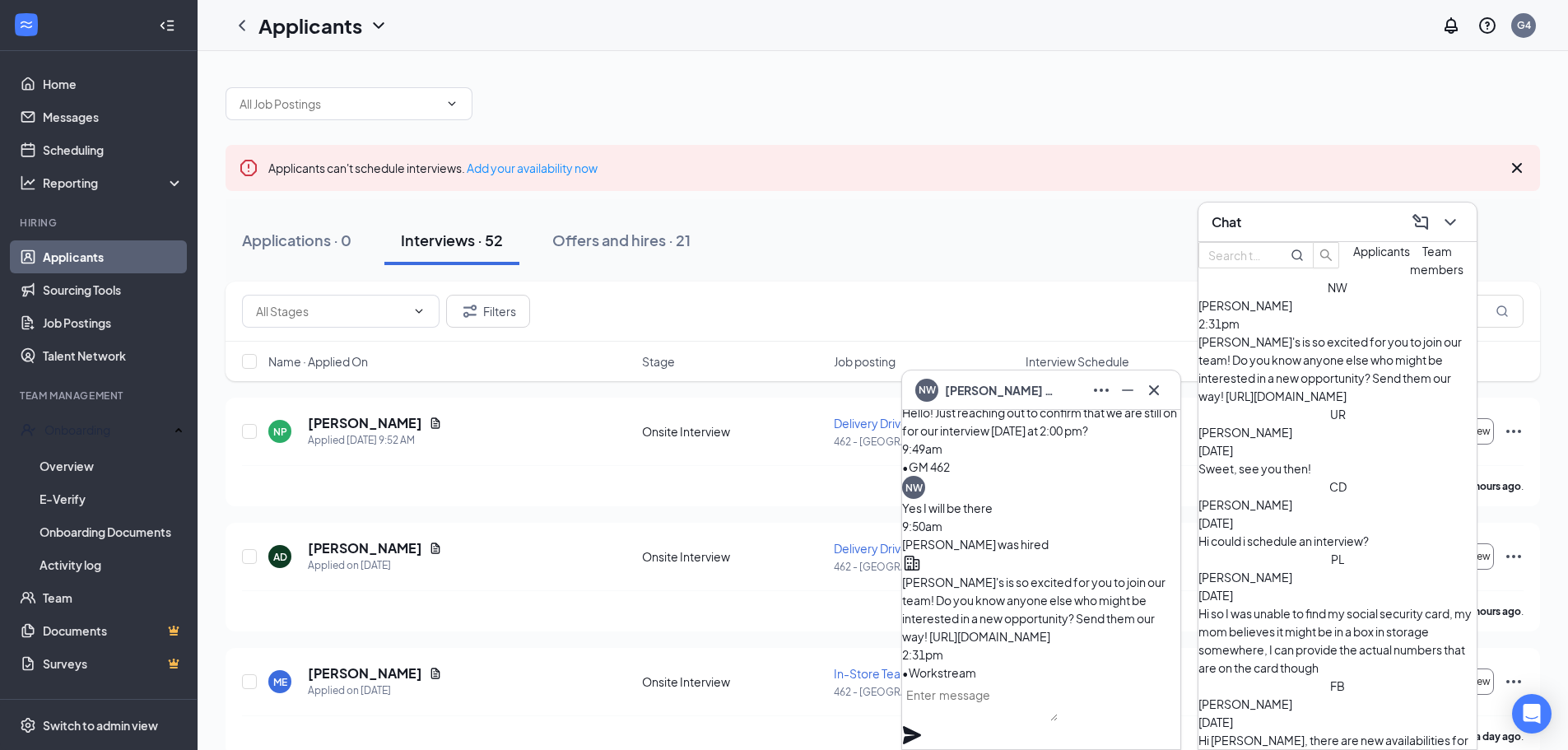
click at [1353, 258] on span "Applicants" at bounding box center [1381, 251] width 56 height 15
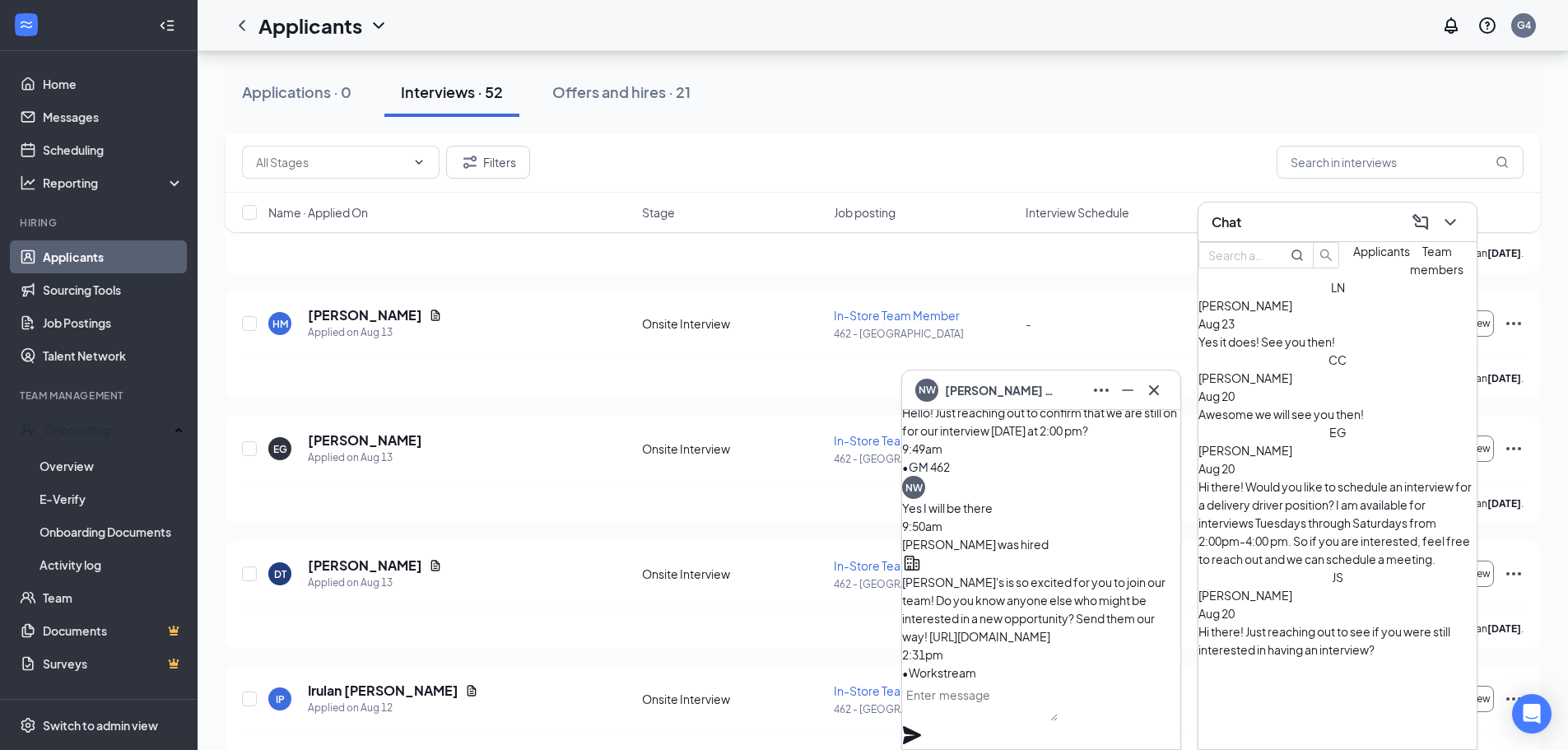
scroll to position [3404, 0]
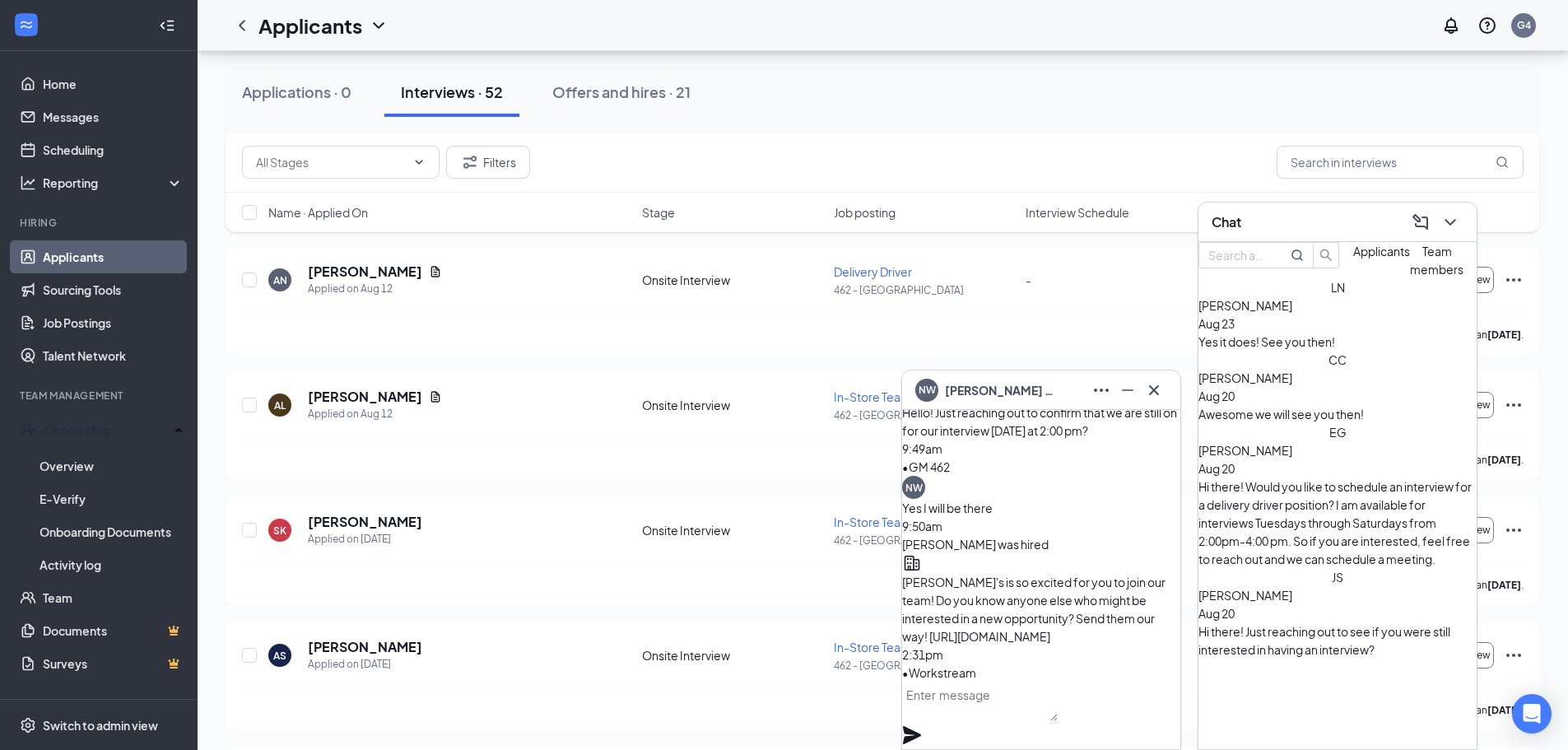
click at [1036, 96] on div "Applications · 0 Interviews · 52 Offers and hires · 21" at bounding box center [883, 92] width 1314 height 49
click at [1449, 219] on icon "ChevronDown" at bounding box center [1449, 221] width 19 height 19
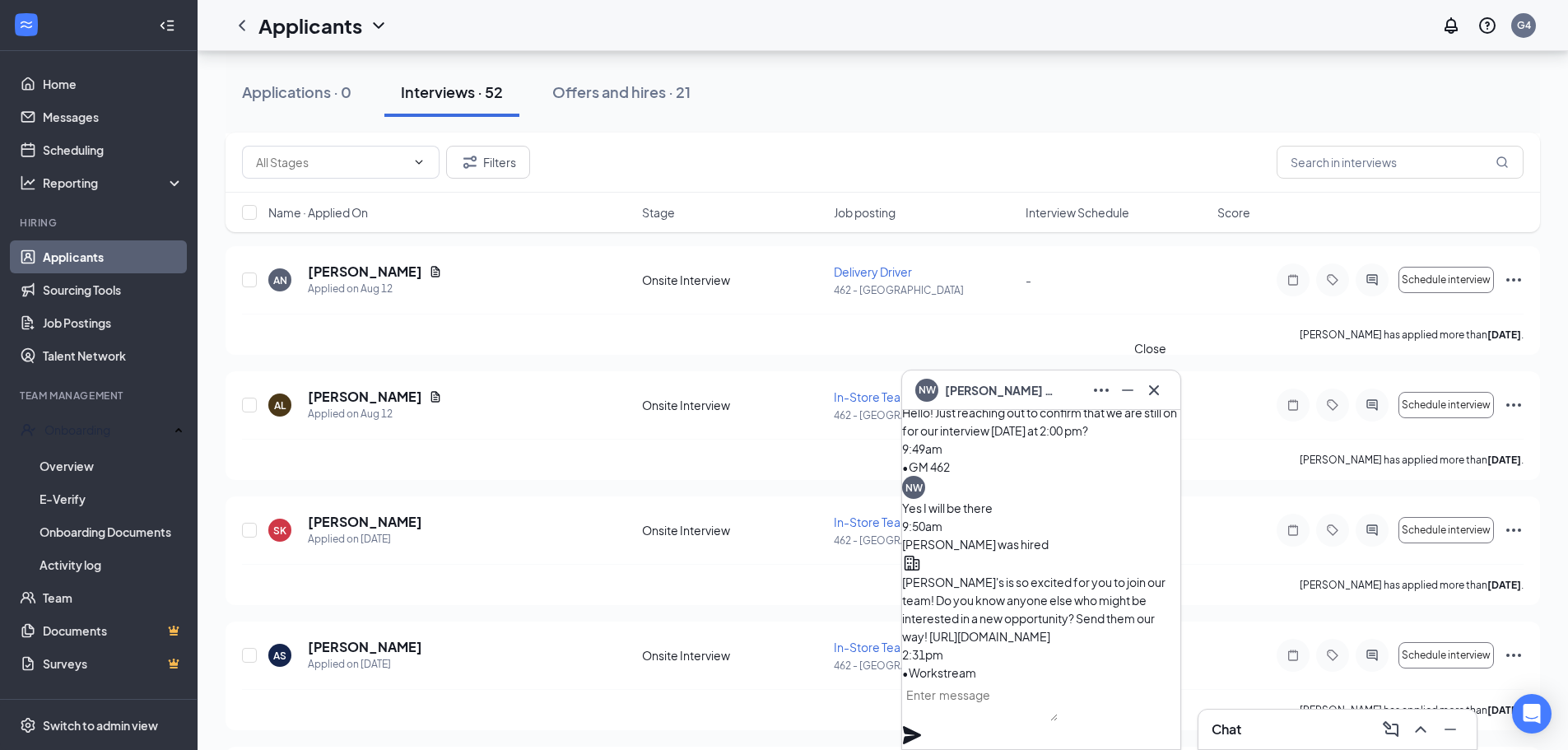
click at [1158, 391] on icon "Cross" at bounding box center [1153, 390] width 19 height 19
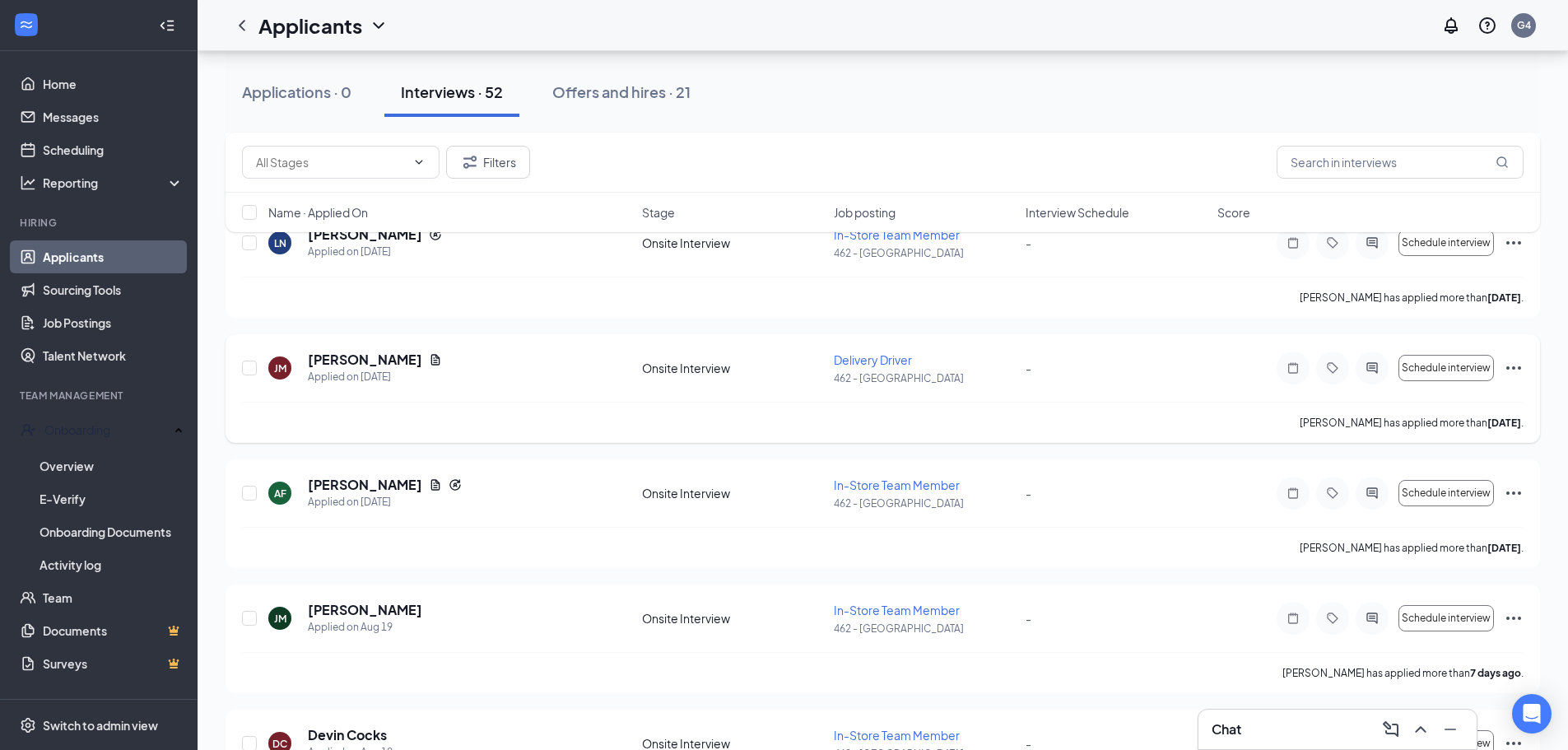
scroll to position [951, 0]
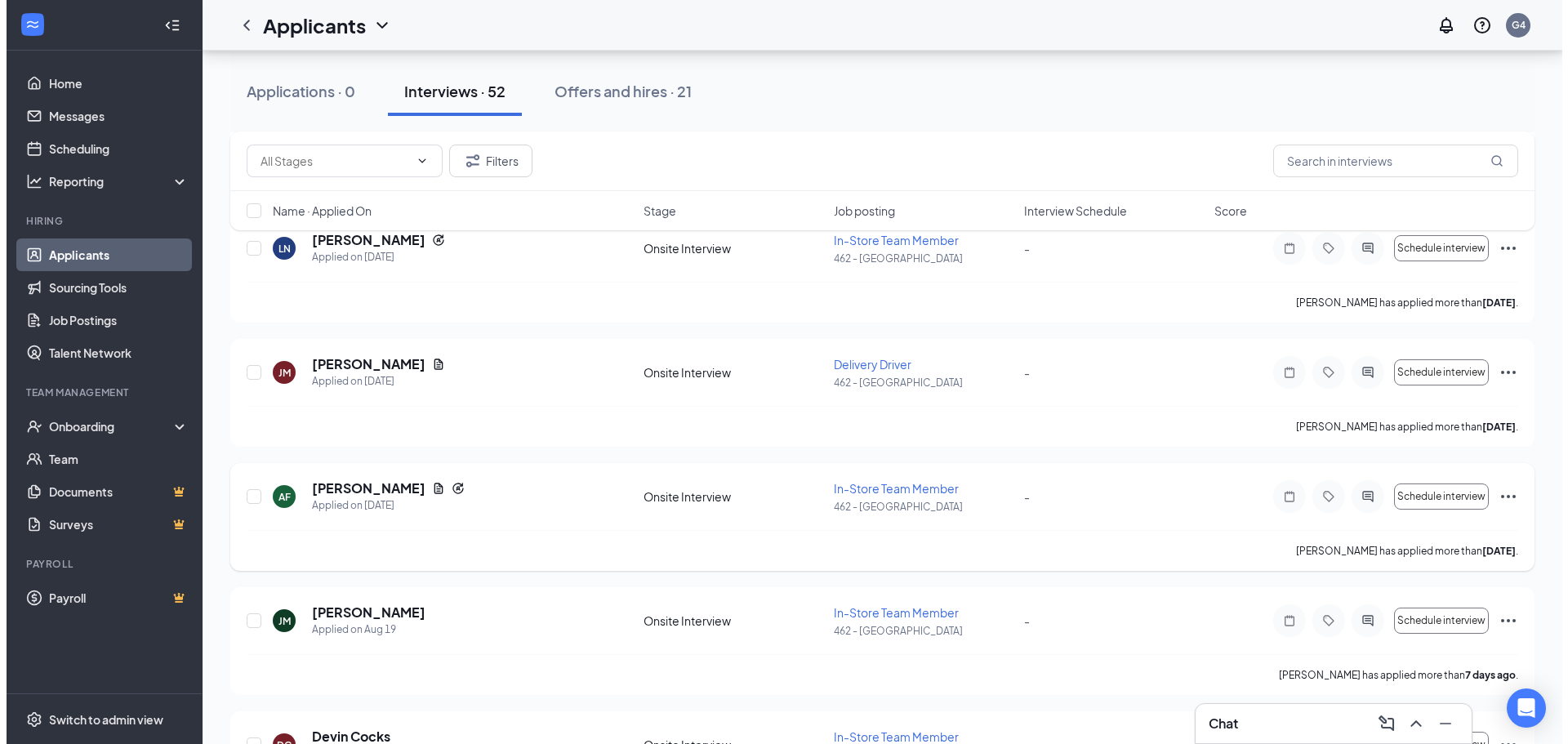
scroll to position [1061, 0]
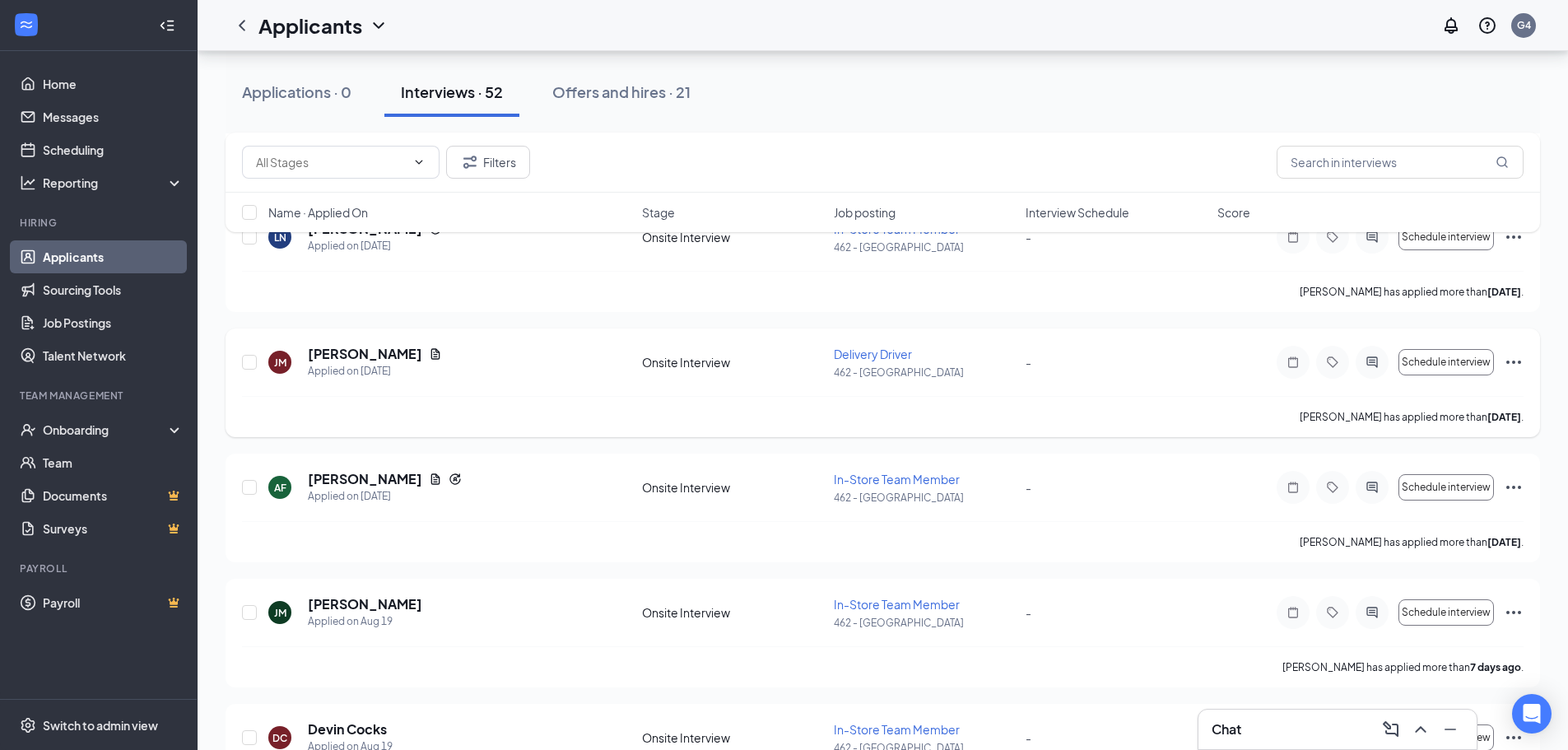
click at [1379, 361] on icon "ActiveChat" at bounding box center [1372, 362] width 19 height 13
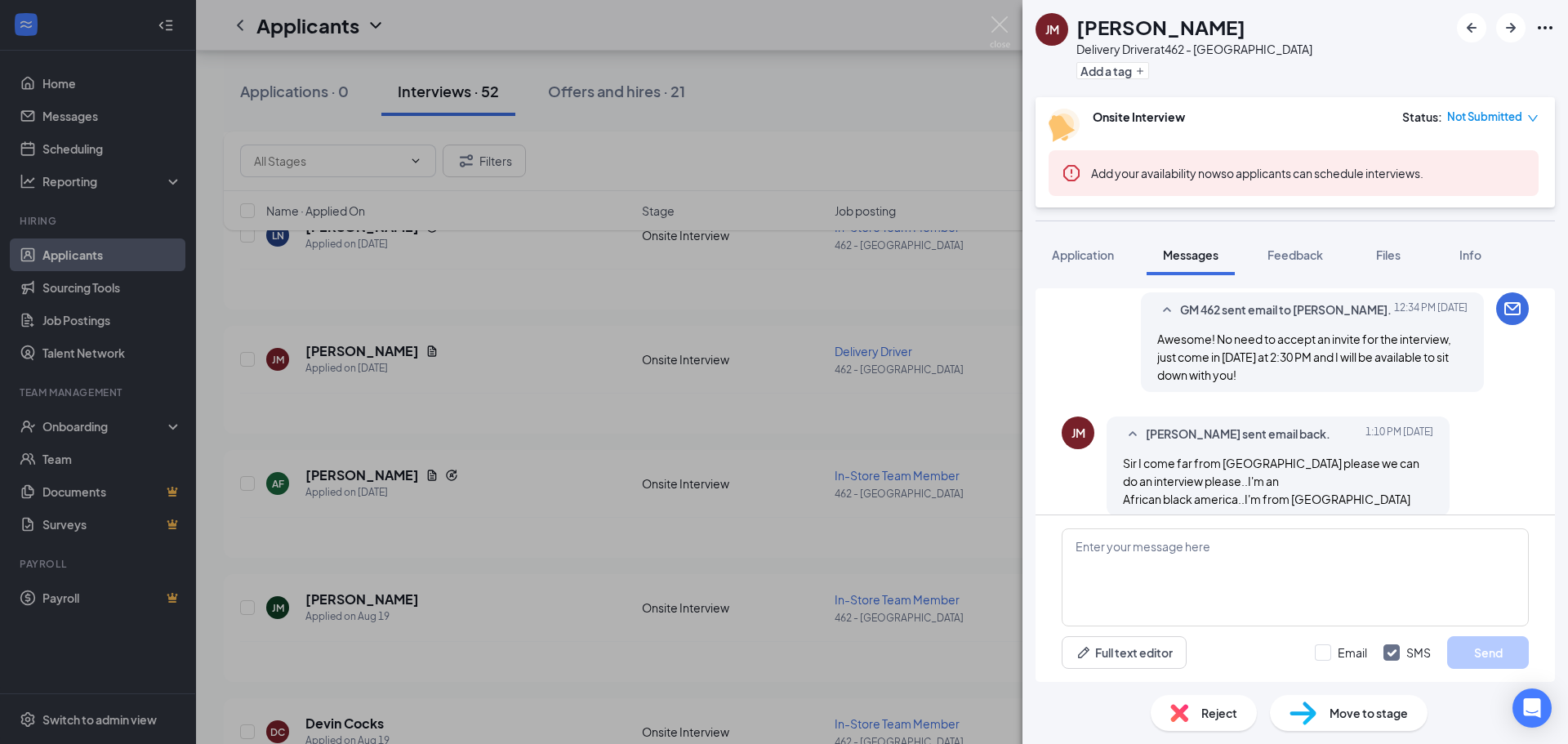
scroll to position [505, 0]
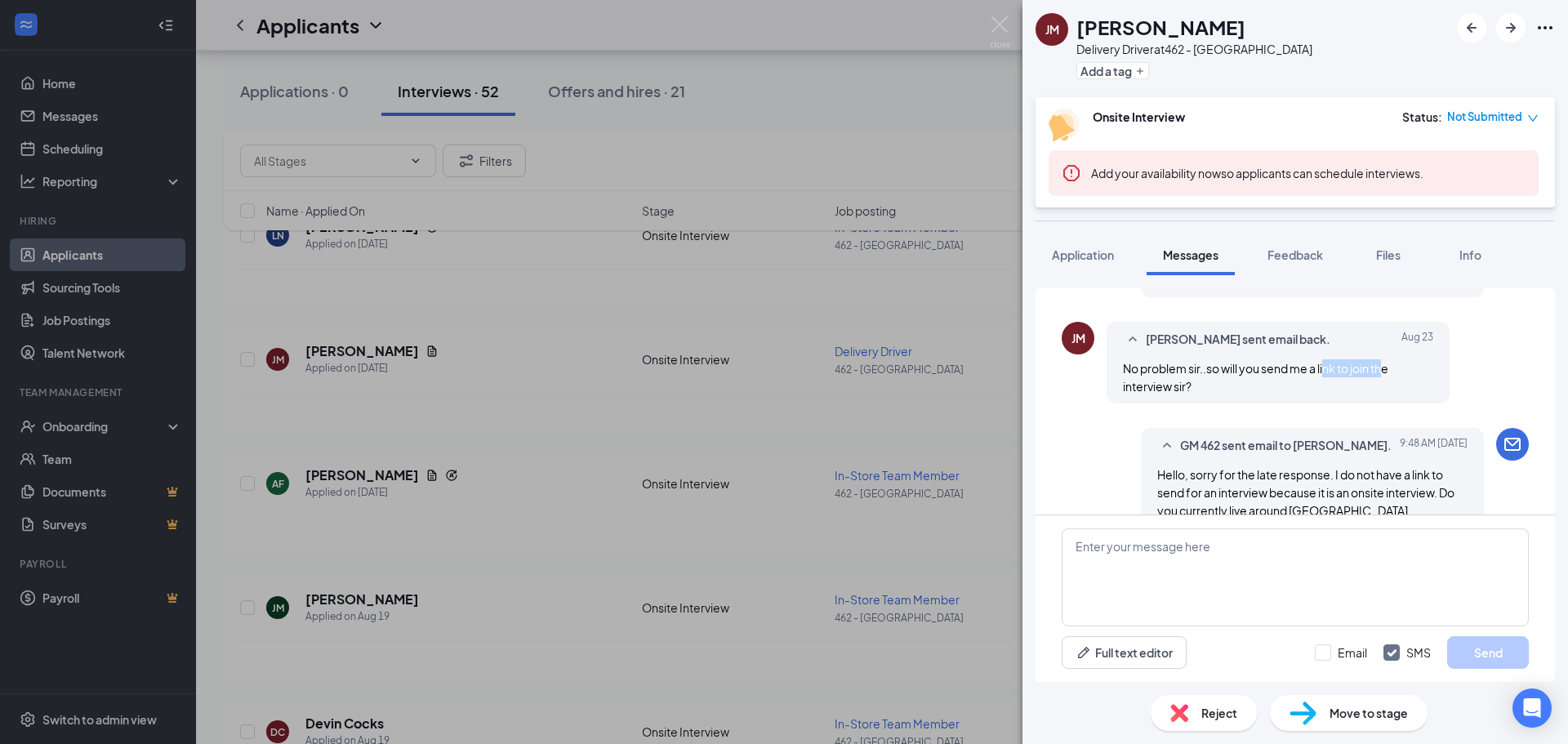
drag, startPoint x: 1327, startPoint y: 370, endPoint x: 1385, endPoint y: 366, distance: 58.1
click at [1385, 366] on span "No problem sir..so will you send me a link to join the interview sir?" at bounding box center [1256, 378] width 266 height 33
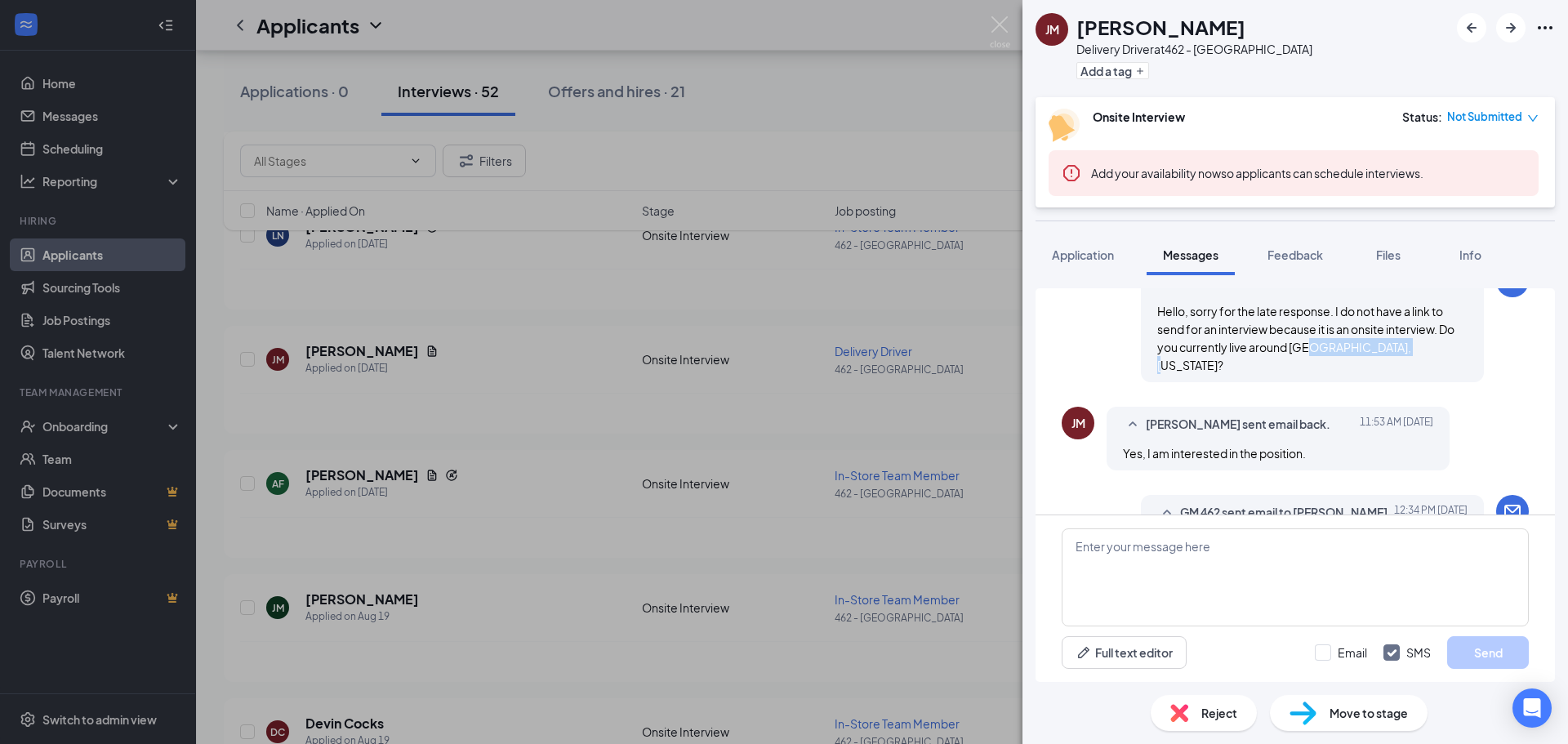
drag, startPoint x: 1390, startPoint y: 359, endPoint x: 1296, endPoint y: 349, distance: 94.5
click at [1296, 349] on div "GM 462 sent email to JOSEPH MAINA. Today 9:48 AM Hello, sorry for the late resp…" at bounding box center [1312, 323] width 343 height 118
click at [1301, 351] on span "Hello, sorry for the late response. I do not have a link to send for an intervi…" at bounding box center [1306, 338] width 298 height 69
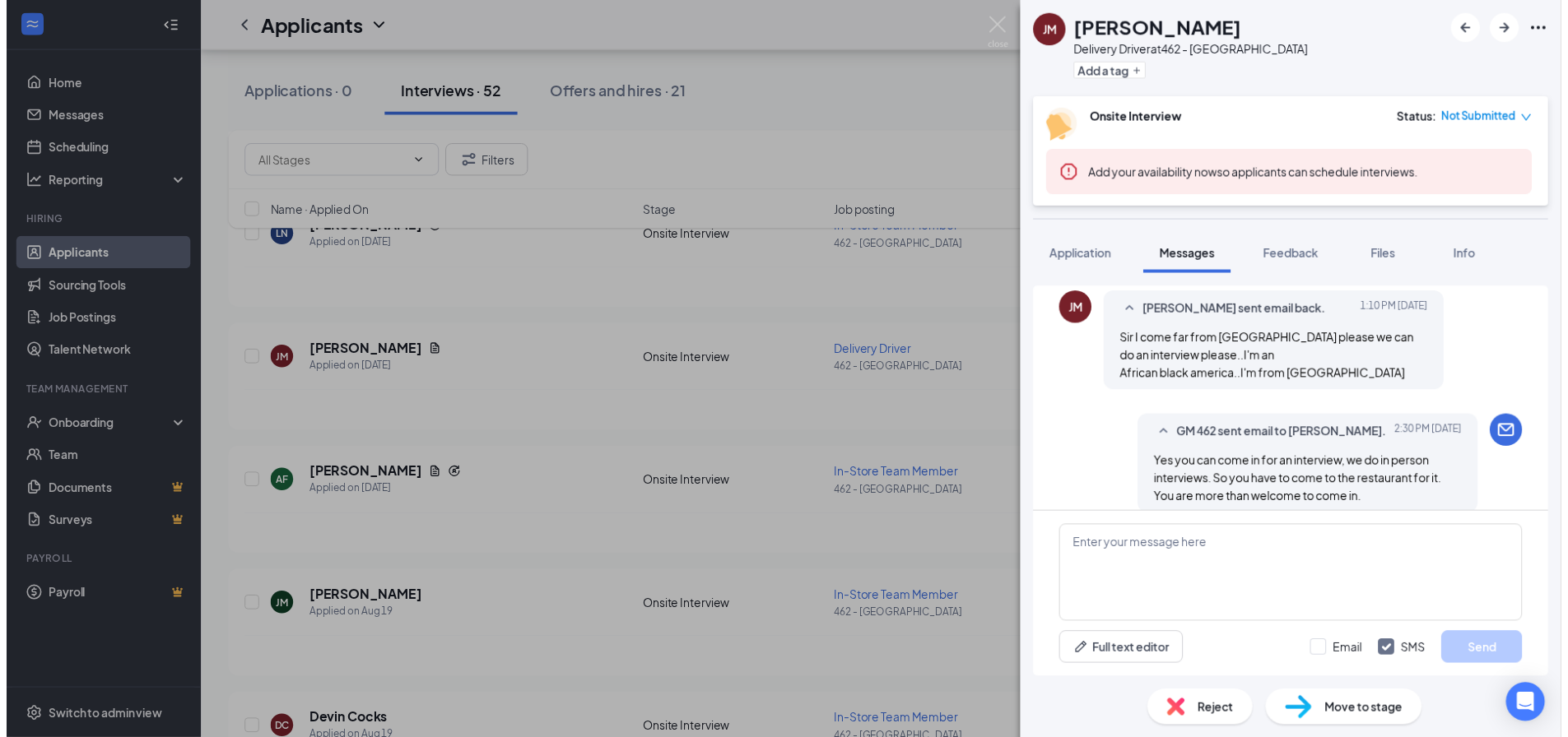
scroll to position [1003, 0]
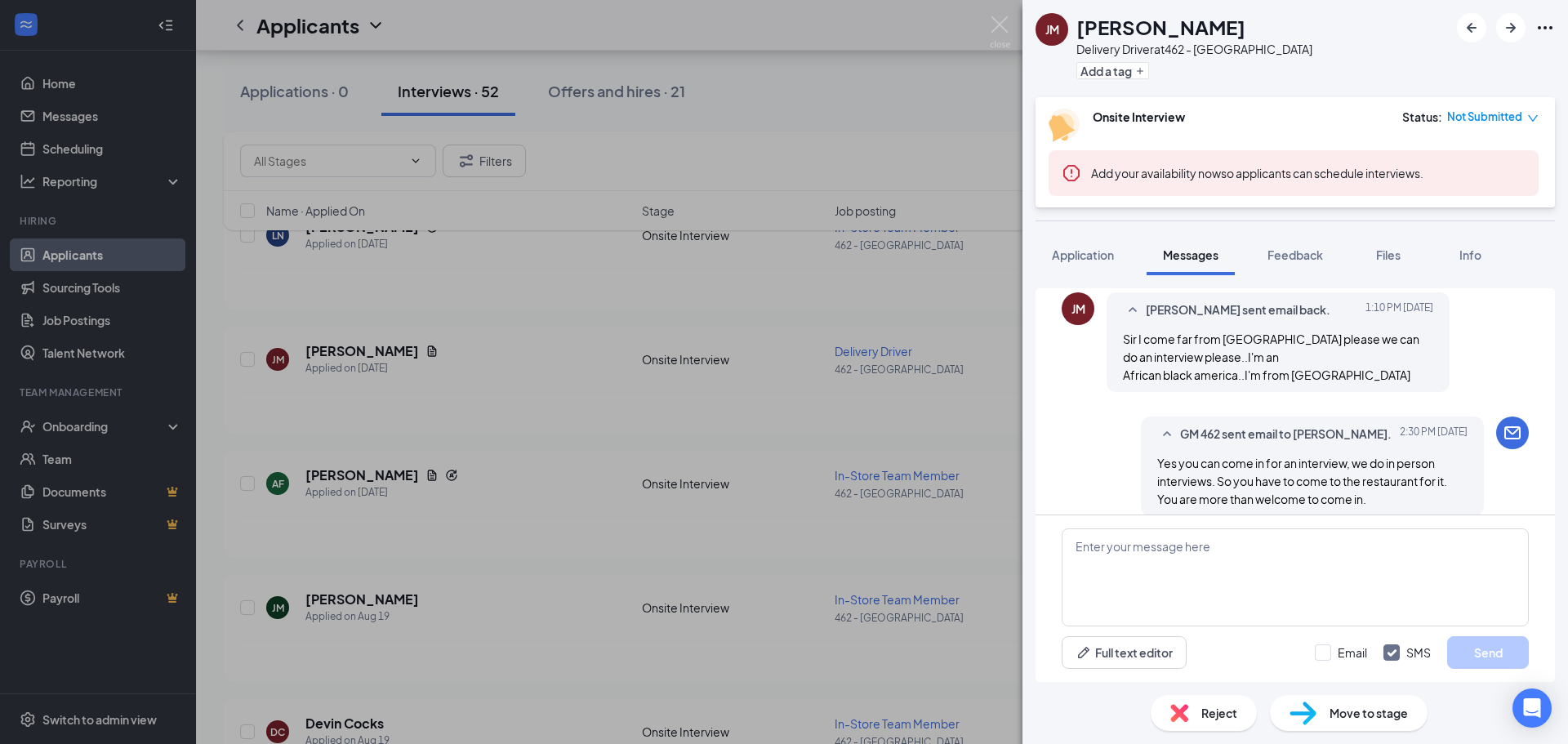
click at [472, 444] on div "JM JOSEPH MAINA Delivery Driver at 462 - Yorkville Add a tag Onsite Interview S…" at bounding box center [784, 372] width 1568 height 744
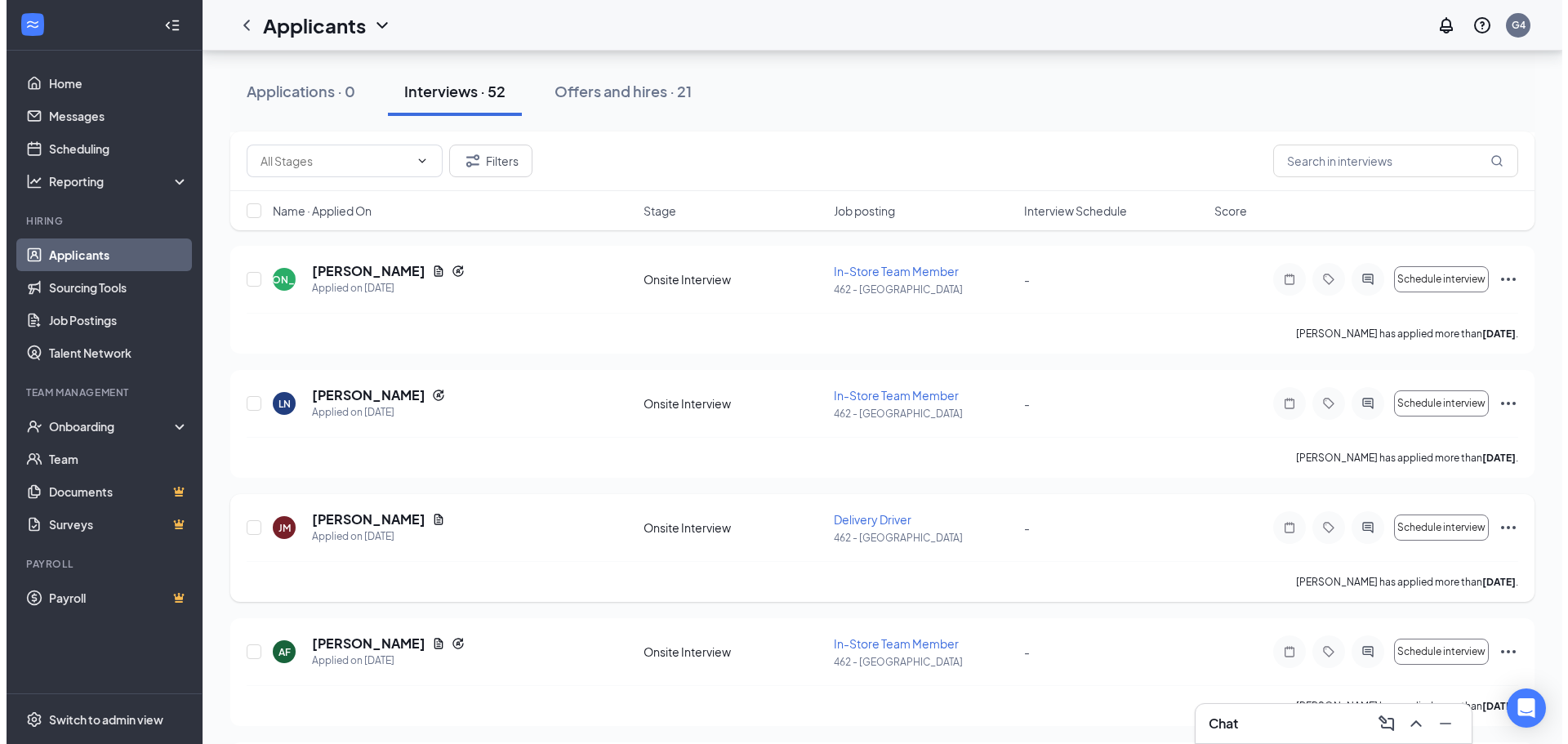
scroll to position [898, 0]
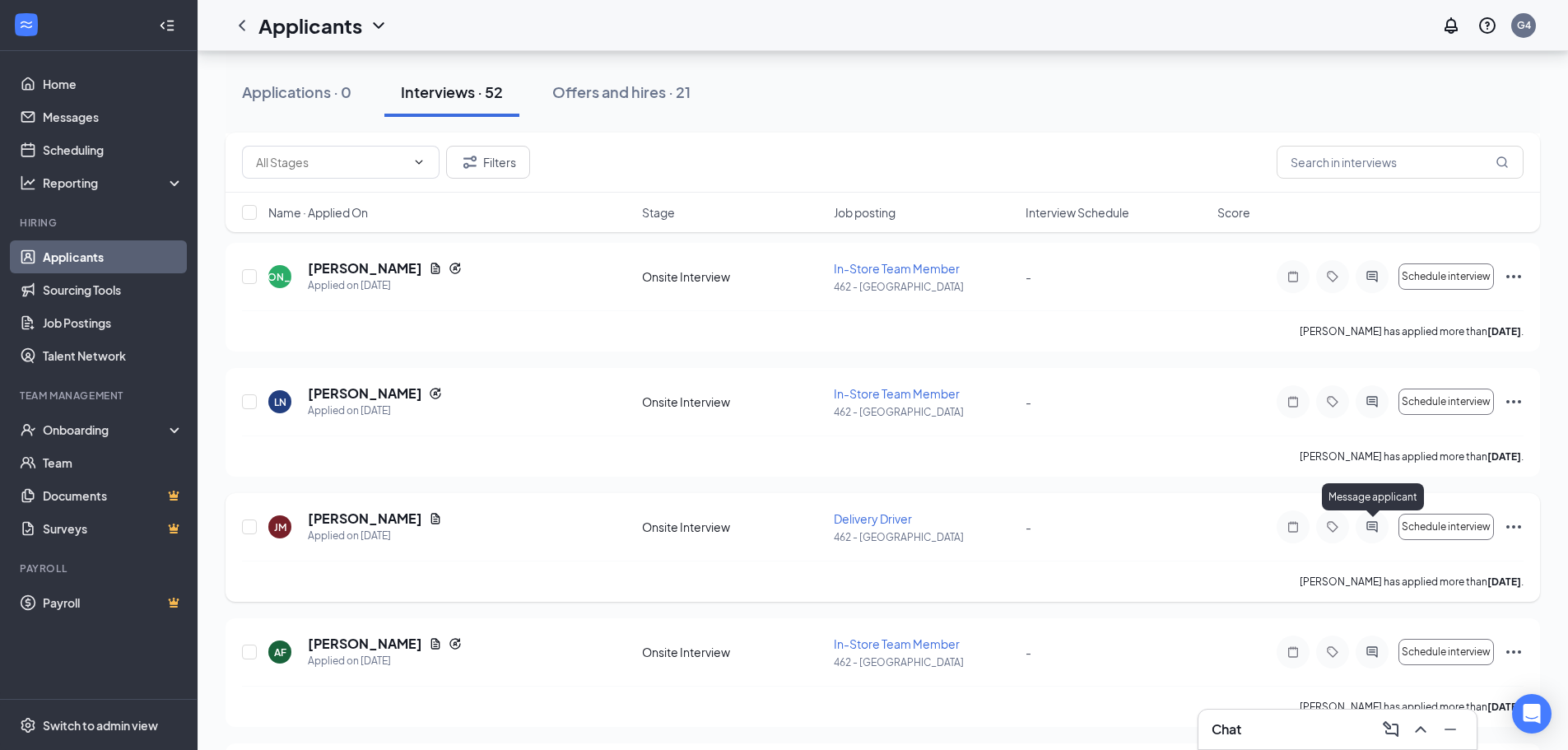
click at [1369, 524] on icon "ActiveChat" at bounding box center [1372, 527] width 19 height 13
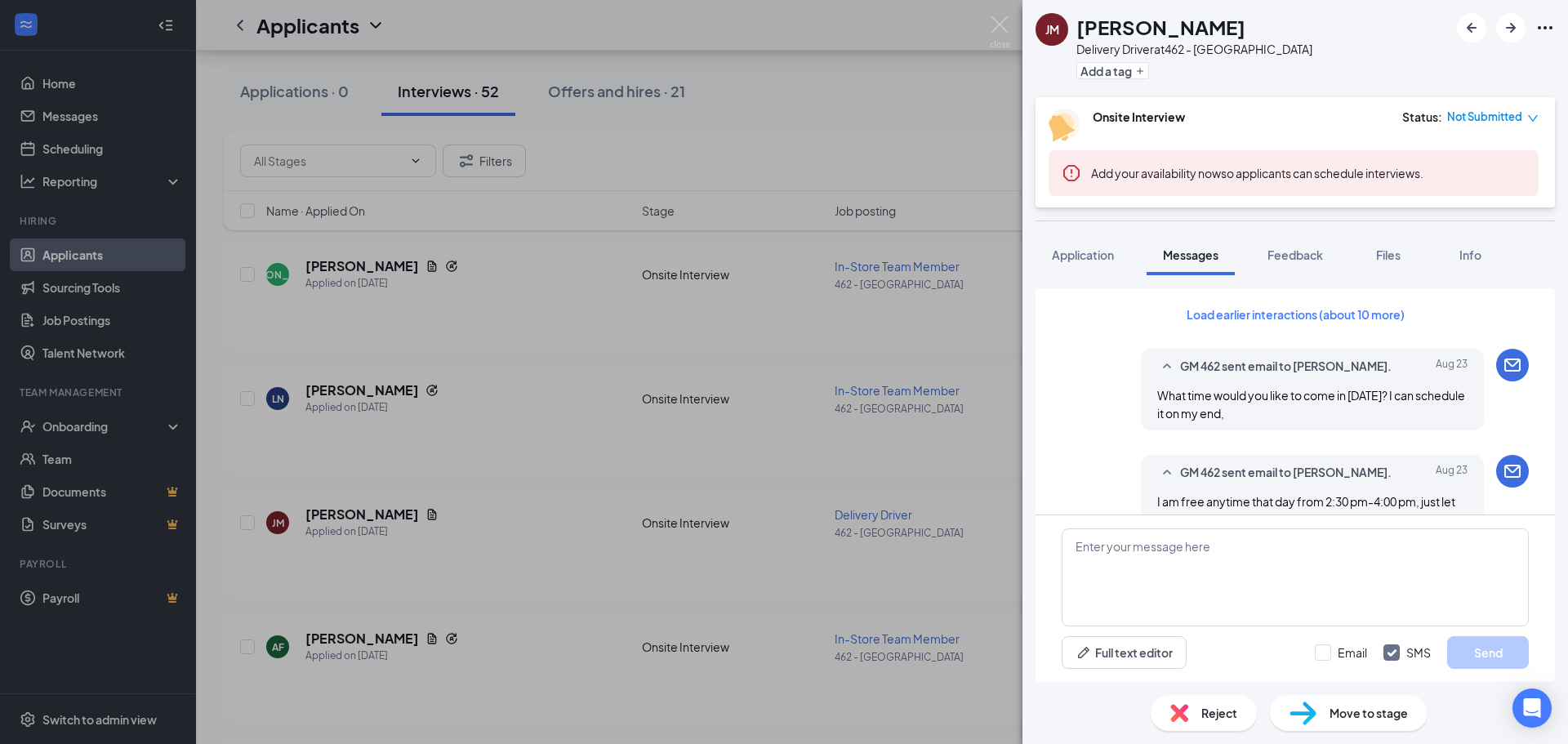
click at [1008, 381] on div "[PERSON_NAME] Delivery Driver at 462 - [GEOGRAPHIC_DATA] Add a tag Onsite Inter…" at bounding box center [784, 372] width 1568 height 744
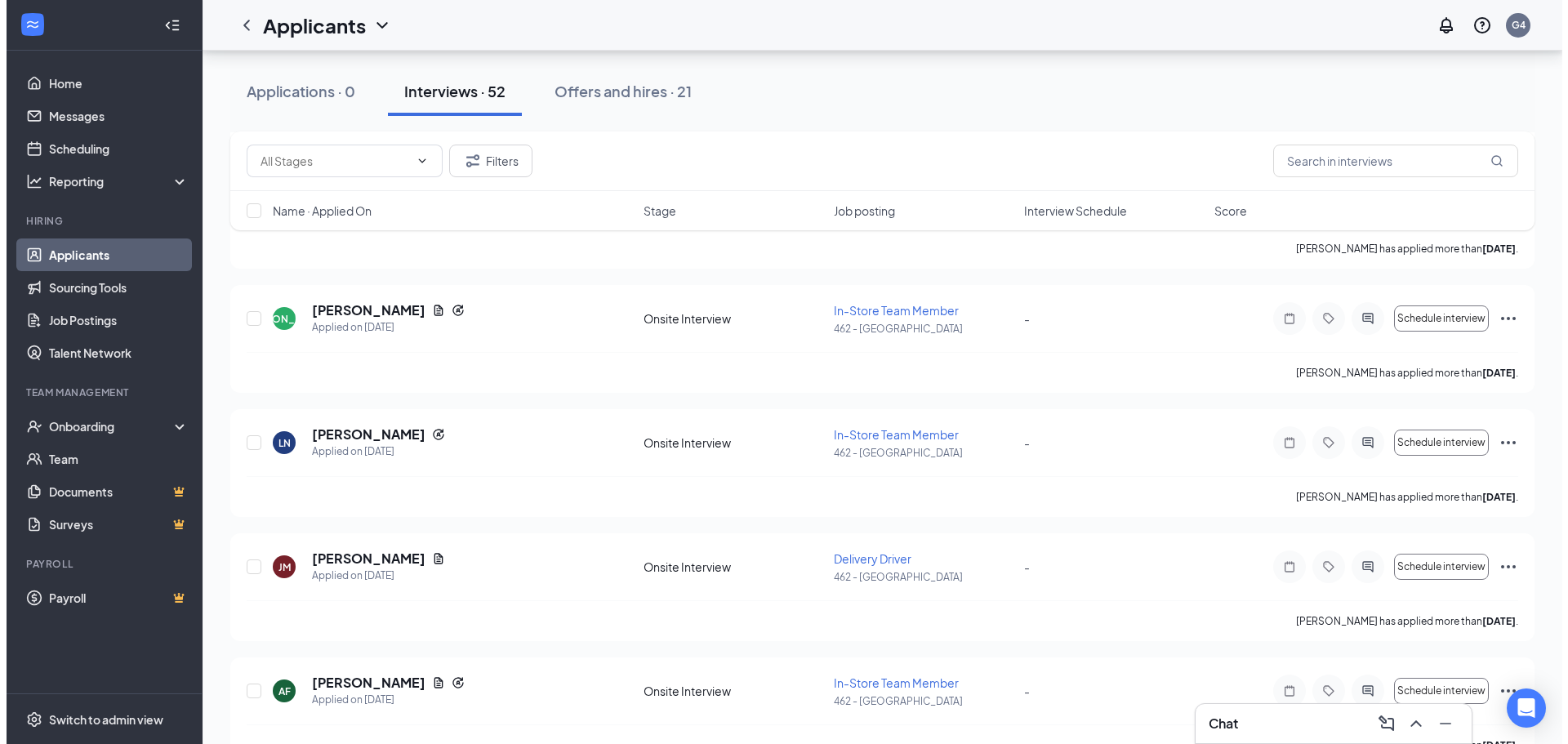
scroll to position [817, 0]
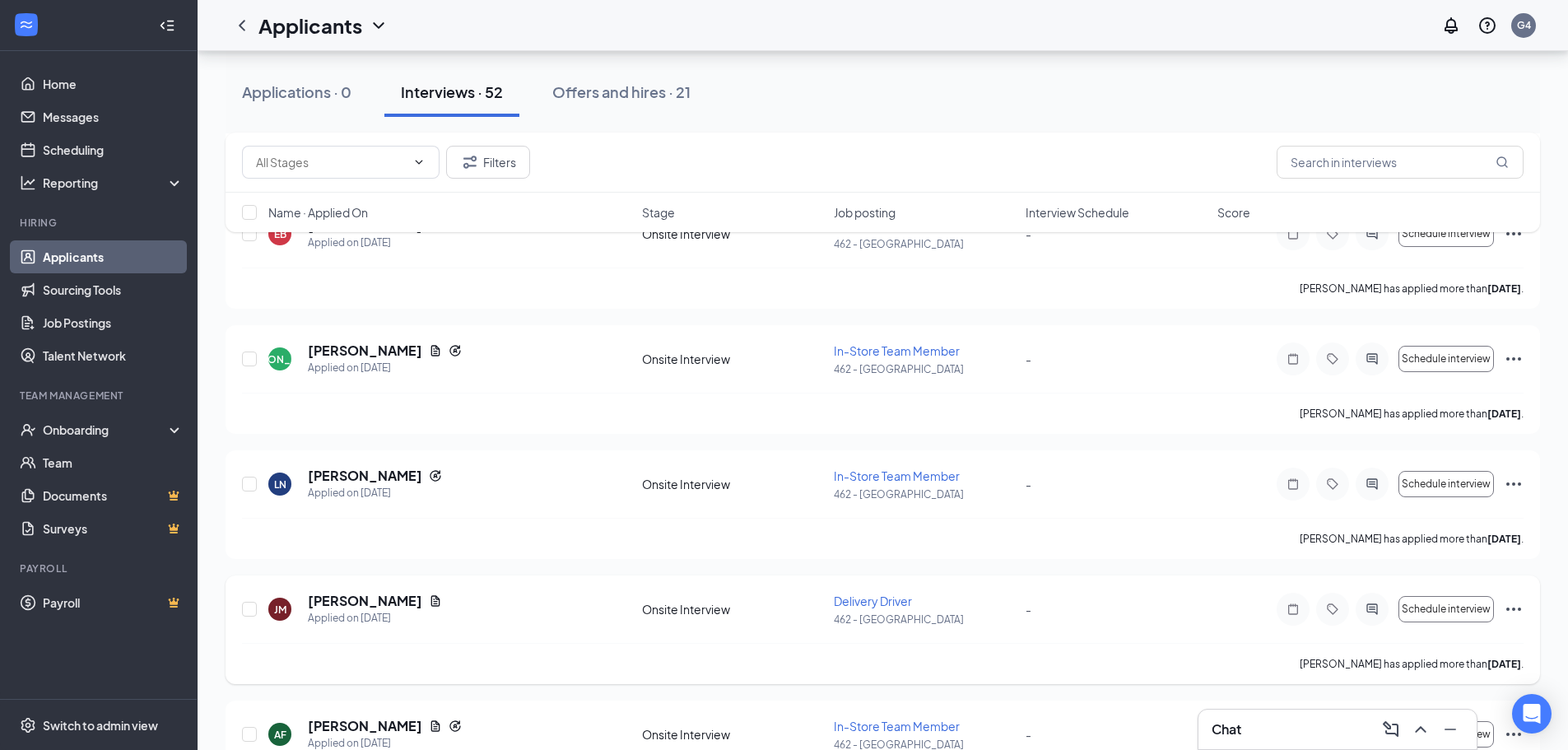
click at [1376, 603] on icon "ActiveChat" at bounding box center [1372, 609] width 19 height 13
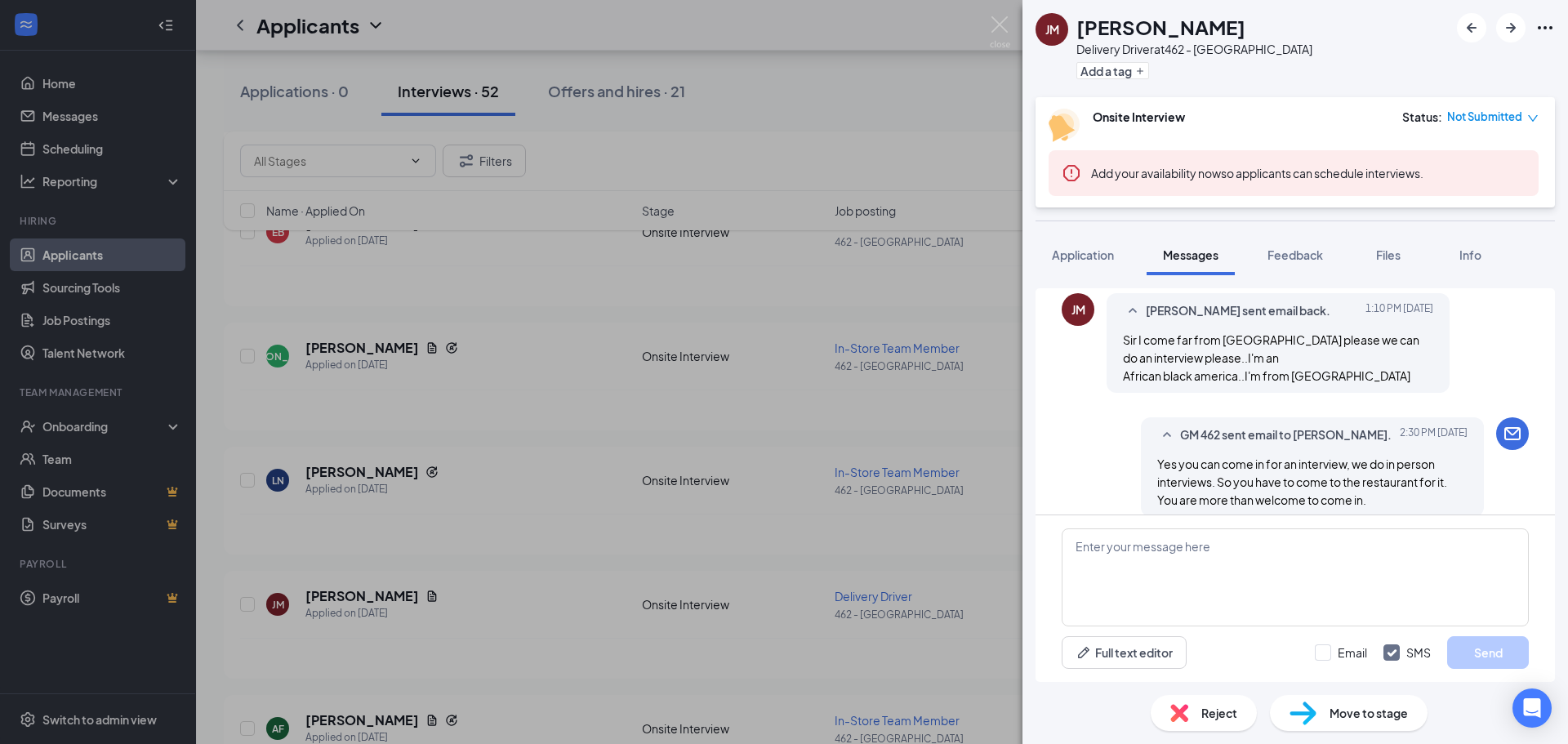
scroll to position [995, 0]
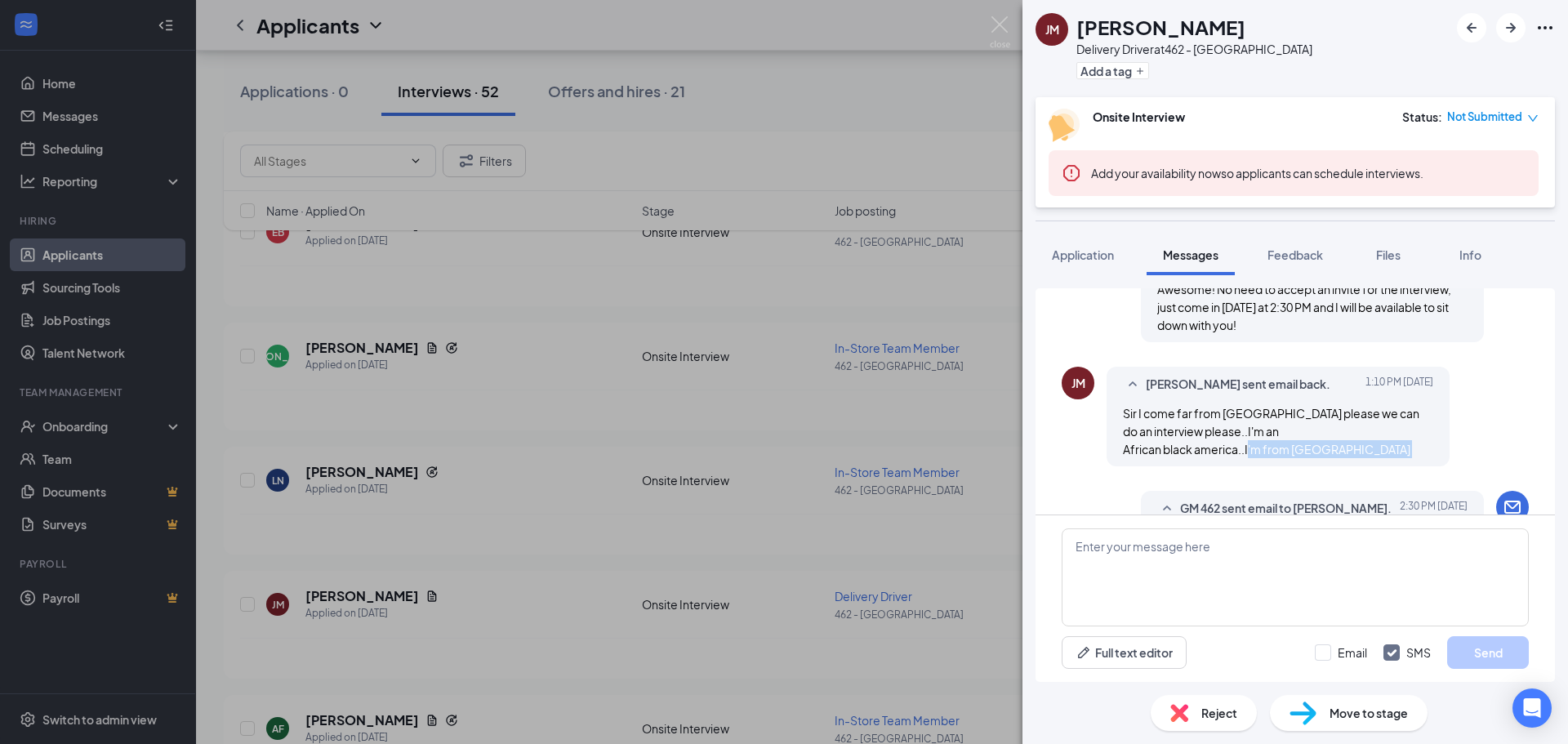
drag, startPoint x: 1369, startPoint y: 355, endPoint x: 1130, endPoint y: 460, distance: 261.0
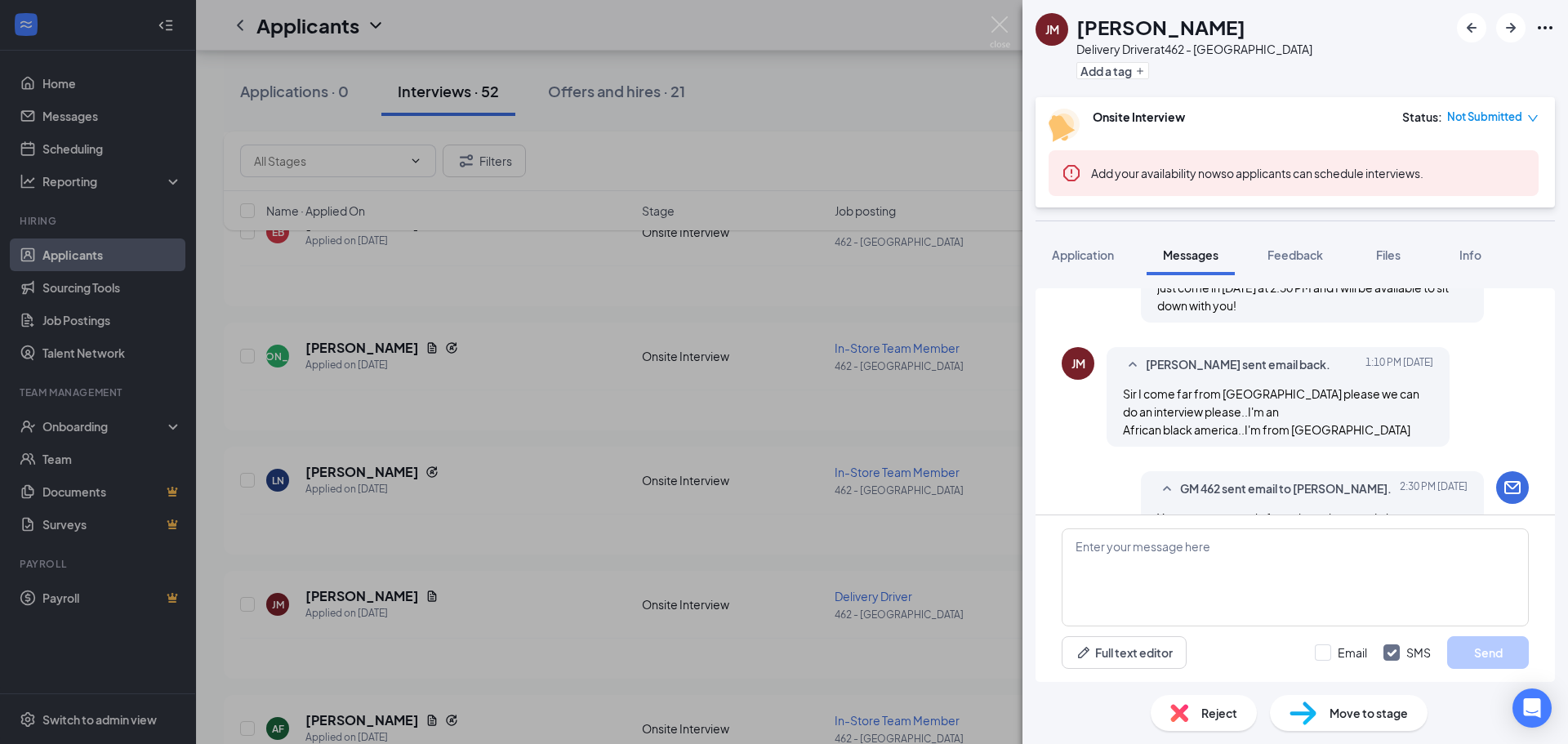
click at [1148, 396] on span "Sir I come far from [GEOGRAPHIC_DATA] please we can do an interview please..I'm…" at bounding box center [1271, 411] width 297 height 51
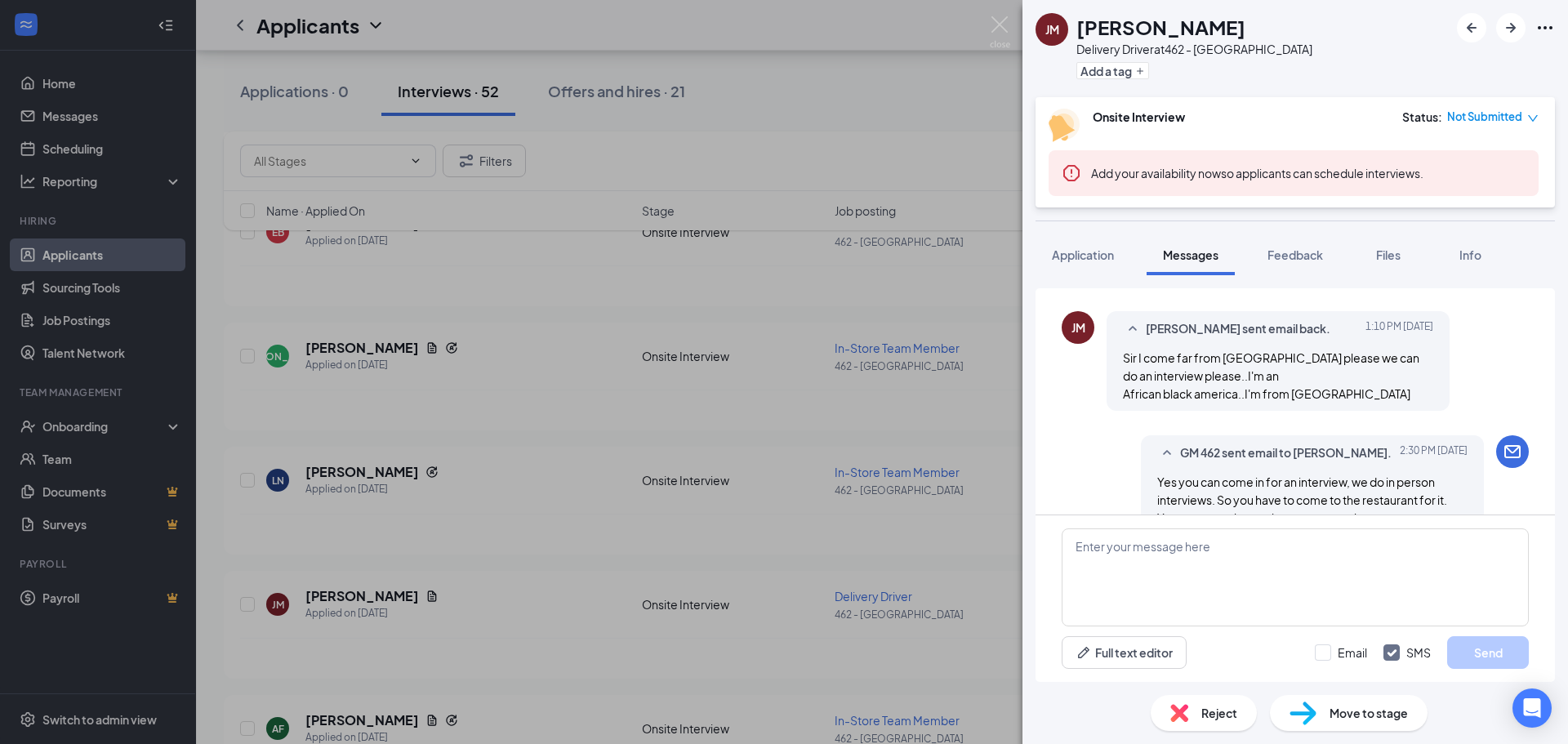
scroll to position [995, 0]
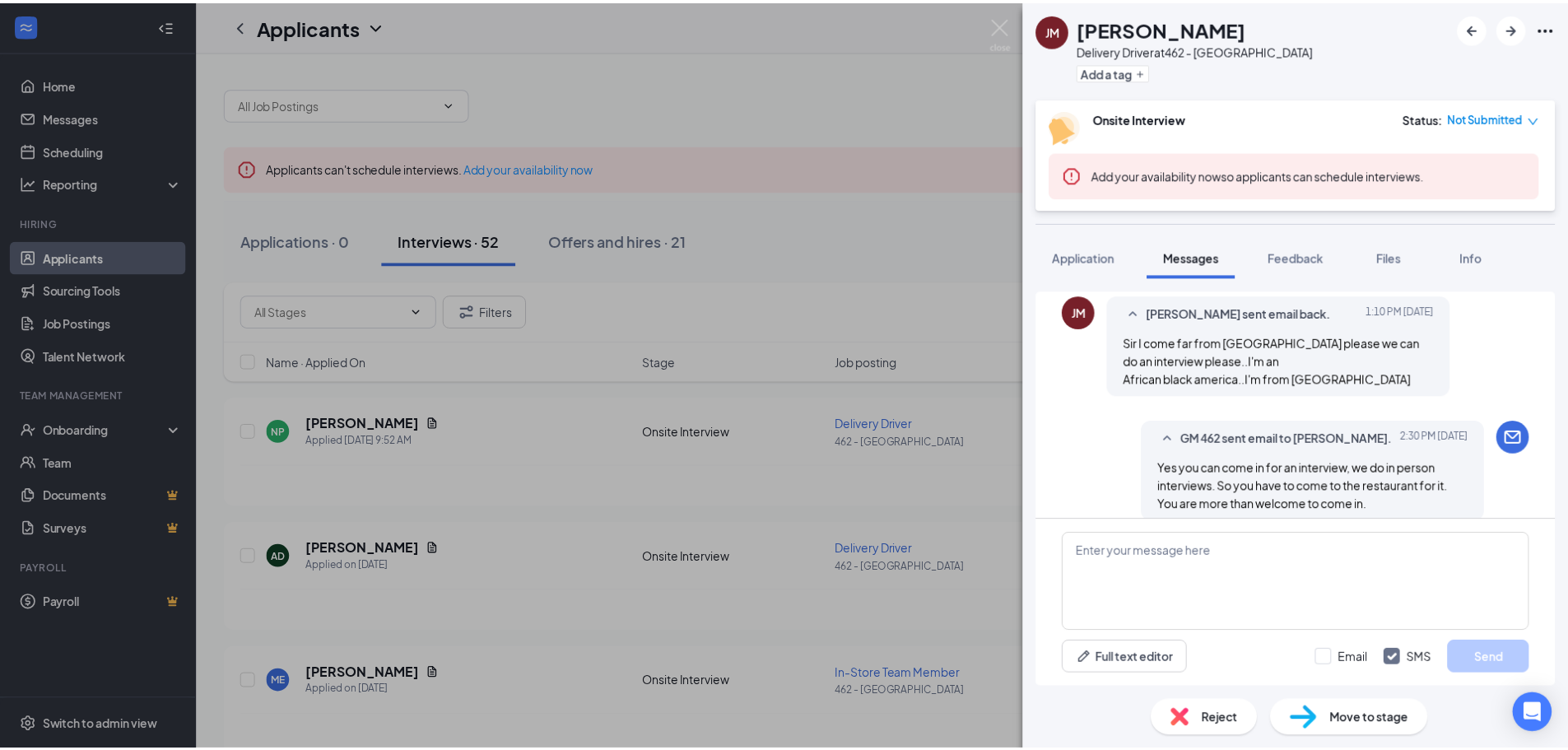
scroll to position [1003, 0]
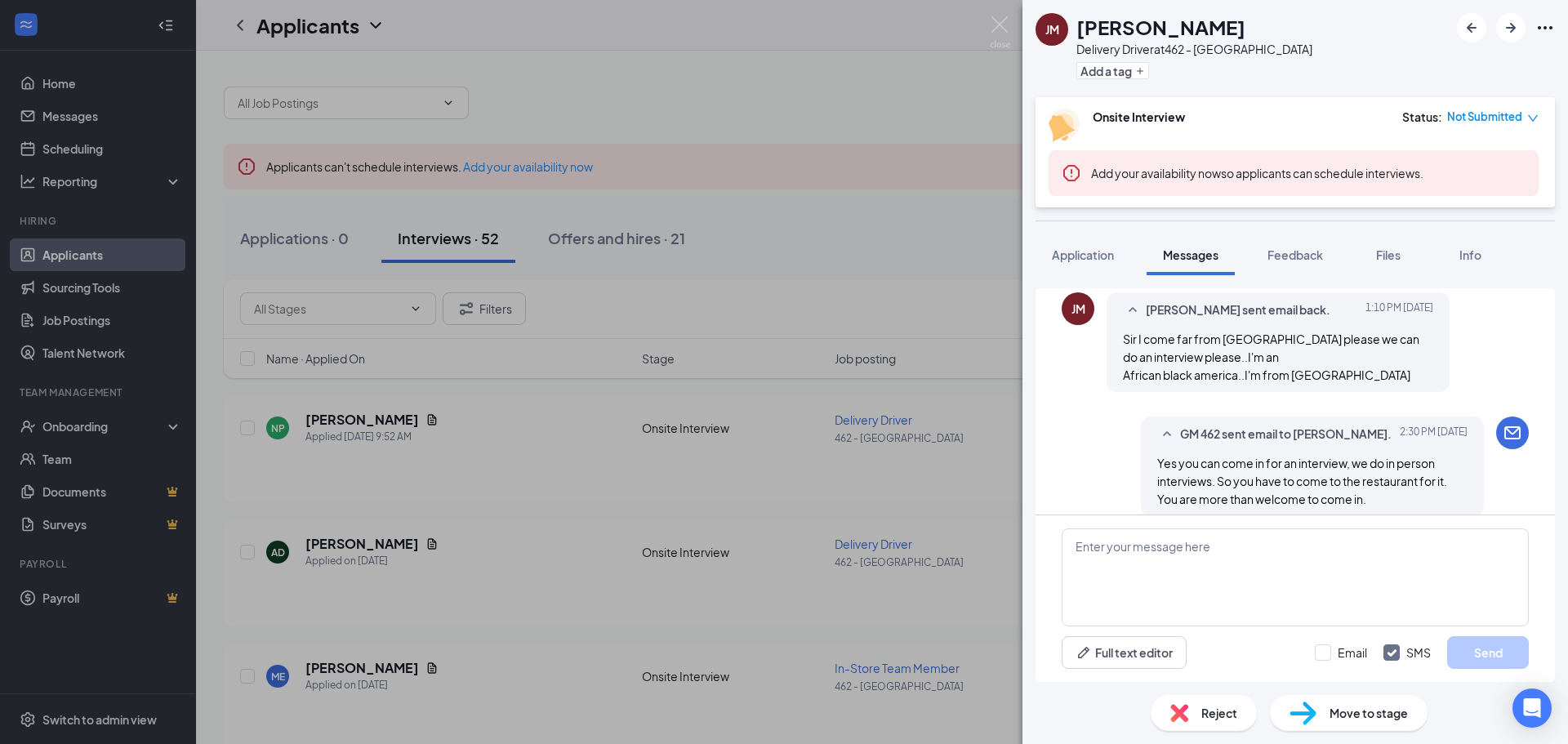
click at [790, 452] on div "[PERSON_NAME] Delivery Driver at 462 - [GEOGRAPHIC_DATA] Add a tag Onsite Inter…" at bounding box center [784, 372] width 1568 height 744
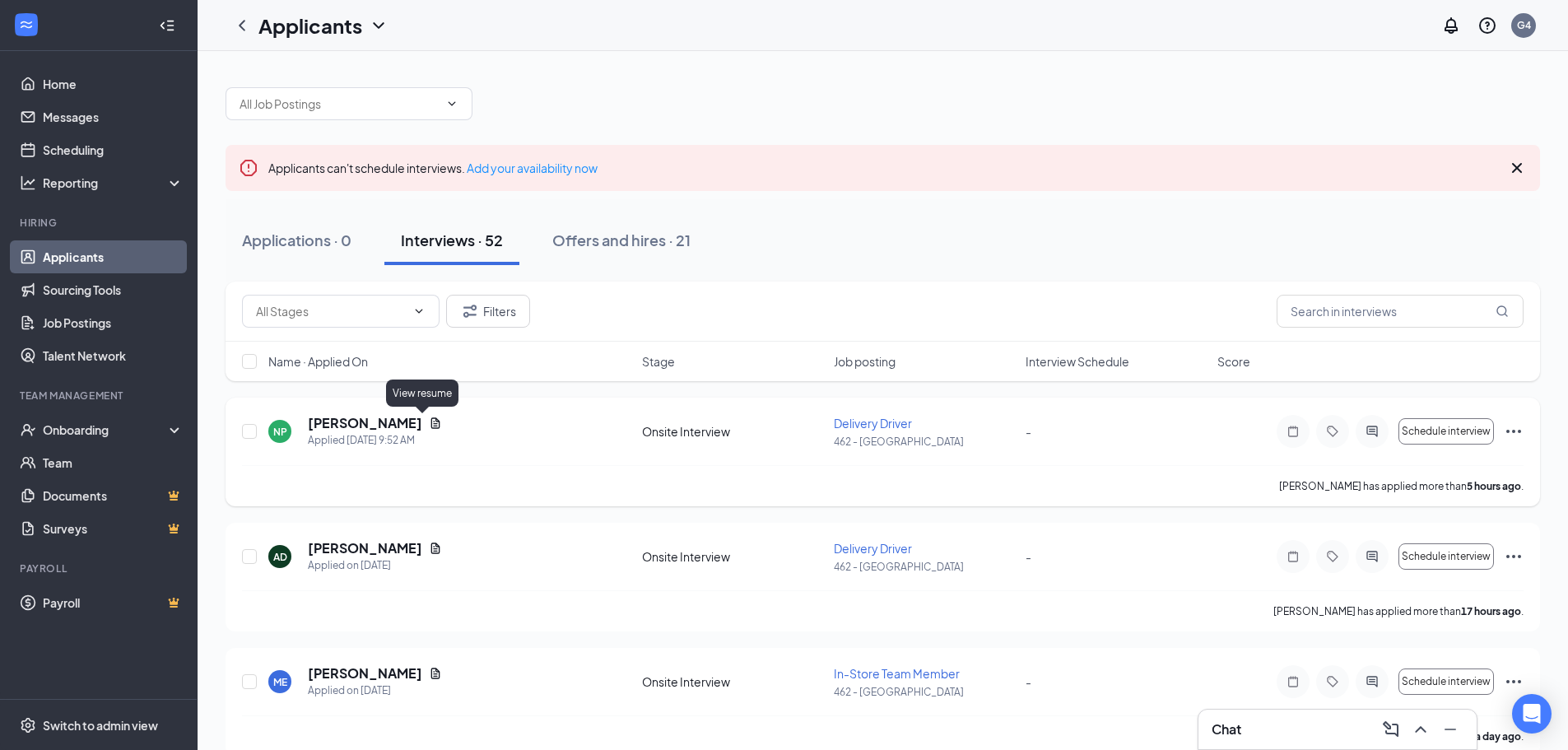
click at [429, 420] on icon "Document" at bounding box center [435, 423] width 13 height 13
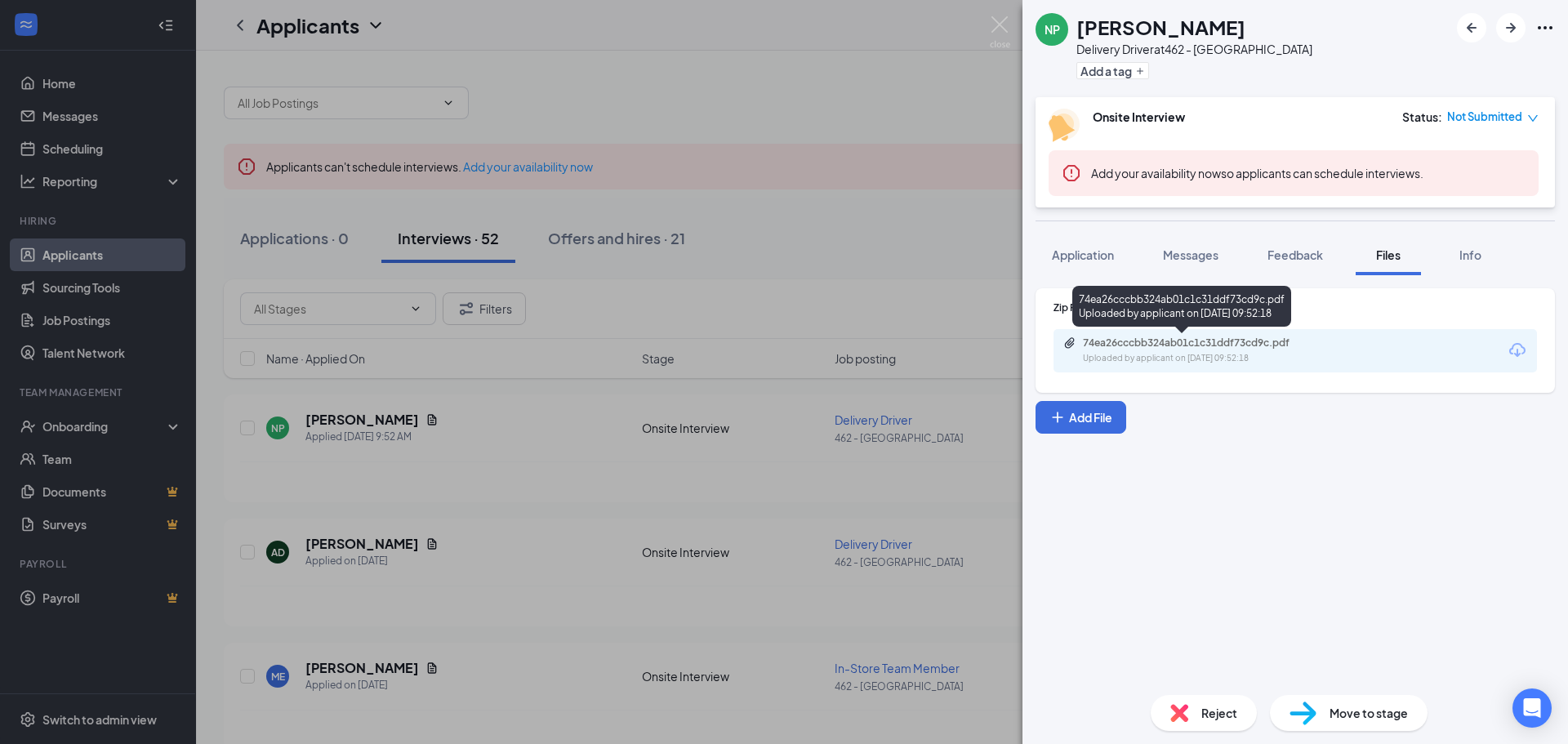
click at [1273, 347] on div "74ea26cccbb324ab01c1c31ddf73cd9c.pdf" at bounding box center [1197, 343] width 229 height 13
click at [783, 351] on div "NP Nicole Peterson Delivery Driver at 462 - Yorkville Add a tag Onsite Intervie…" at bounding box center [784, 372] width 1568 height 744
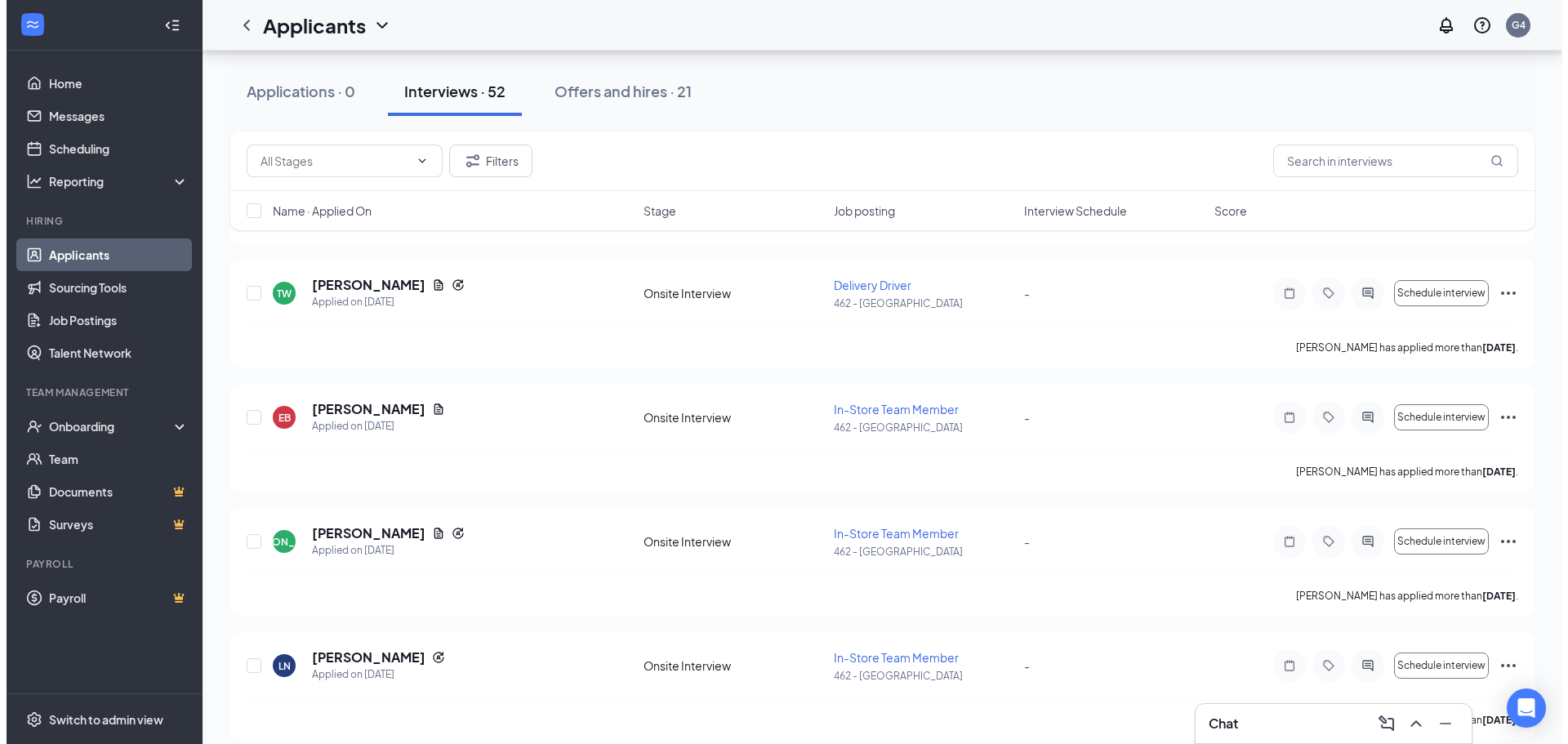
scroll to position [817, 0]
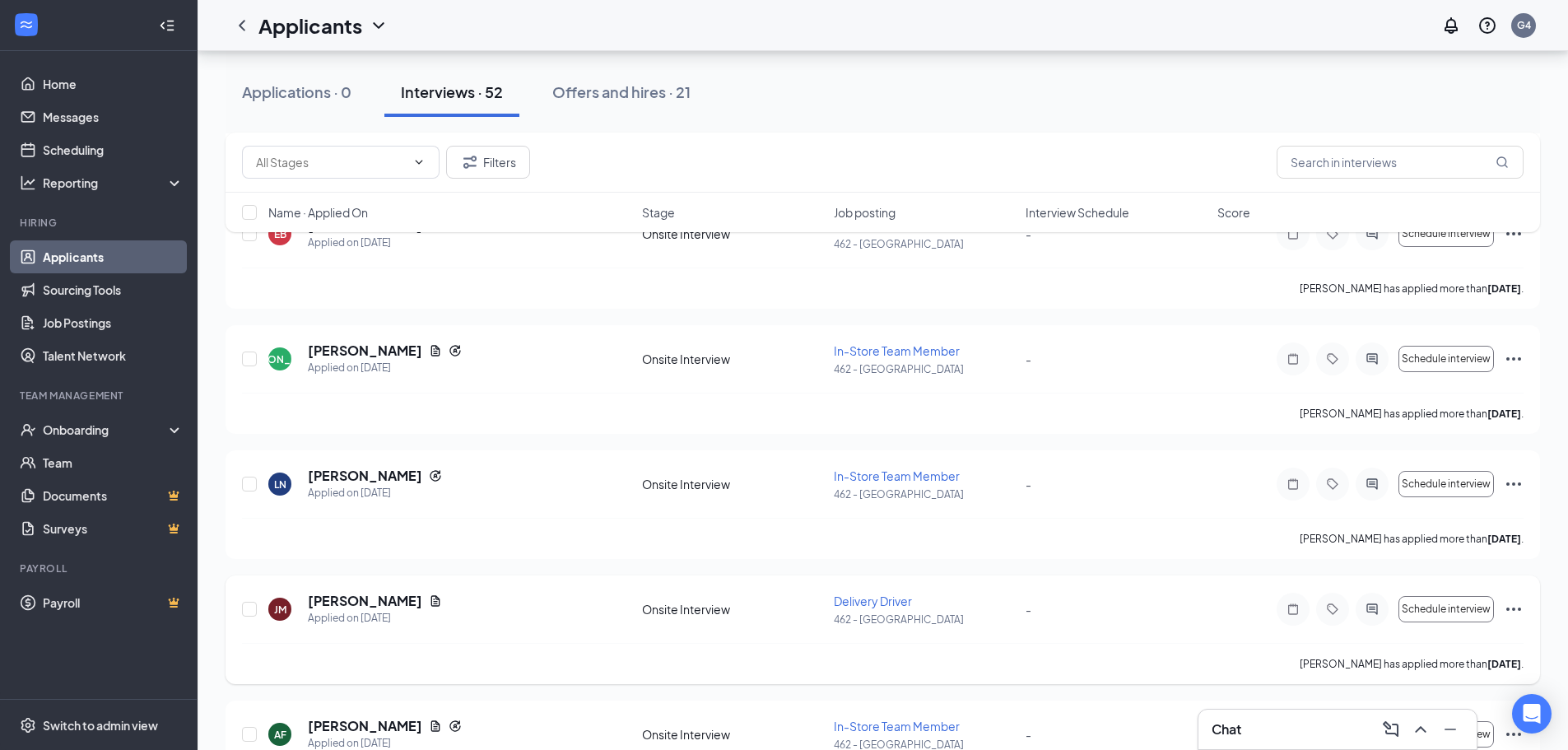
click at [1382, 610] on div at bounding box center [1373, 609] width 33 height 33
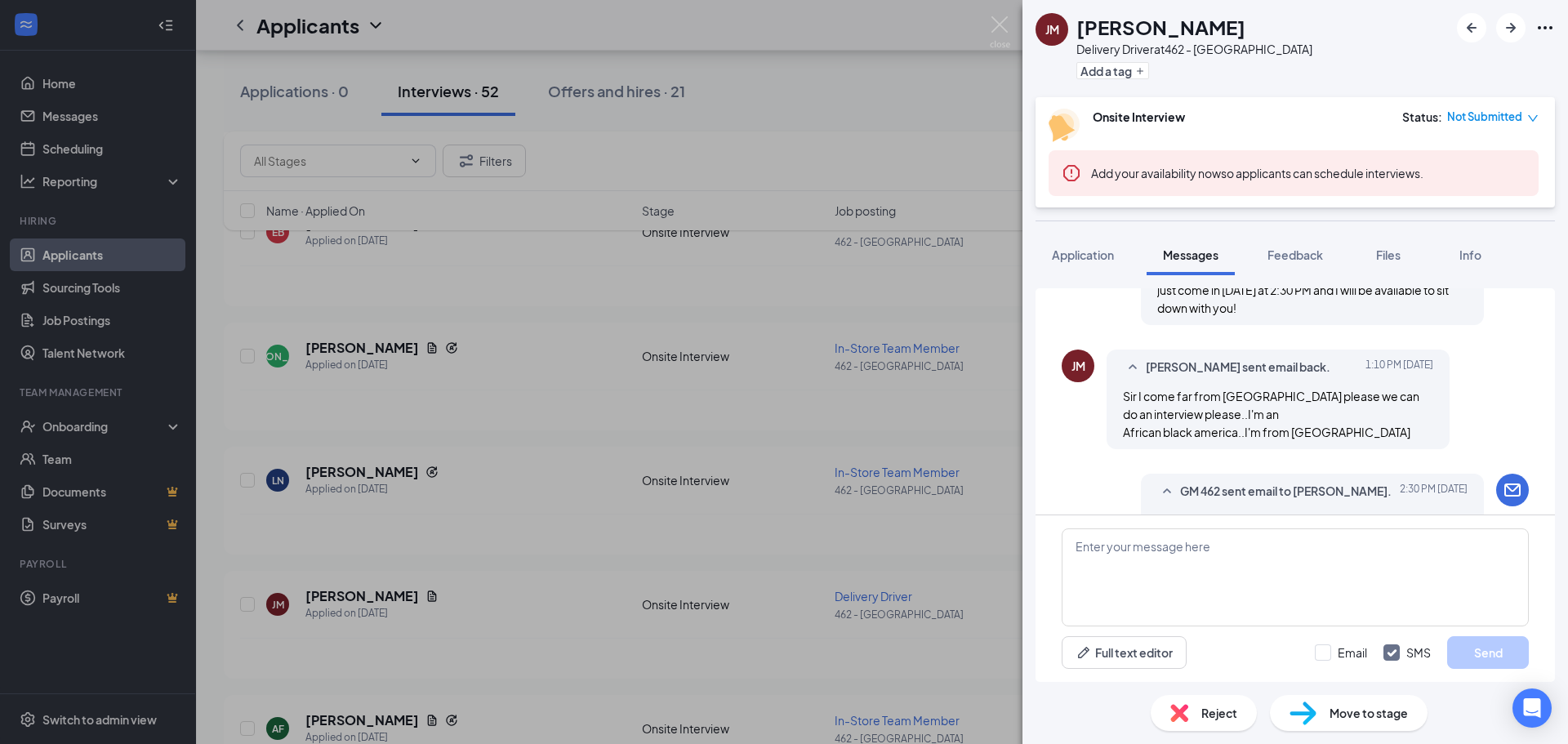
scroll to position [995, 0]
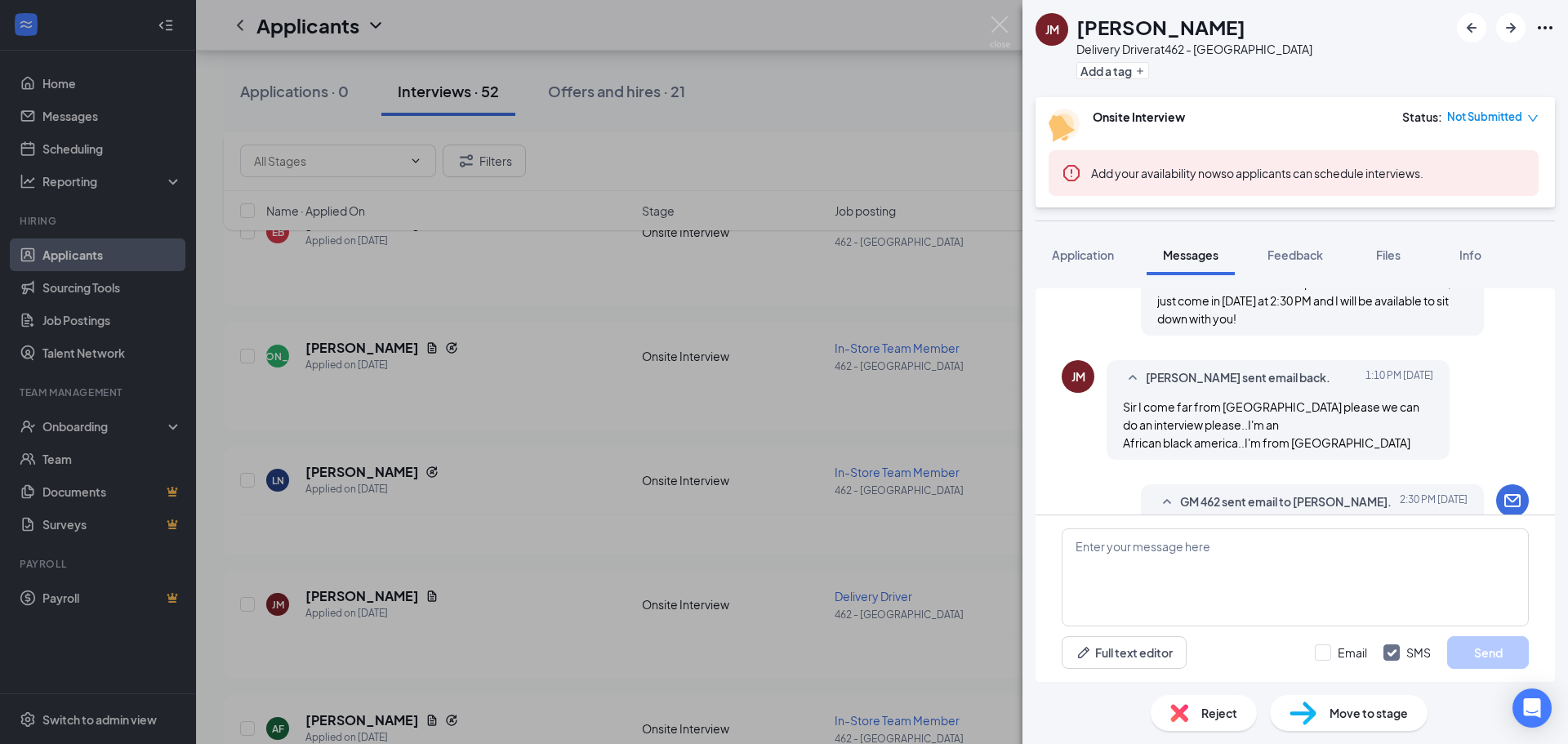
scroll to position [750, 0]
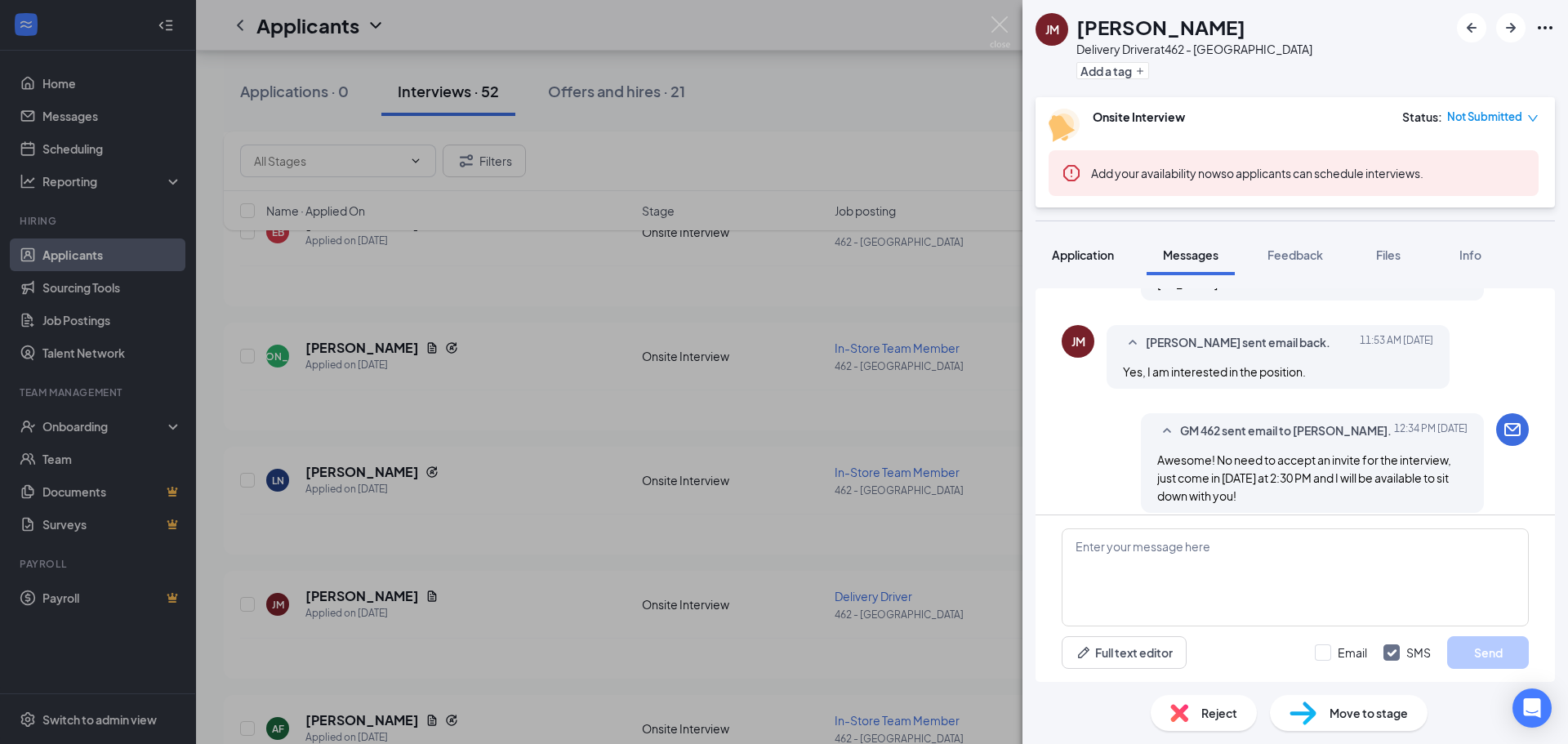
click at [1068, 254] on span "Application" at bounding box center [1084, 254] width 62 height 15
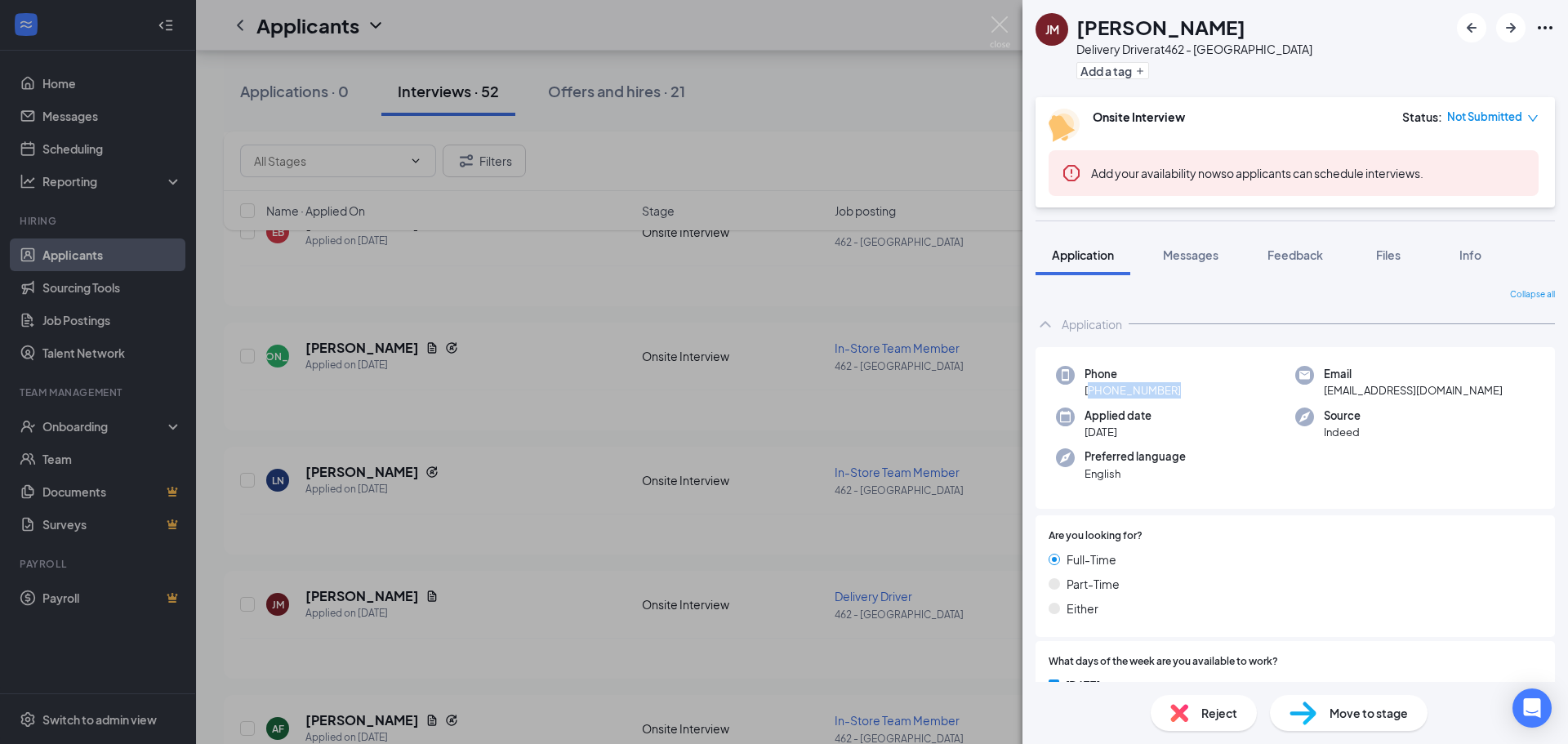
drag, startPoint x: 1171, startPoint y: 393, endPoint x: 1092, endPoint y: 389, distance: 79.1
click at [1092, 389] on div "Phone +965 6570 9914" at bounding box center [1176, 382] width 239 height 33
click at [1093, 389] on span "[PHONE_NUMBER]" at bounding box center [1132, 390] width 97 height 17
click at [1233, 381] on div "Phone +965 6570 9914" at bounding box center [1176, 382] width 239 height 33
drag, startPoint x: 1090, startPoint y: 387, endPoint x: 1176, endPoint y: 396, distance: 86.5
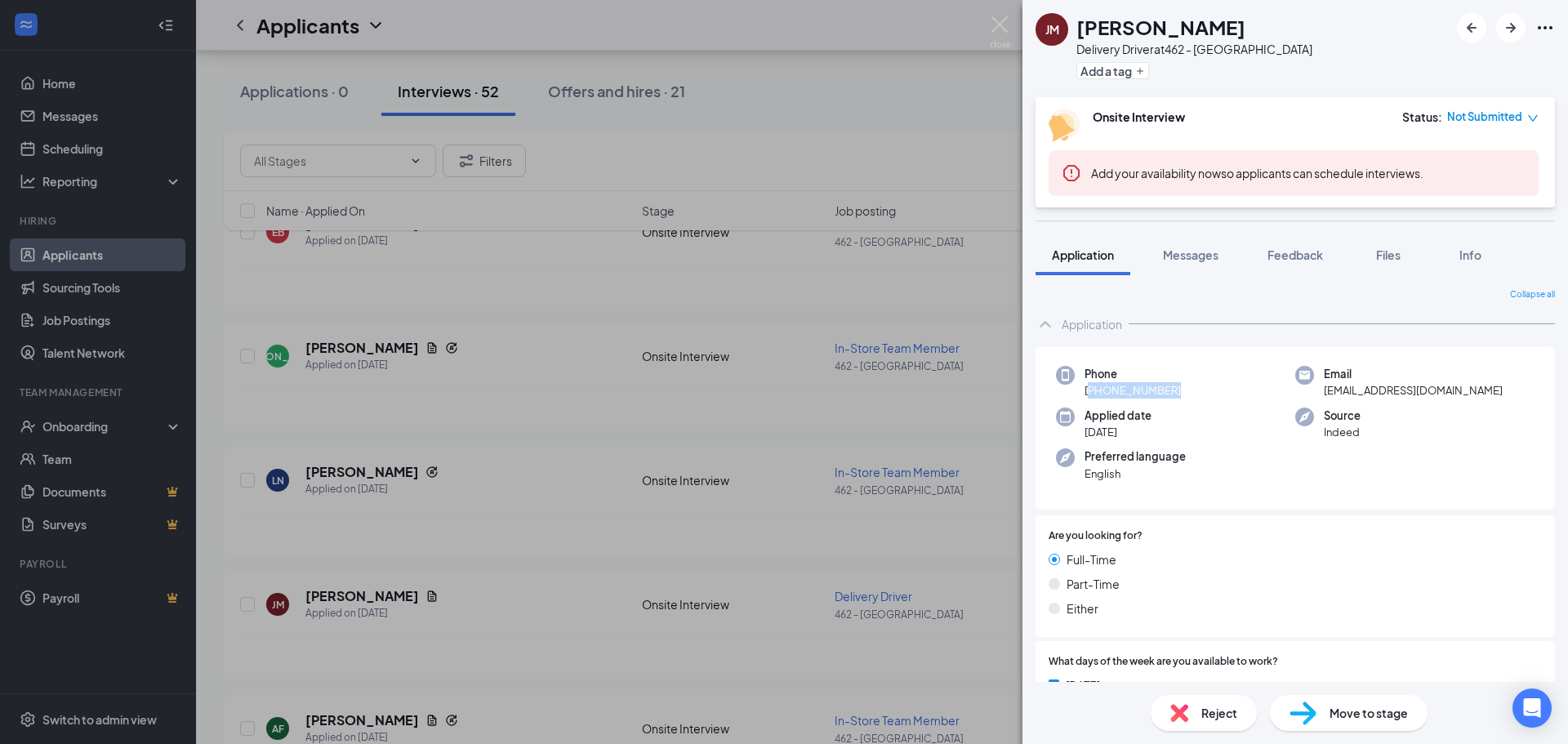
click at [1176, 396] on div "Phone +965 6570 9914" at bounding box center [1176, 382] width 239 height 33
click at [1200, 258] on span "Messages" at bounding box center [1191, 254] width 55 height 15
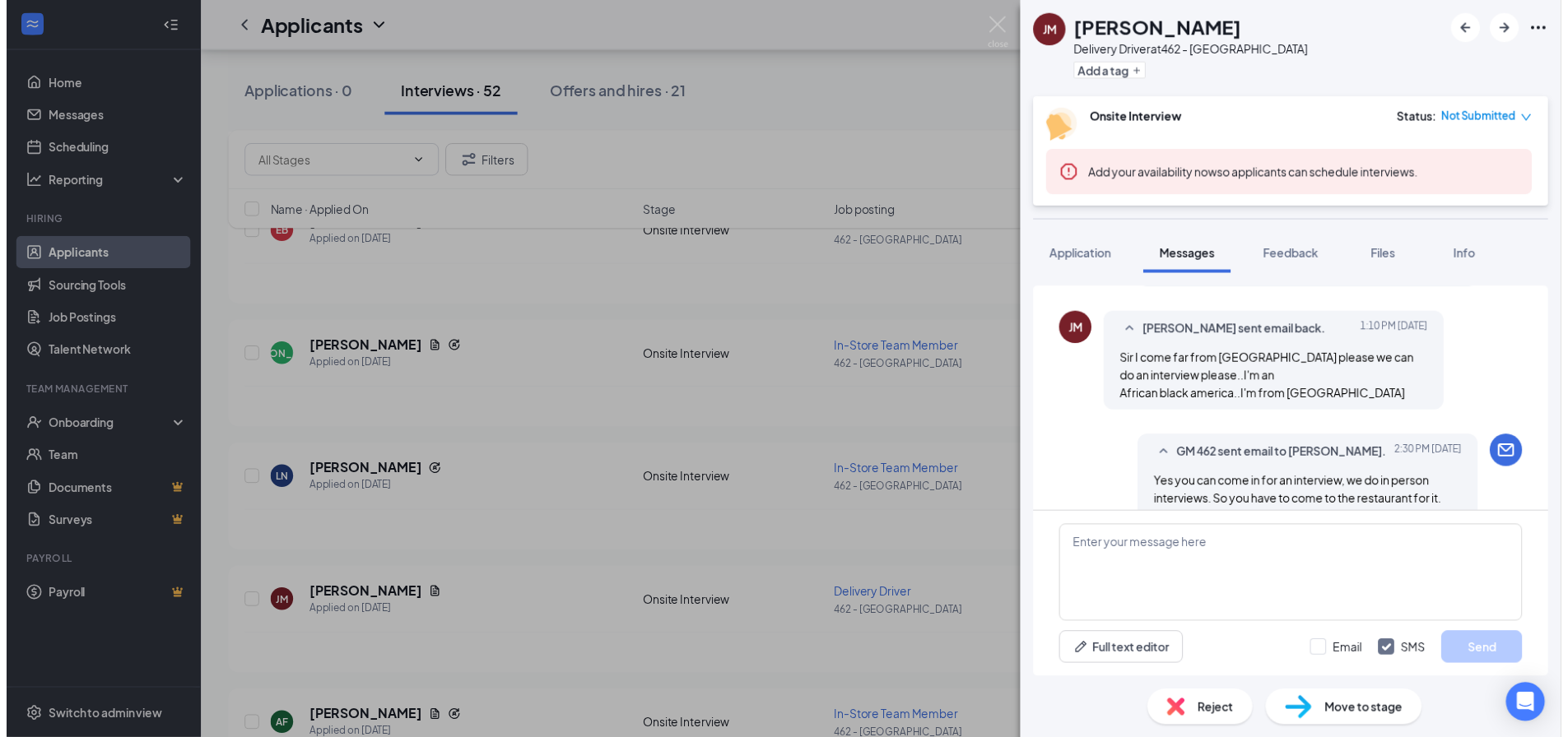
scroll to position [1003, 0]
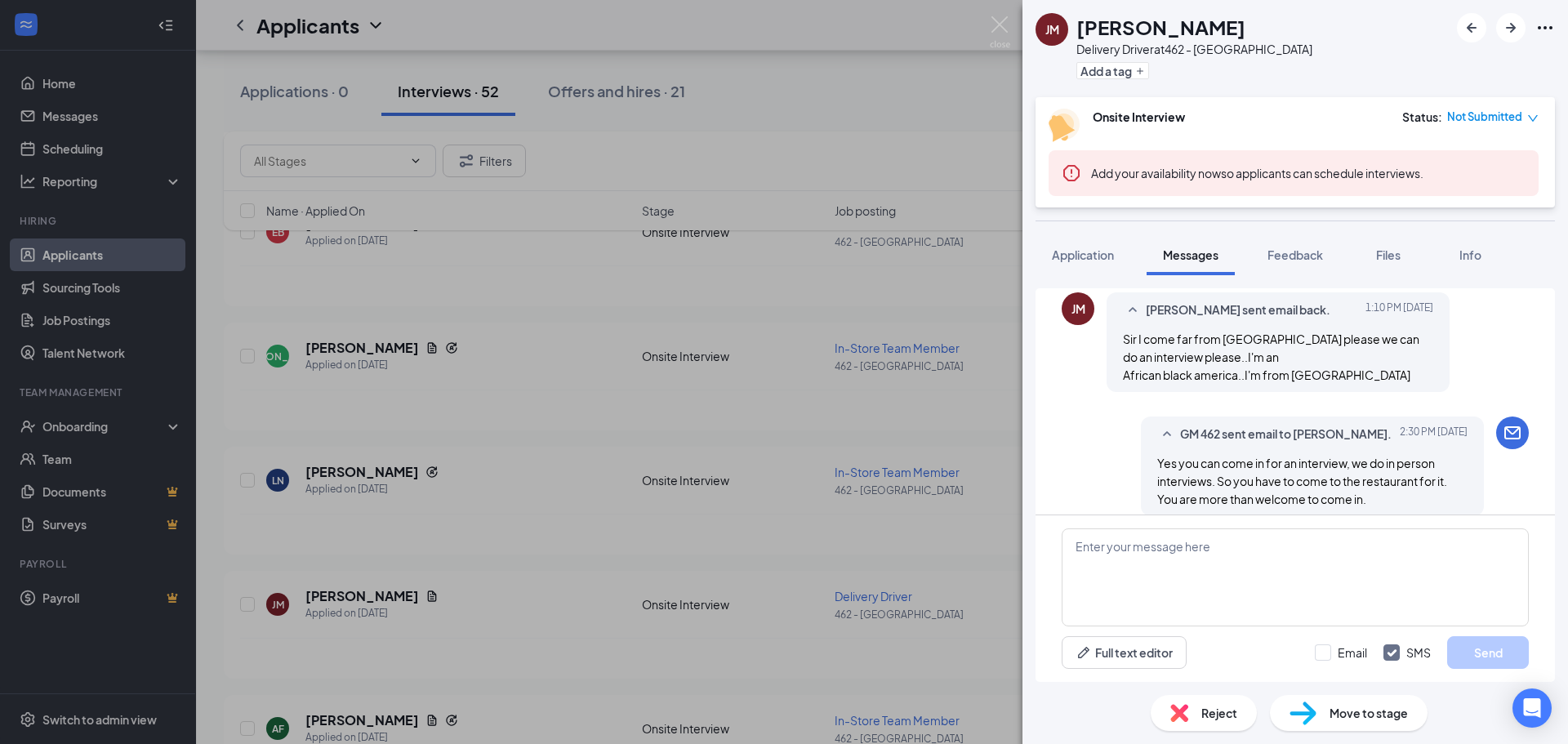
click at [996, 215] on div "JM JOSEPH MAINA Delivery Driver at 462 - Yorkville Add a tag Onsite Interview S…" at bounding box center [784, 372] width 1568 height 744
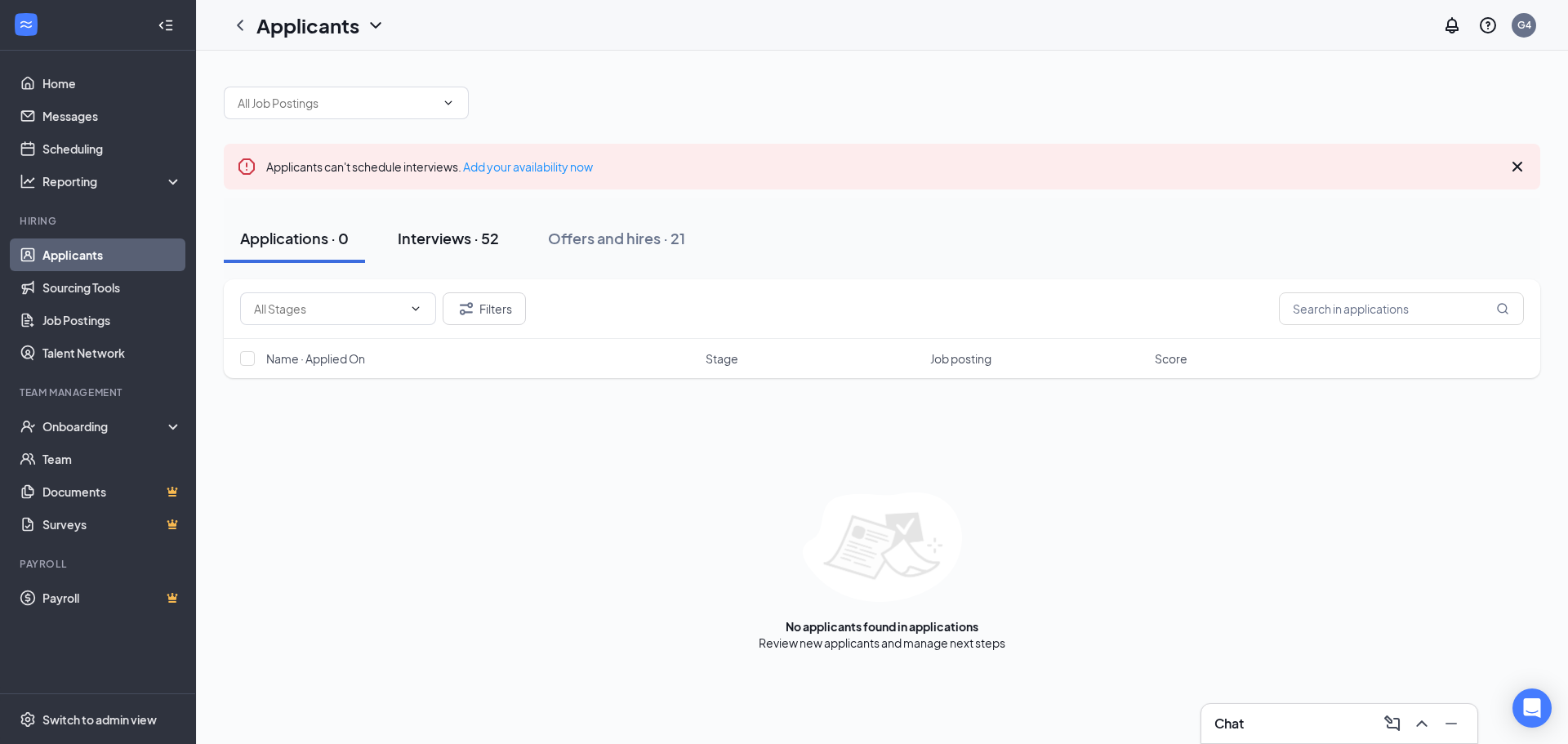
click at [441, 221] on button "Interviews · 52" at bounding box center [449, 238] width 134 height 49
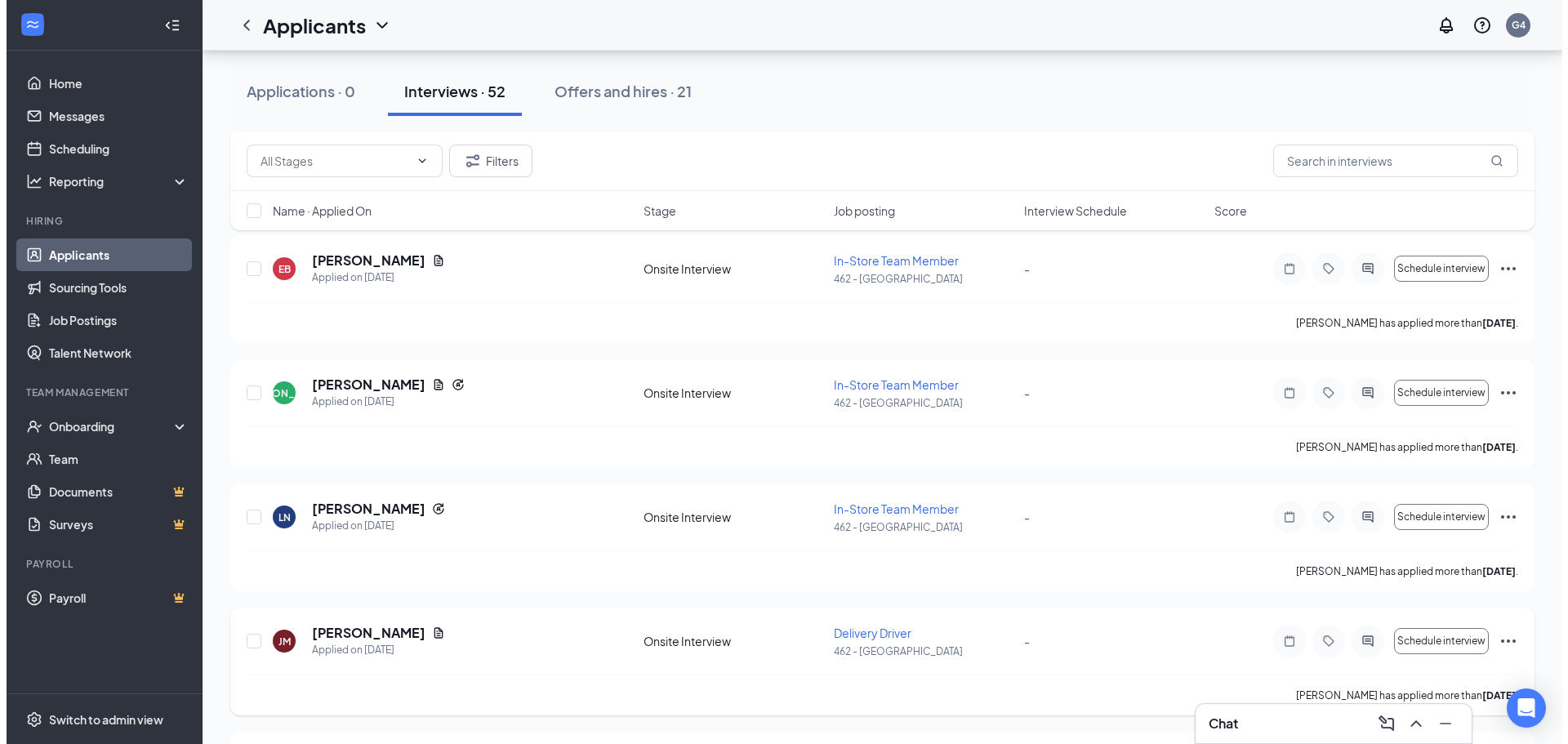
scroll to position [895, 0]
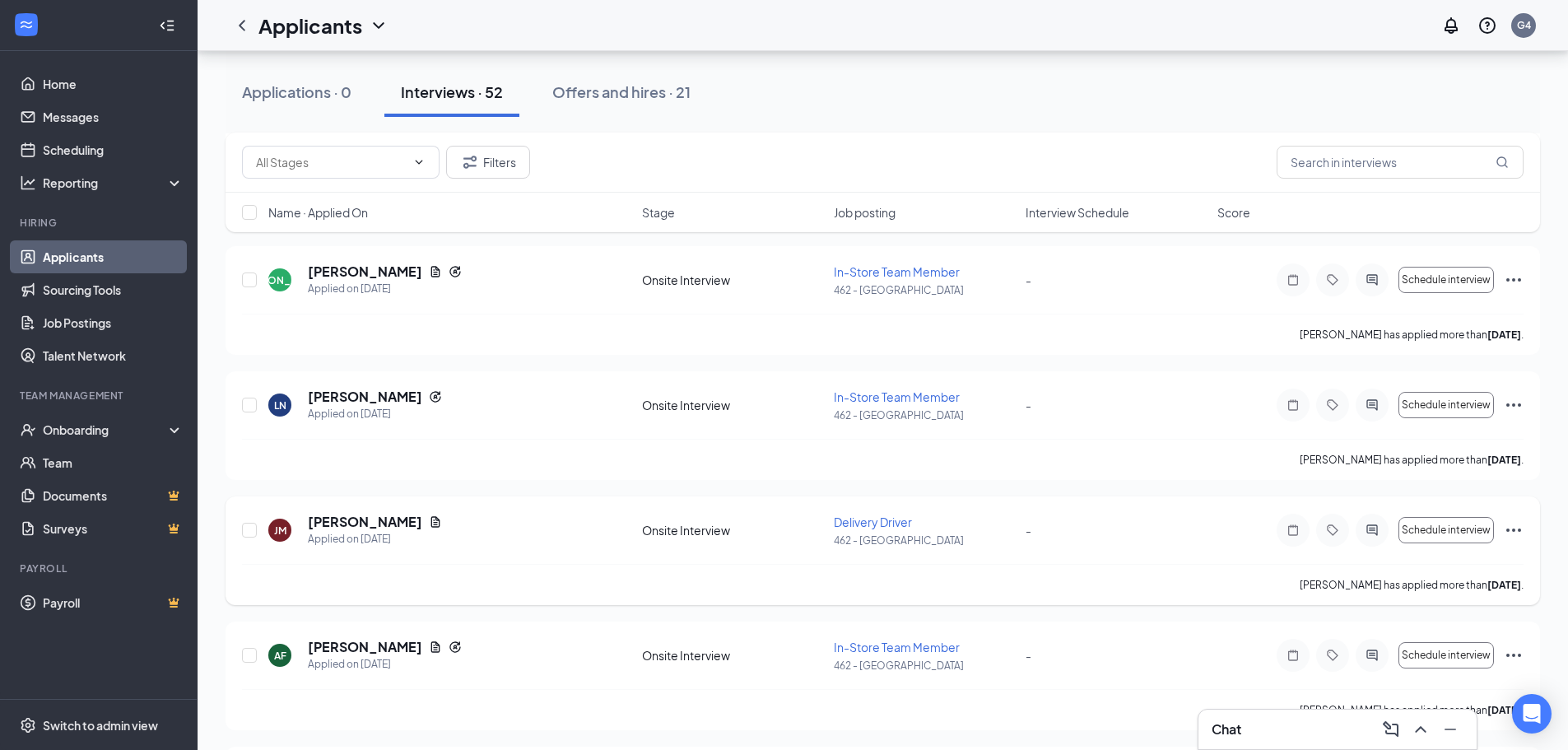
click at [326, 516] on h5 "[PERSON_NAME]" at bounding box center [365, 522] width 115 height 19
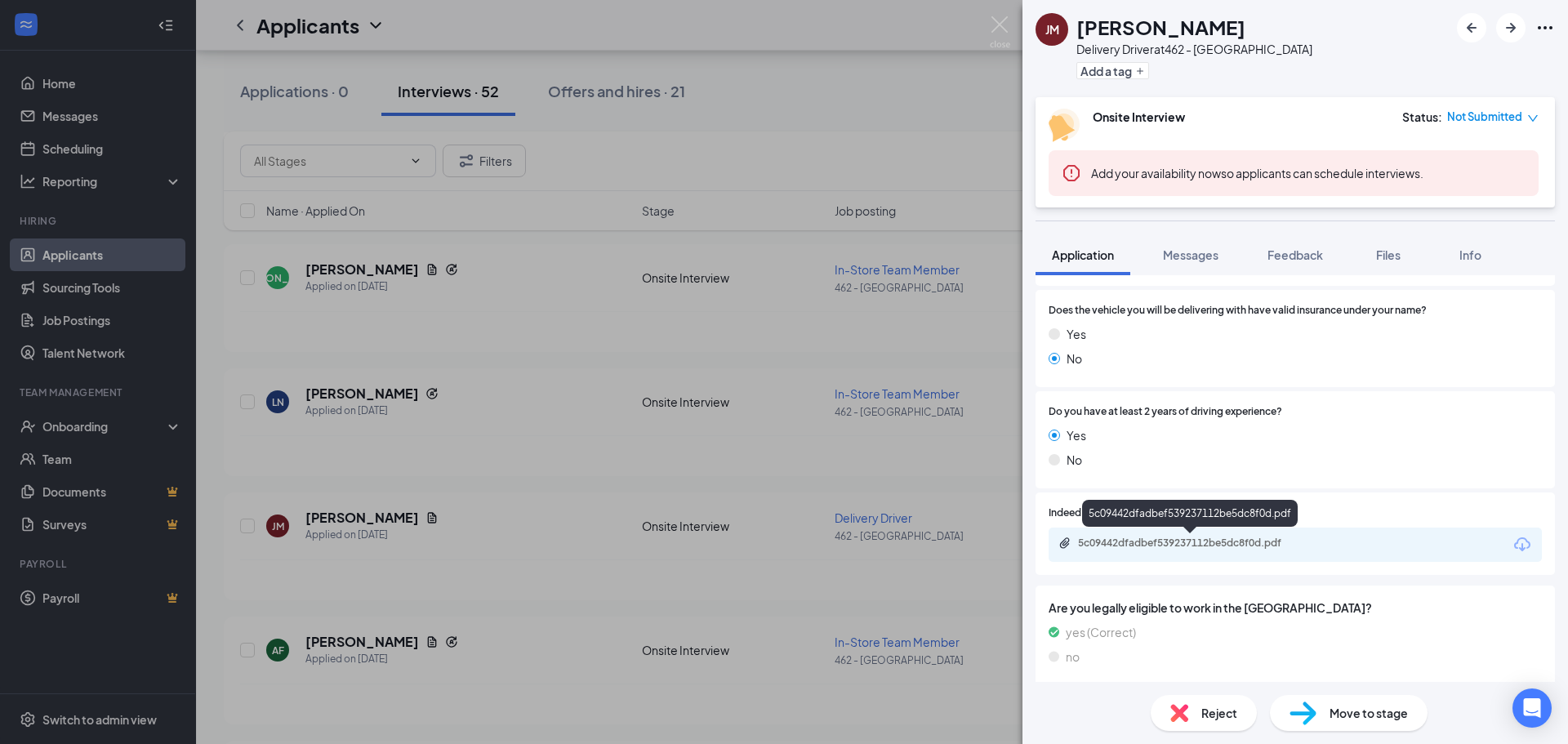
scroll to position [955, 0]
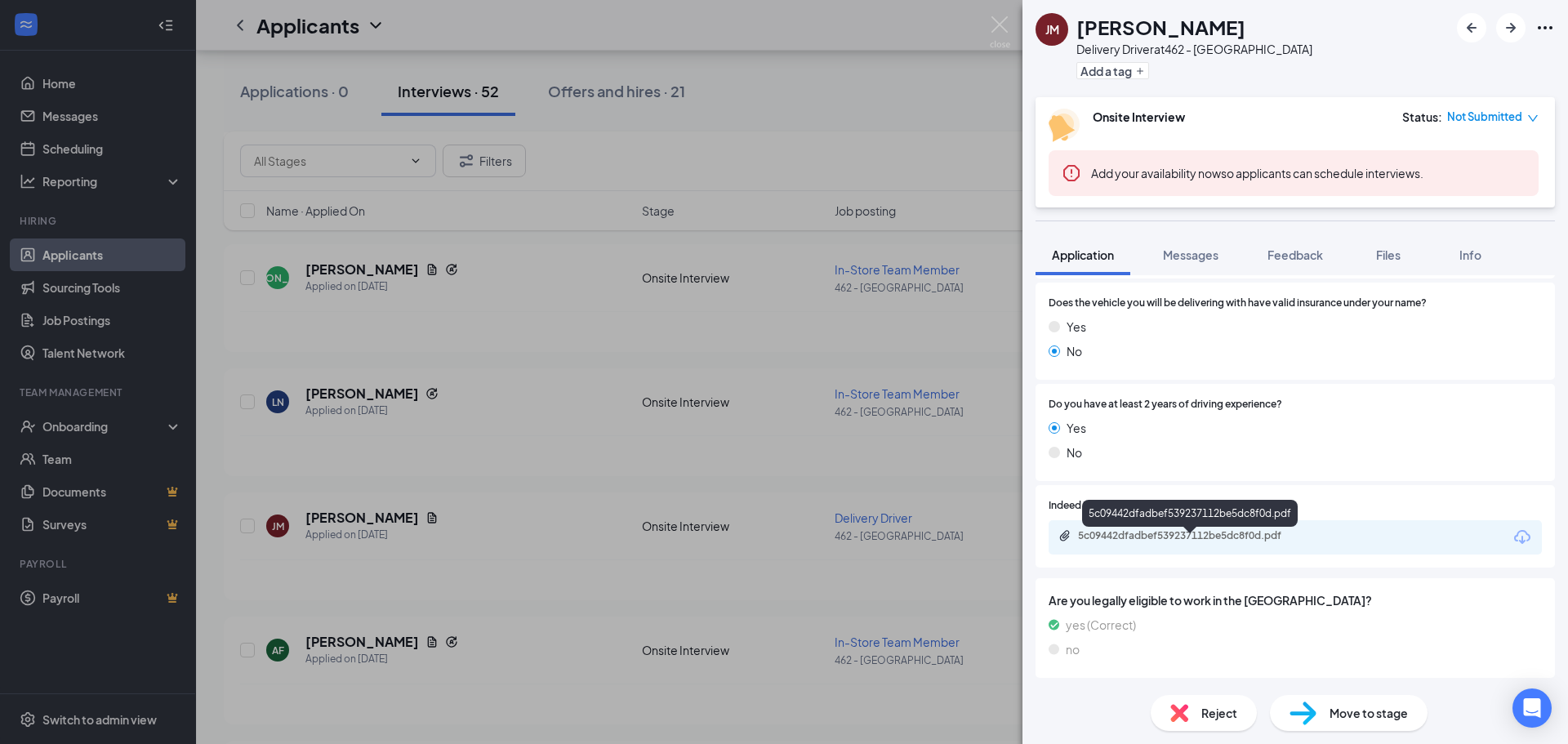
click at [1153, 537] on div "5c09442dfadbef539237112be5dc8f0d.pdf" at bounding box center [1192, 535] width 229 height 13
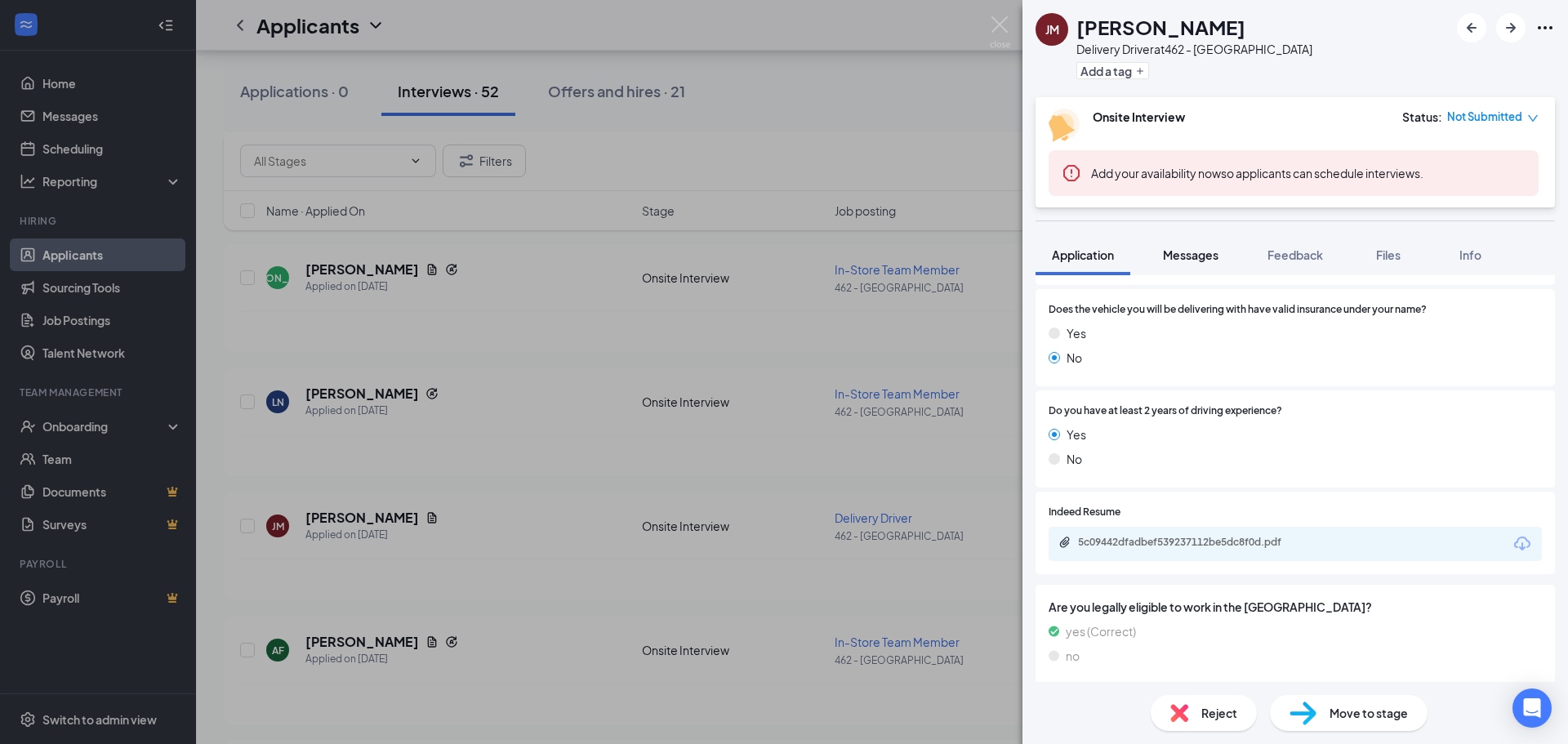
click at [1200, 250] on span "Messages" at bounding box center [1191, 254] width 55 height 15
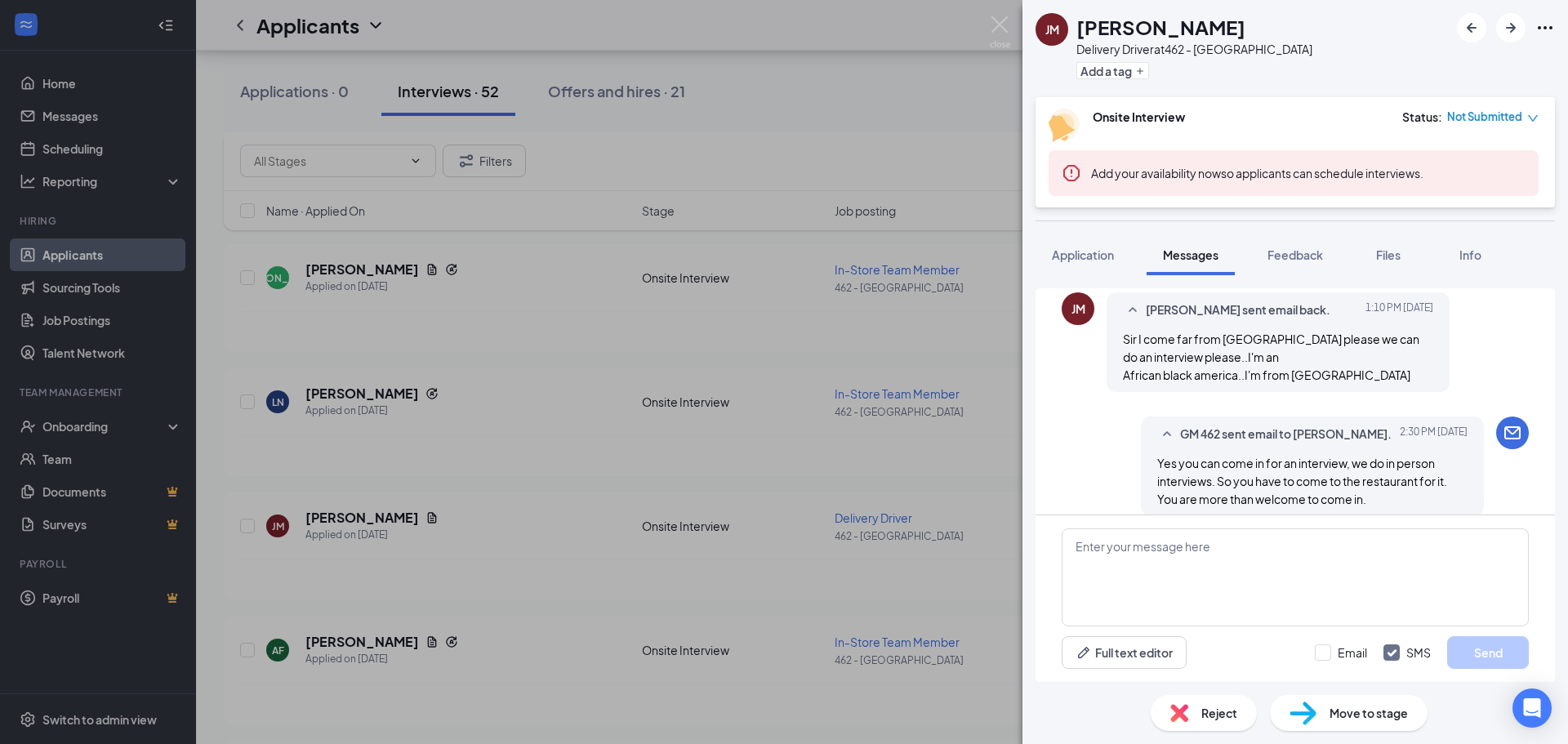
scroll to position [914, 0]
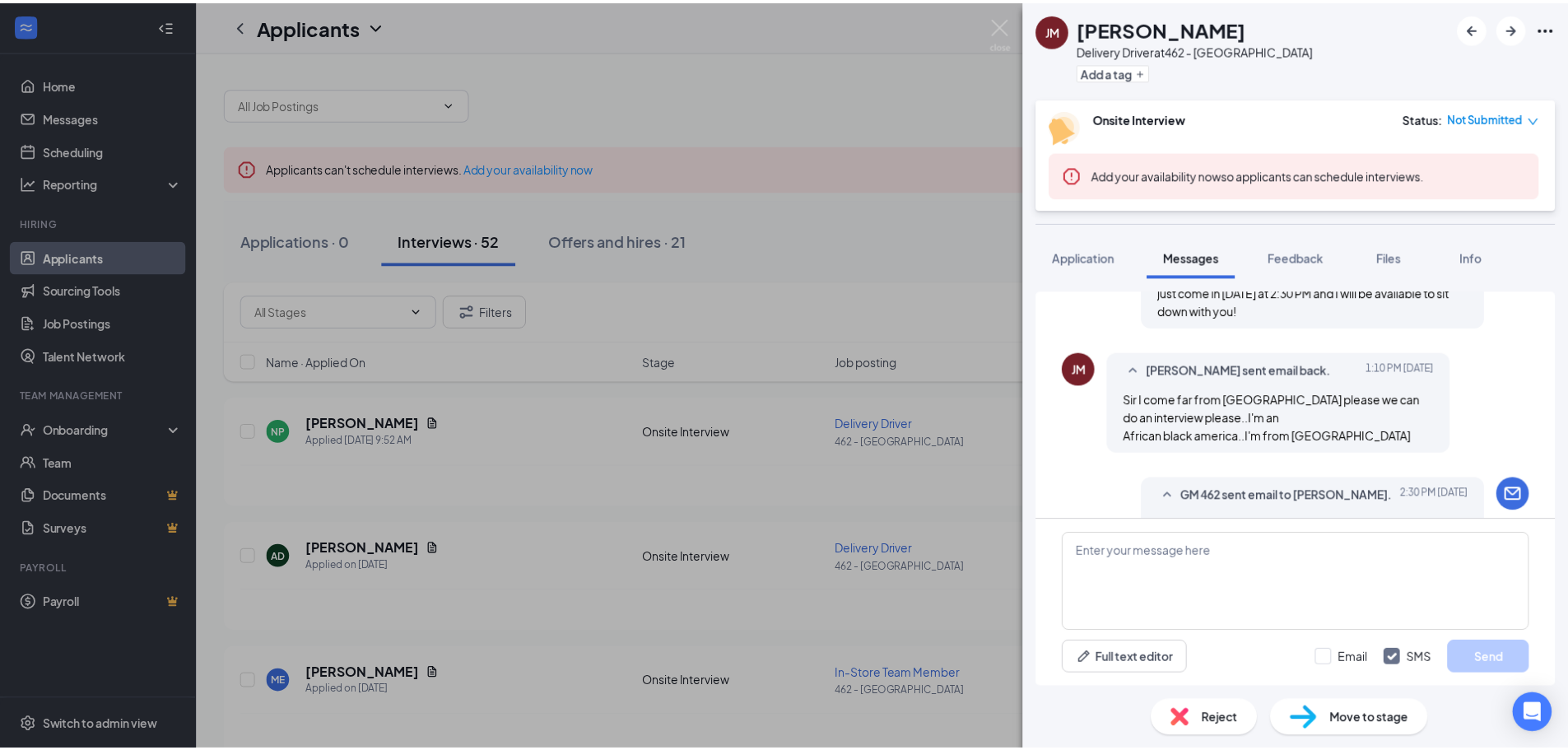
scroll to position [1003, 0]
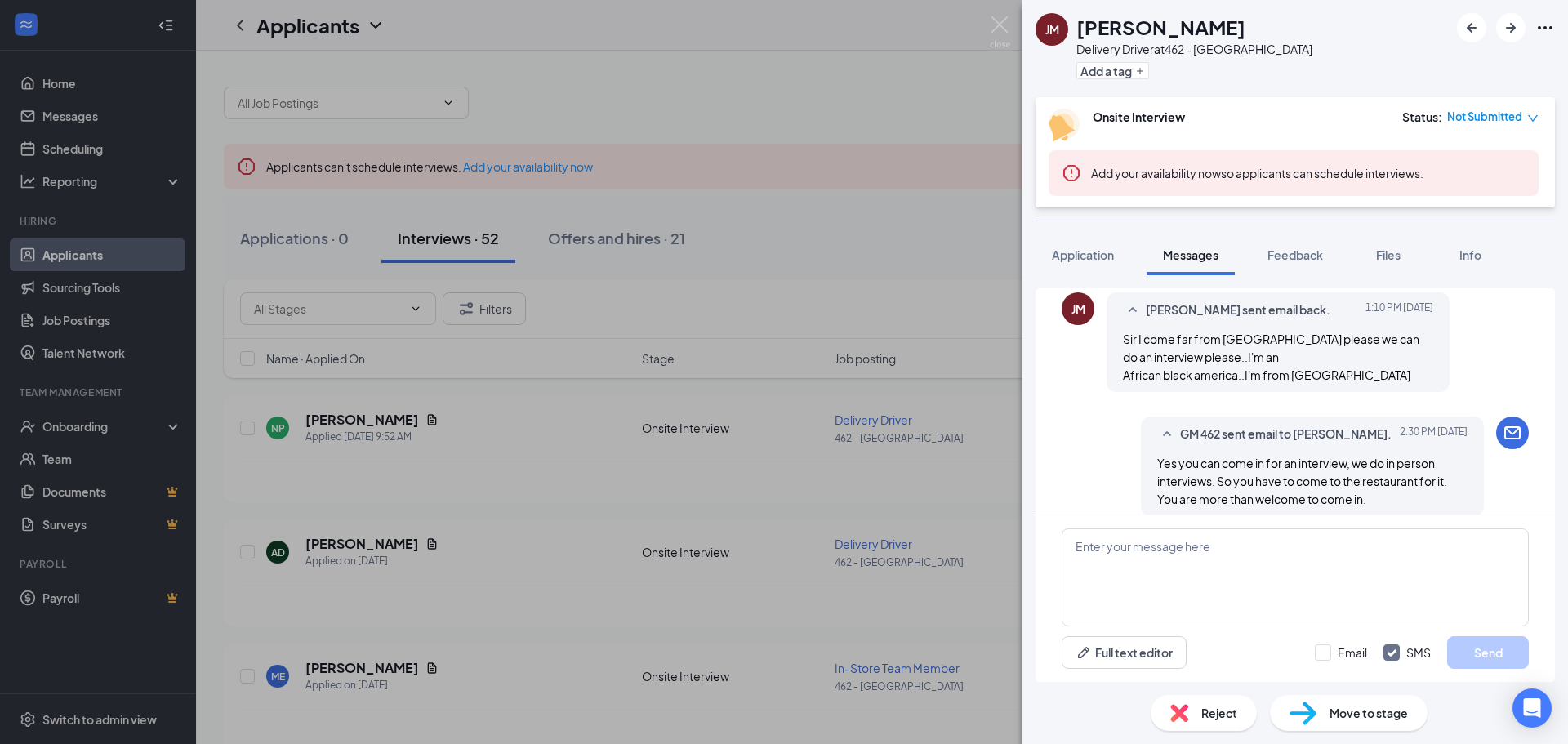
click at [970, 456] on div "[PERSON_NAME] Delivery Driver at 462 - [GEOGRAPHIC_DATA] Add a tag Onsite Inter…" at bounding box center [784, 372] width 1568 height 744
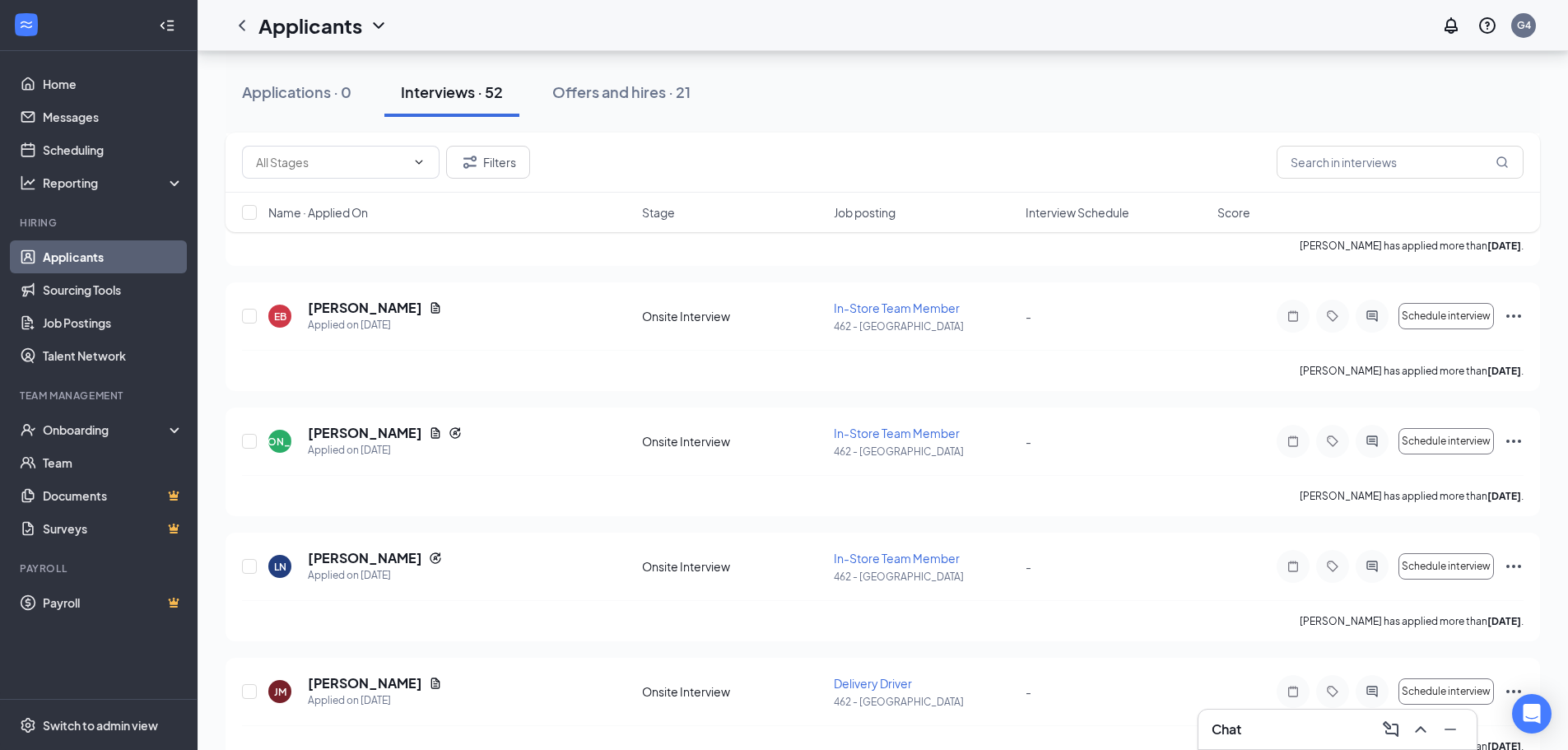
scroll to position [902, 0]
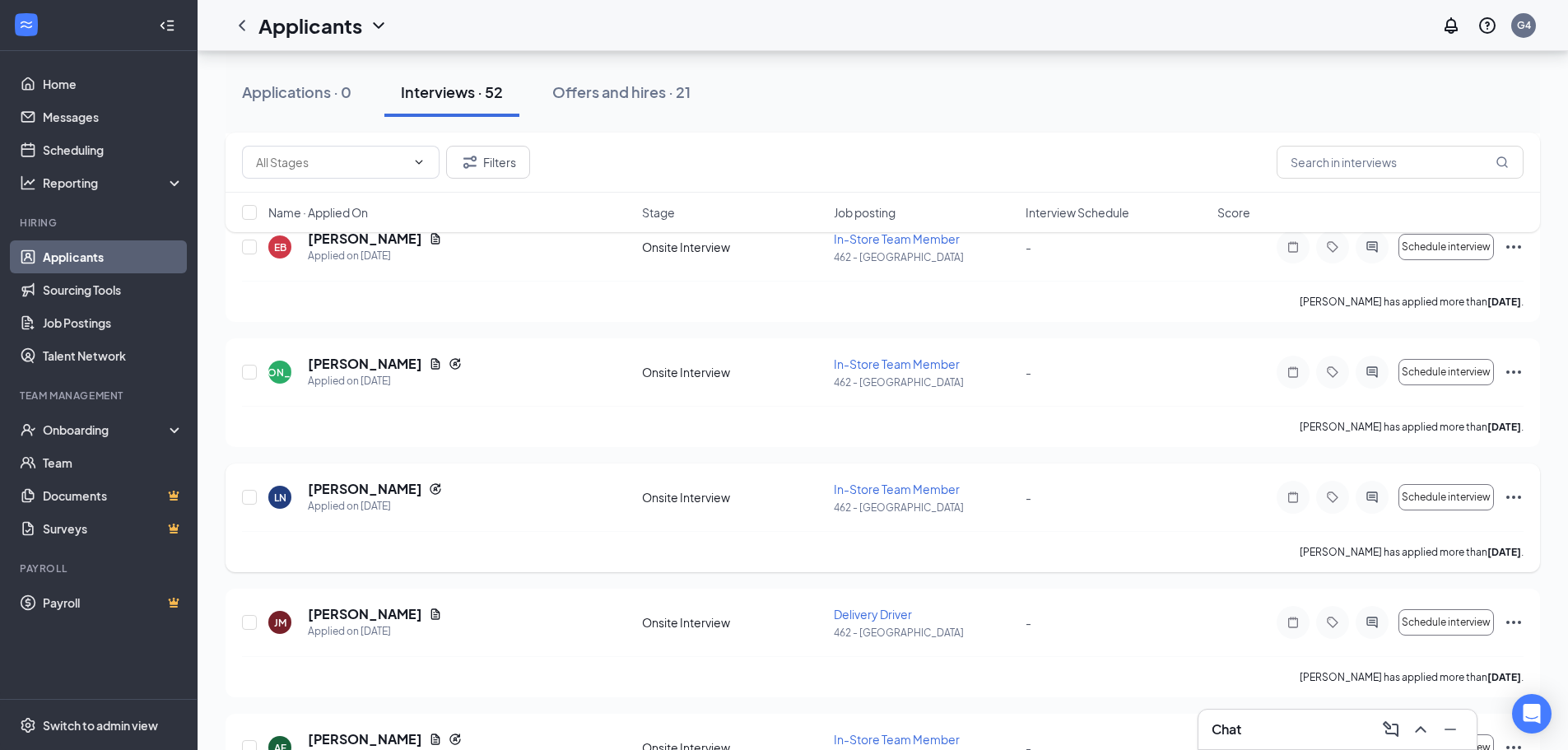
scroll to position [902, 0]
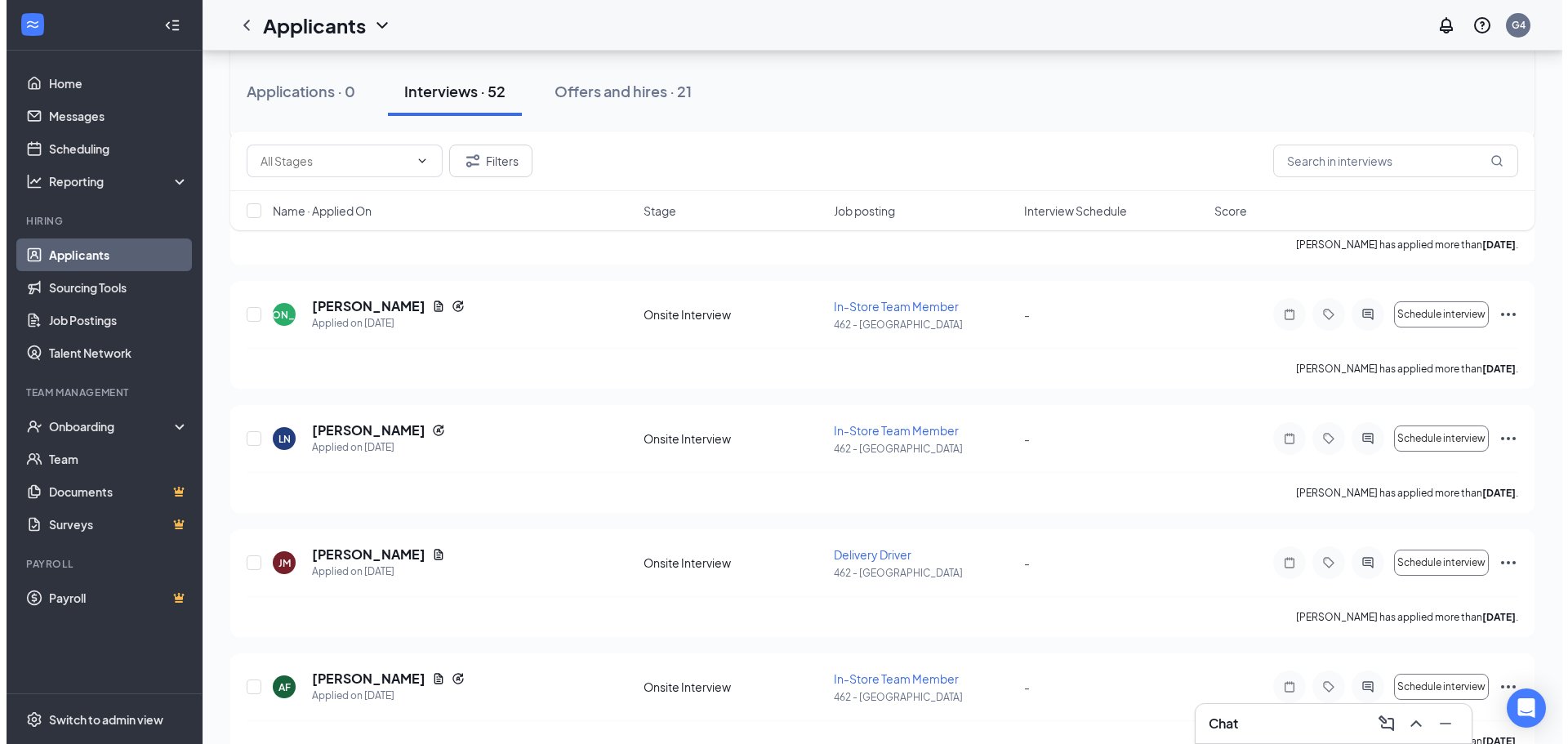
scroll to position [895, 0]
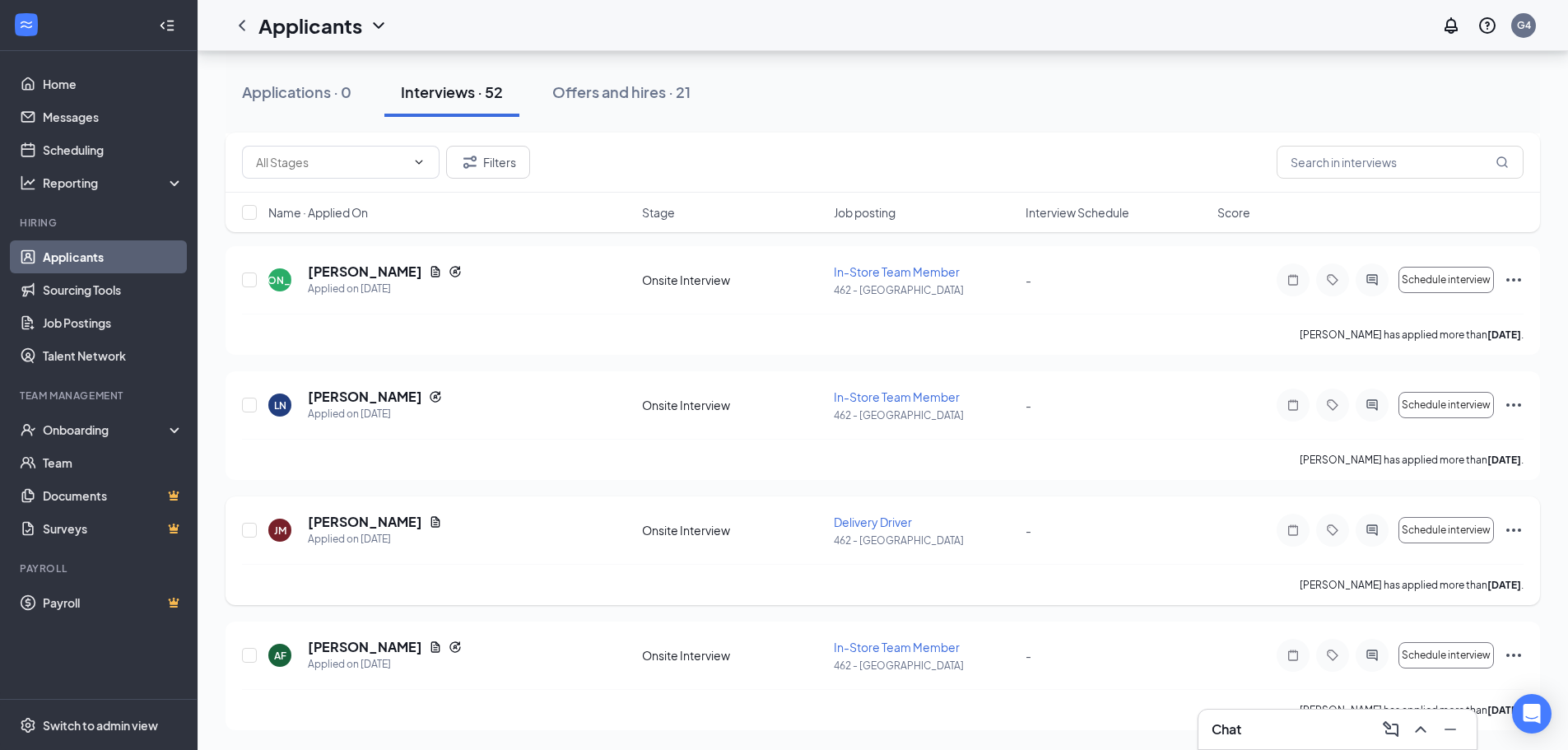
click at [1113, 513] on div "JM JOSEPH MAINA Applied on Aug 21 Onsite Interview Delivery Driver 462 - Yorkvi…" at bounding box center [883, 550] width 1314 height 108
click at [1018, 557] on div "JM JOSEPH MAINA Applied on Aug 21 Onsite Interview Delivery Driver 462 - Yorkvi…" at bounding box center [883, 538] width 1282 height 51
click at [379, 528] on h5 "[PERSON_NAME]" at bounding box center [365, 522] width 115 height 19
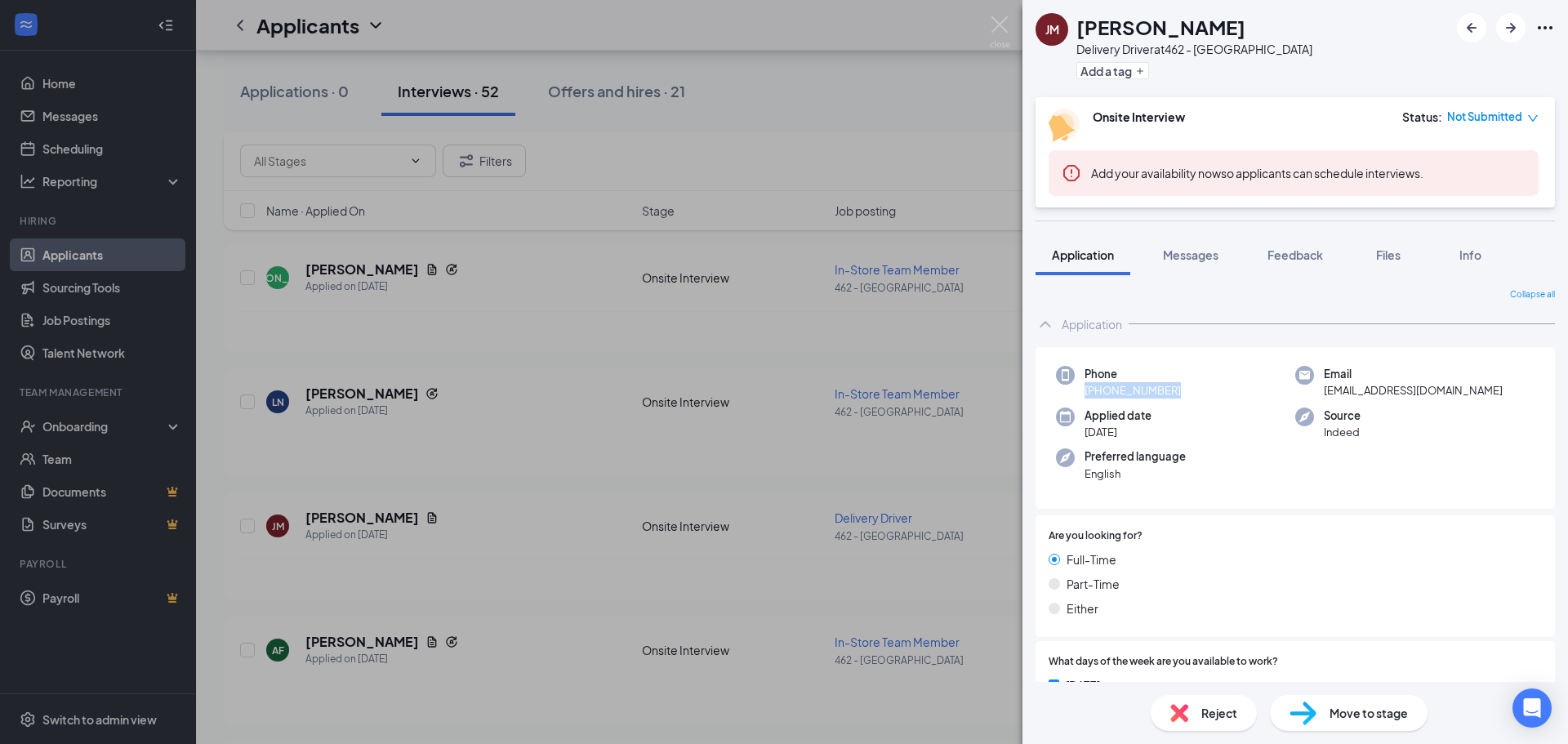
drag, startPoint x: 1199, startPoint y: 395, endPoint x: 1083, endPoint y: 390, distance: 116.1
click at [1083, 390] on div "Phone +965 6570 9914" at bounding box center [1176, 382] width 239 height 33
drag, startPoint x: 1089, startPoint y: 389, endPoint x: 1169, endPoint y: 388, distance: 80.0
click at [1169, 388] on div "Phone +965 6570 9914" at bounding box center [1176, 382] width 239 height 33
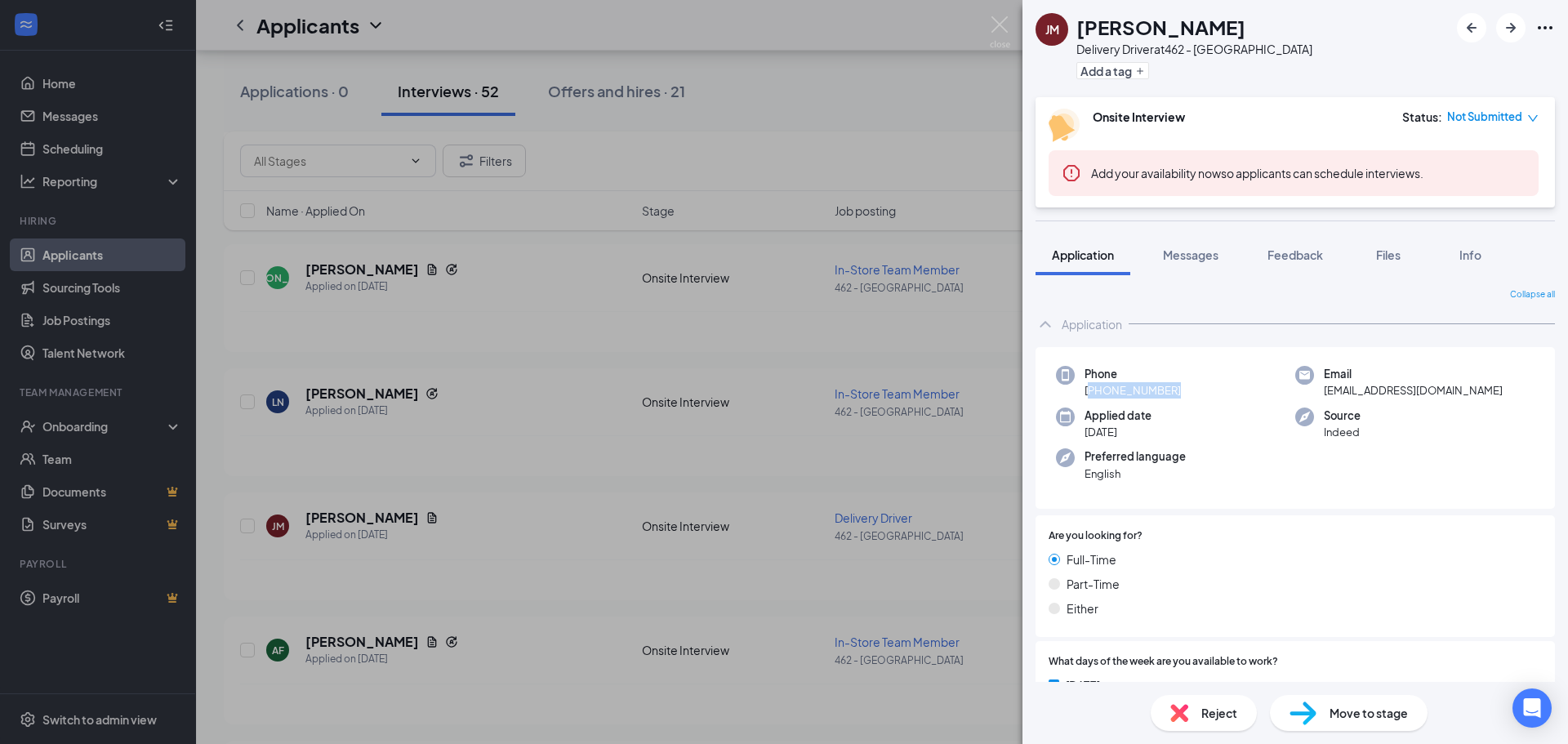
click at [1182, 396] on div "Phone +965 6570 9914" at bounding box center [1176, 382] width 239 height 33
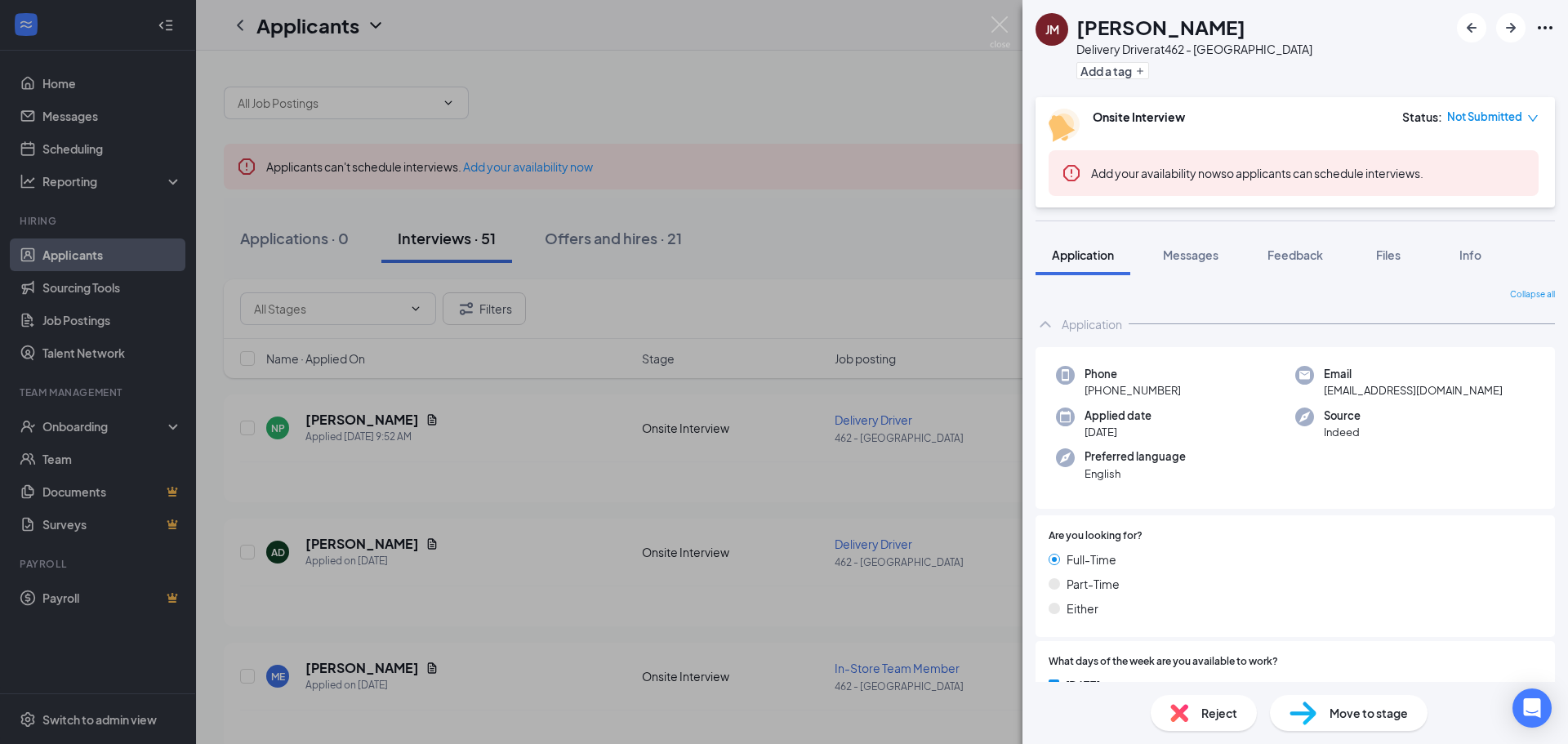
click at [929, 244] on div "[PERSON_NAME] Delivery Driver at 462 - [GEOGRAPHIC_DATA] Add a tag Onsite Inter…" at bounding box center [784, 372] width 1568 height 744
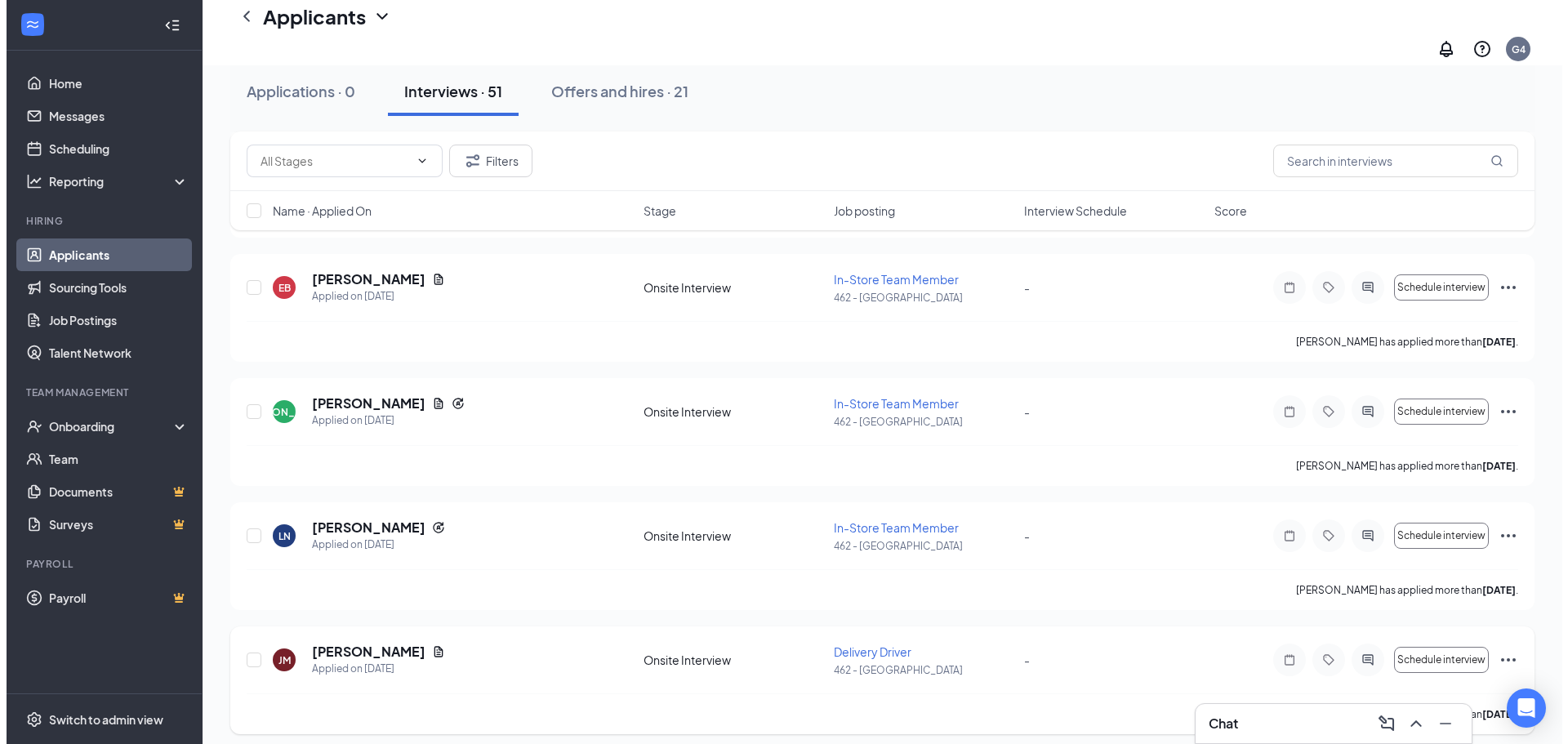
scroll to position [895, 0]
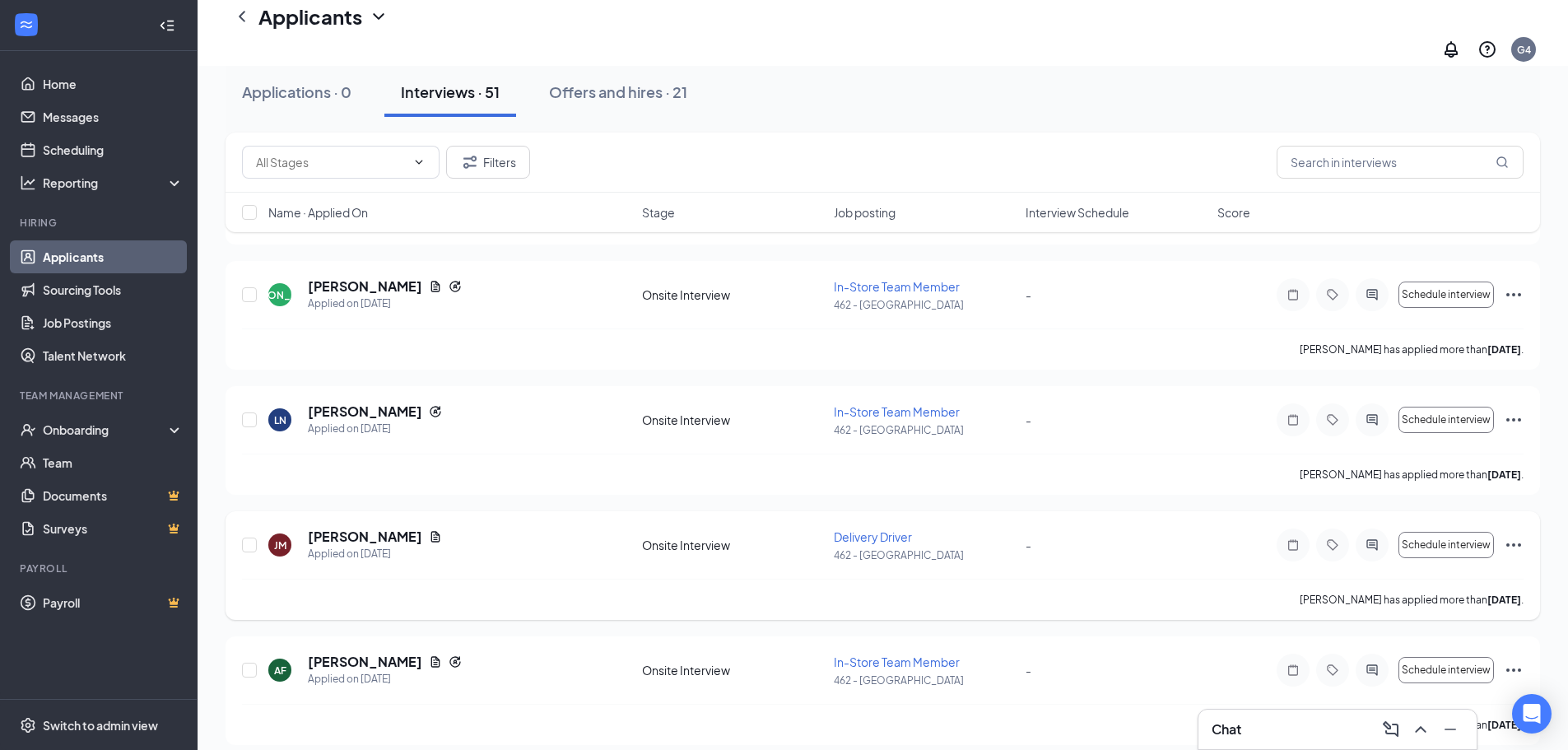
click at [1363, 538] on icon "ActiveChat" at bounding box center [1372, 544] width 19 height 13
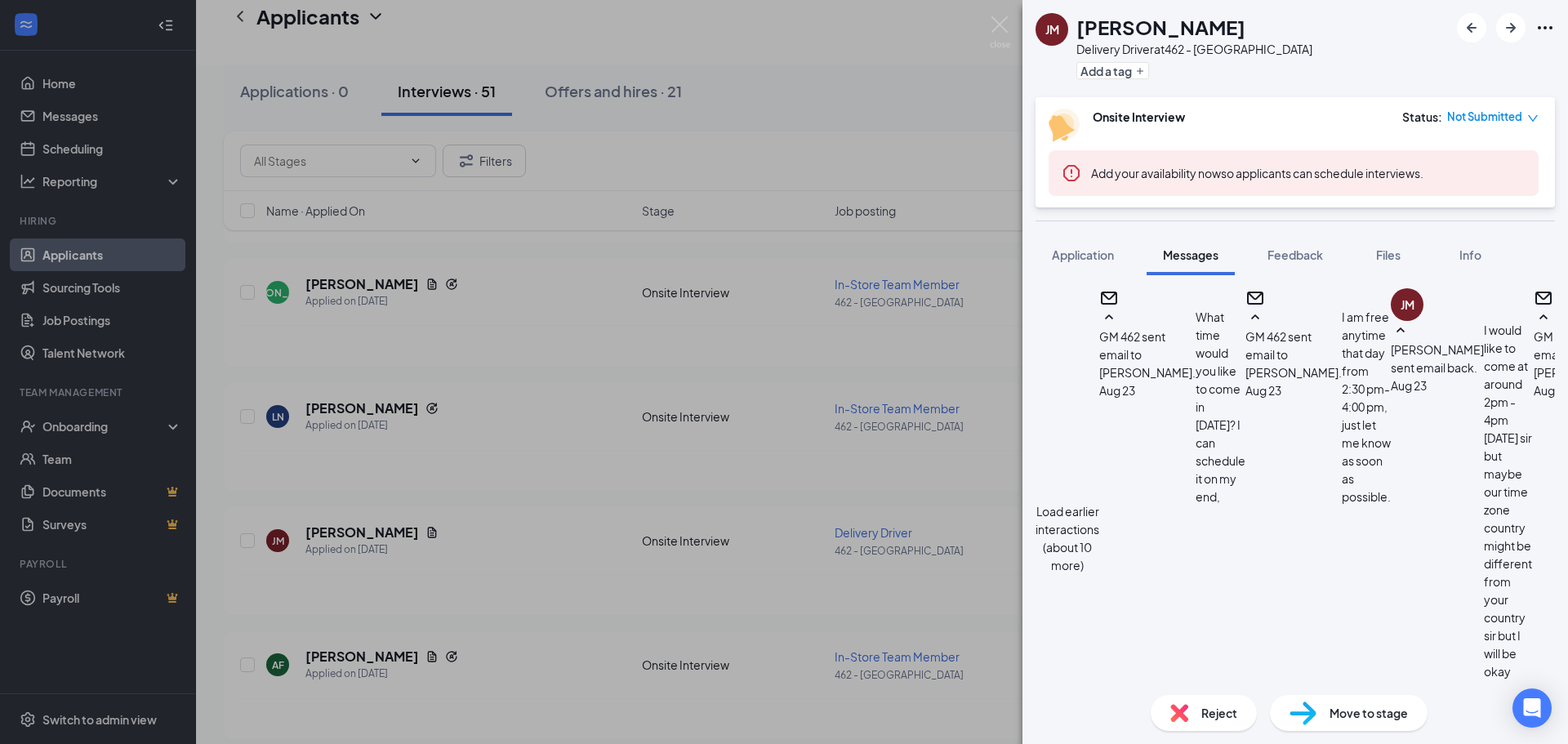
scroll to position [995, 0]
